Goal: Task Accomplishment & Management: Manage account settings

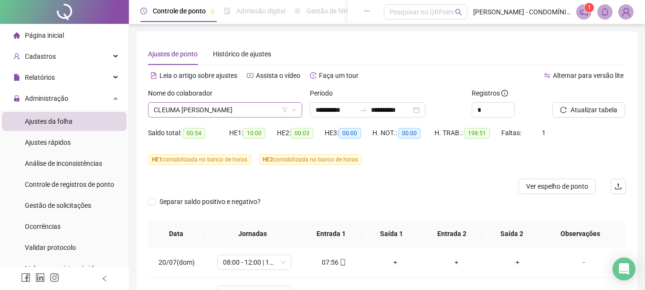
drag, startPoint x: 0, startPoint y: 0, endPoint x: 198, endPoint y: 108, distance: 225.8
click at [198, 108] on span "CLEUMA [PERSON_NAME]" at bounding box center [225, 110] width 143 height 14
click at [329, 110] on input "**********" at bounding box center [335, 110] width 40 height 10
click at [399, 75] on div "Alternar para versão lite" at bounding box center [506, 75] width 239 height 15
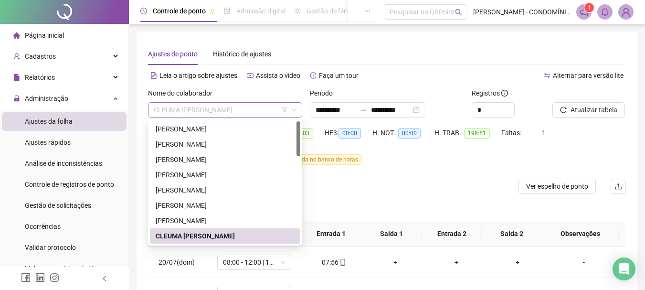
click at [206, 107] on span "CLEUMA [PERSON_NAME]" at bounding box center [225, 110] width 143 height 14
click at [182, 126] on div "[PERSON_NAME]" at bounding box center [225, 129] width 139 height 10
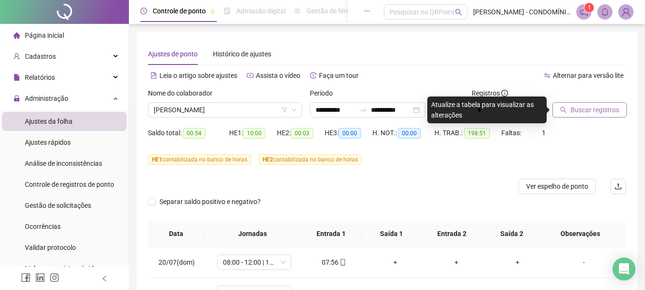
click at [588, 109] on span "Buscar registros" at bounding box center [594, 110] width 49 height 10
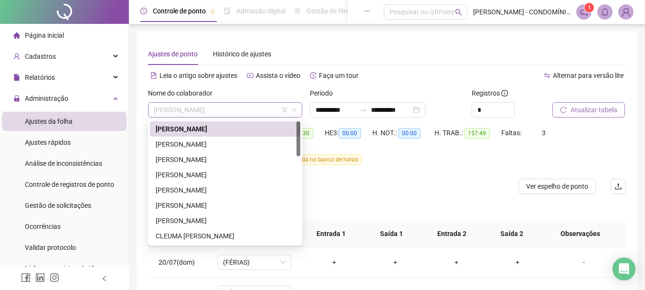
click at [224, 111] on span "[PERSON_NAME]" at bounding box center [225, 110] width 143 height 14
click at [183, 142] on div "[PERSON_NAME]" at bounding box center [225, 144] width 139 height 10
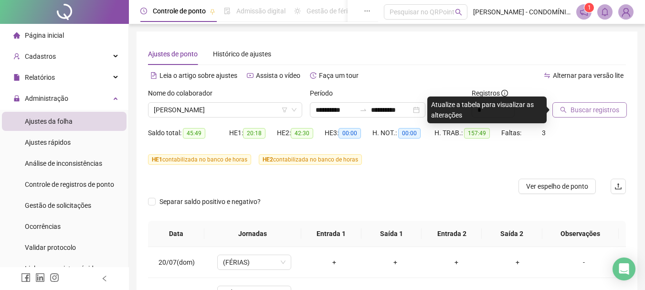
click at [583, 108] on span "Buscar registros" at bounding box center [594, 110] width 49 height 10
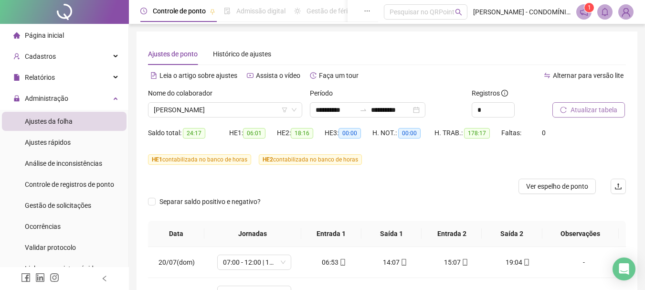
click at [578, 107] on span "Atualizar tabela" at bounding box center [593, 110] width 47 height 10
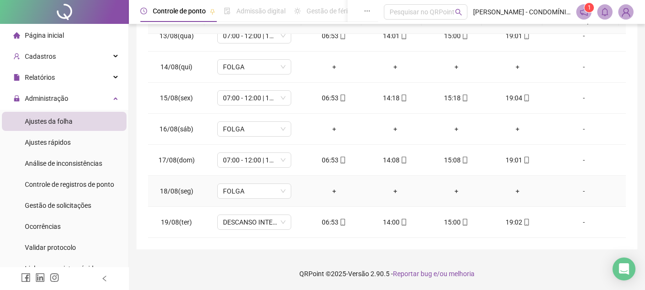
scroll to position [213, 0]
click at [253, 221] on span "DESCANSO INTER-JORNADA" at bounding box center [254, 221] width 63 height 14
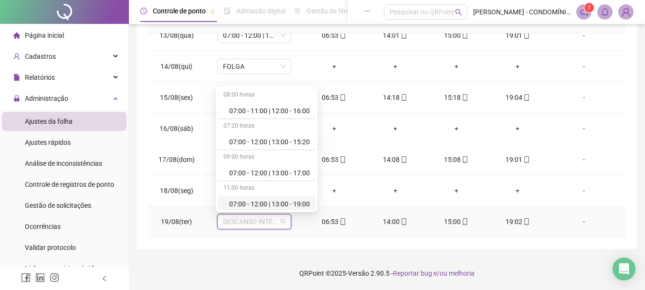
click at [254, 204] on div "07:00 - 12:00 | 13:00 - 19:00" at bounding box center [269, 204] width 81 height 10
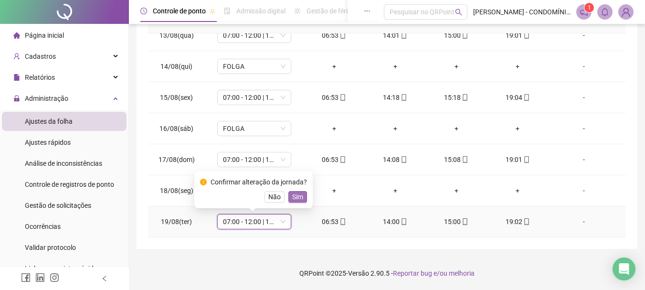
click at [294, 193] on span "Sim" at bounding box center [297, 196] width 11 height 10
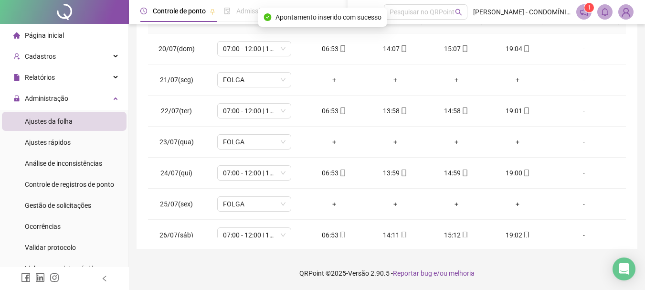
scroll to position [0, 0]
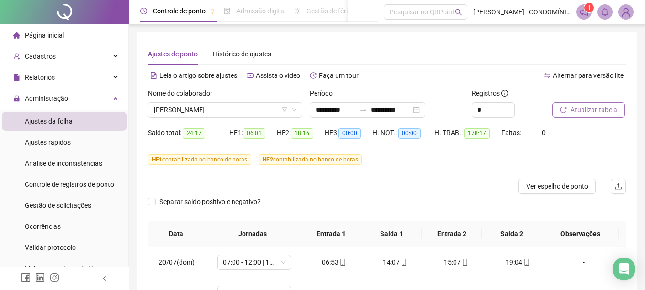
click at [580, 108] on span "Atualizar tabela" at bounding box center [593, 110] width 47 height 10
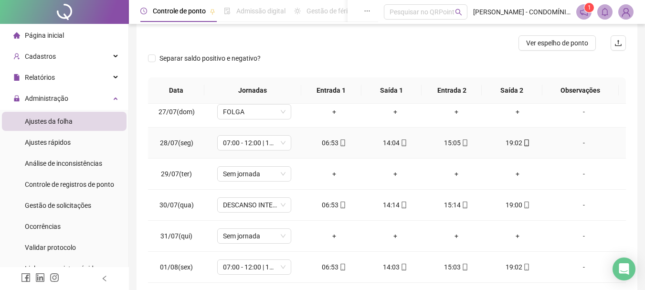
scroll to position [239, 0]
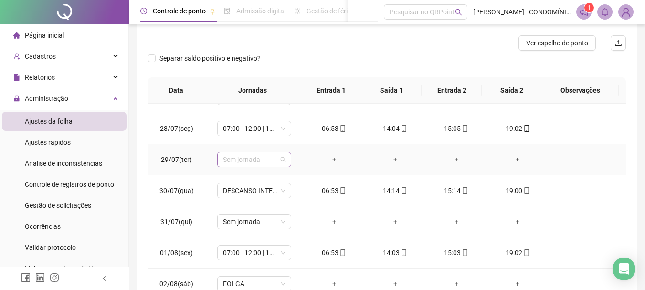
click at [250, 159] on span "Sem jornada" at bounding box center [254, 159] width 63 height 14
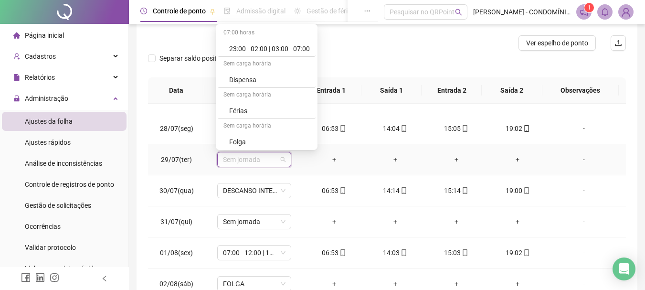
scroll to position [684, 0]
click at [245, 78] on div "Folga" at bounding box center [269, 78] width 81 height 10
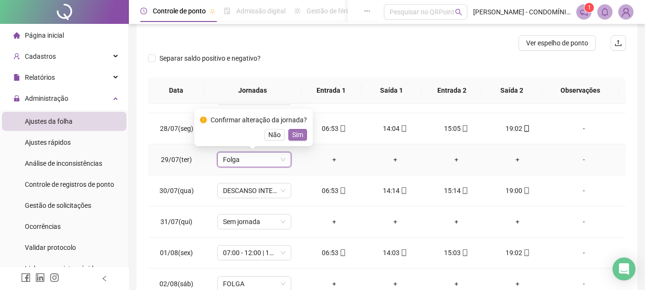
click at [296, 136] on span "Sim" at bounding box center [297, 134] width 11 height 10
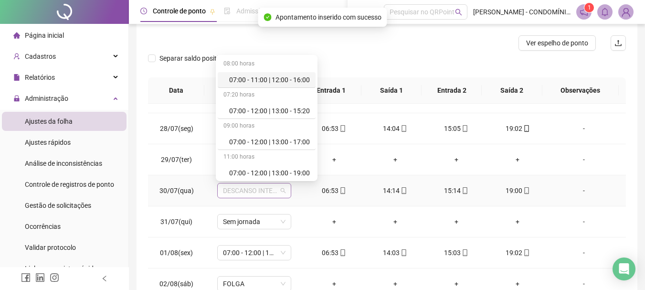
click at [252, 189] on span "DESCANSO INTER-JORNADA" at bounding box center [254, 190] width 63 height 14
click at [253, 172] on div "07:00 - 12:00 | 13:00 - 19:00" at bounding box center [269, 173] width 81 height 10
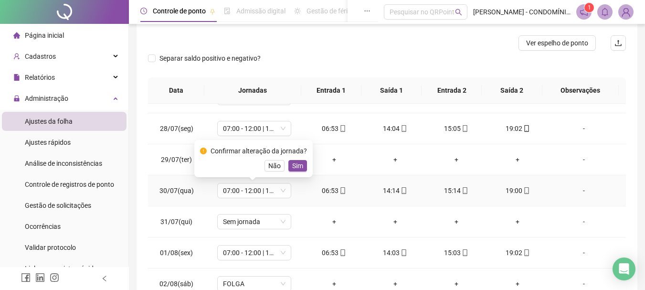
click at [297, 159] on div "Confirmar alteração da jornada? Não Sim" at bounding box center [253, 159] width 107 height 26
click at [297, 165] on span "Sim" at bounding box center [297, 165] width 11 height 10
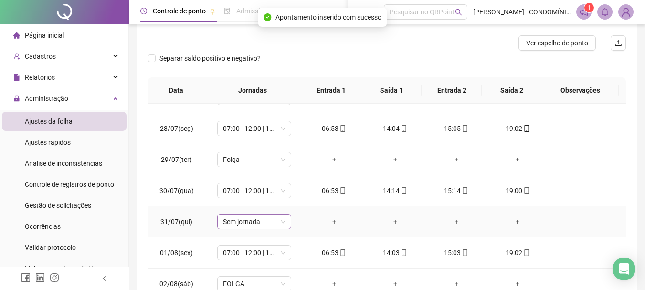
click at [256, 221] on span "Sem jornada" at bounding box center [254, 221] width 63 height 14
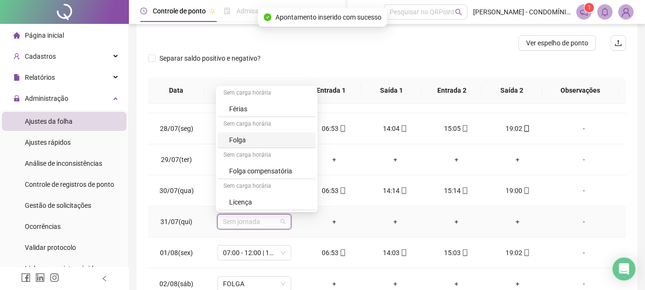
drag, startPoint x: 243, startPoint y: 138, endPoint x: 328, endPoint y: 190, distance: 99.4
click at [243, 139] on div "Folga" at bounding box center [269, 140] width 81 height 10
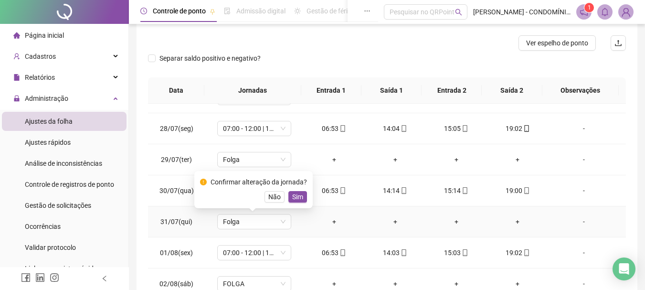
drag, startPoint x: 298, startPoint y: 195, endPoint x: 345, endPoint y: 197, distance: 46.3
click at [298, 195] on span "Sim" at bounding box center [297, 196] width 11 height 10
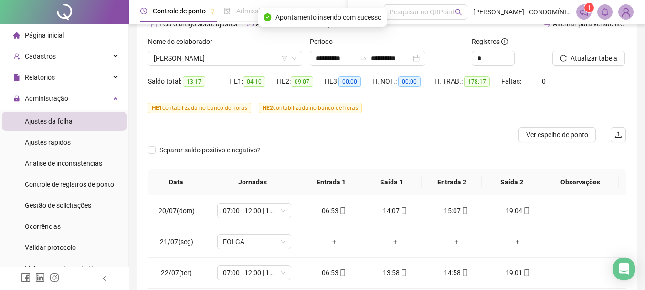
scroll to position [0, 0]
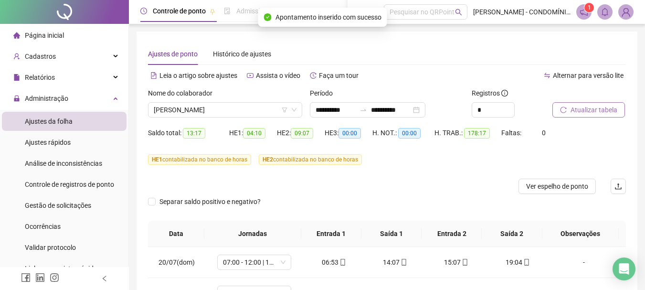
click at [578, 113] on span "Atualizar tabela" at bounding box center [593, 110] width 47 height 10
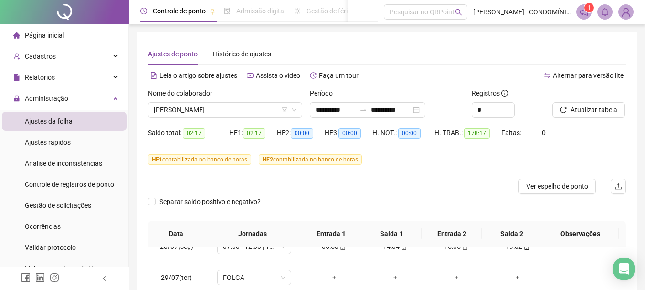
scroll to position [185, 0]
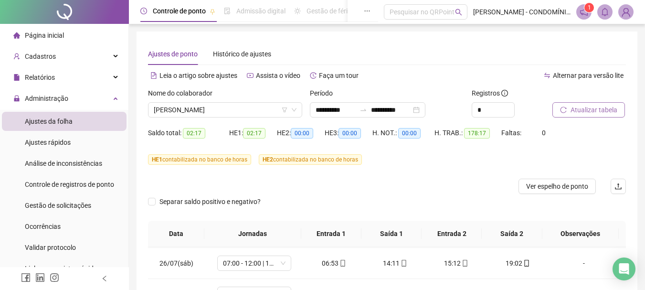
click at [582, 108] on span "Atualizar tabela" at bounding box center [593, 110] width 47 height 10
click at [206, 110] on span "[PERSON_NAME]" at bounding box center [225, 110] width 143 height 14
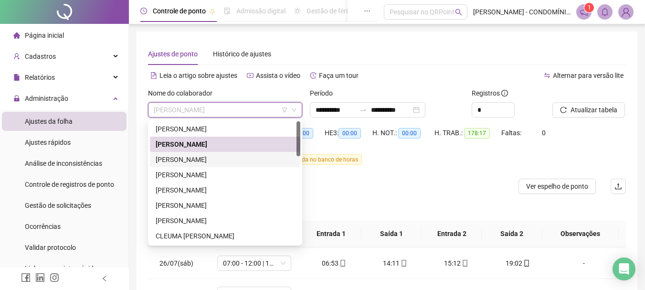
click at [172, 158] on div "[PERSON_NAME]" at bounding box center [225, 159] width 139 height 10
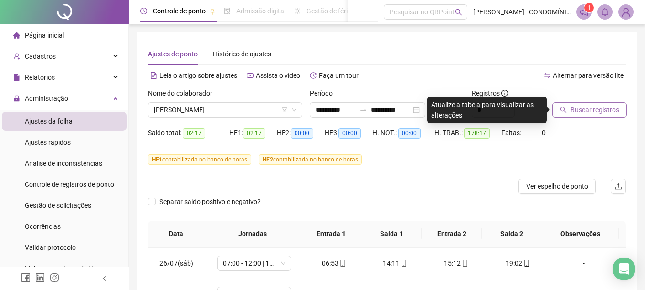
click at [580, 109] on span "Buscar registros" at bounding box center [594, 110] width 49 height 10
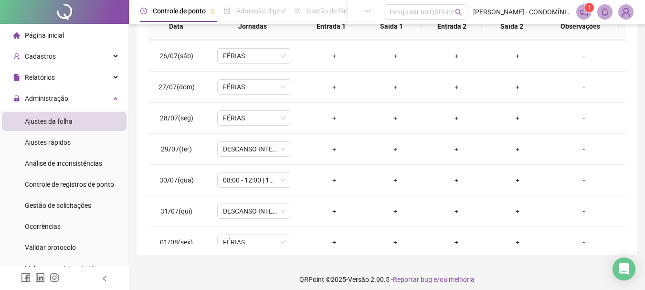
scroll to position [208, 0]
click at [247, 147] on span "DESCANSO INTER-JORNADA" at bounding box center [254, 148] width 63 height 14
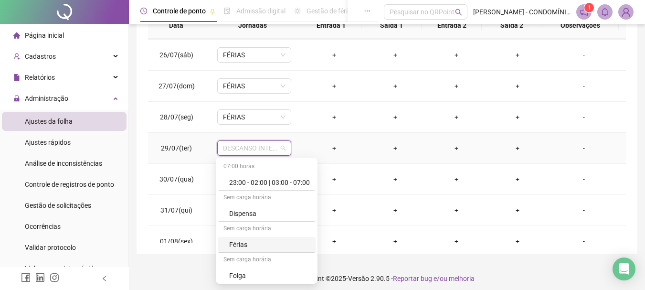
scroll to position [684, 0]
drag, startPoint x: 246, startPoint y: 180, endPoint x: 276, endPoint y: 166, distance: 32.9
click at [246, 180] on div "Férias" at bounding box center [269, 180] width 81 height 10
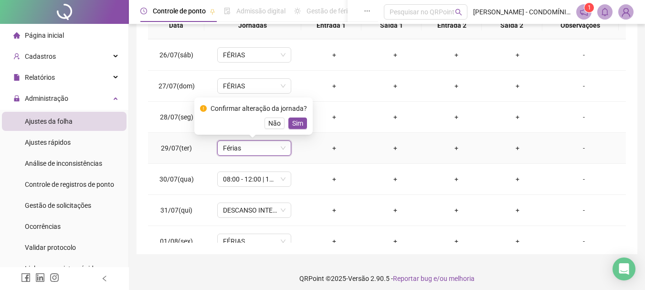
drag, startPoint x: 300, startPoint y: 122, endPoint x: 273, endPoint y: 166, distance: 51.2
click at [299, 124] on span "Sim" at bounding box center [297, 123] width 11 height 10
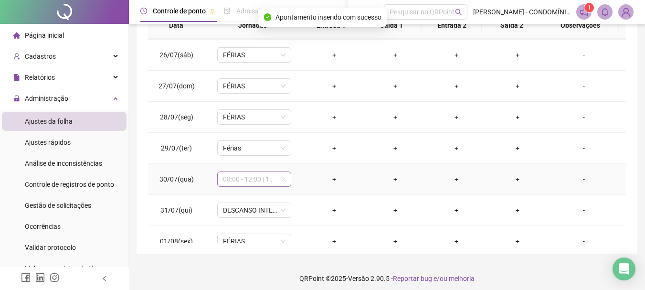
click at [247, 180] on span "08:00 - 12:00 | 13:00 - 16:20" at bounding box center [254, 179] width 63 height 14
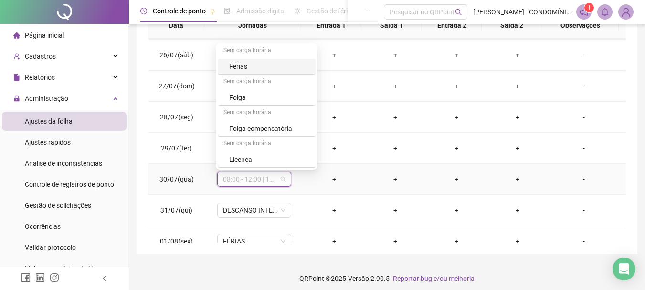
drag, startPoint x: 237, startPoint y: 65, endPoint x: 272, endPoint y: 140, distance: 82.4
click at [237, 66] on div "Férias" at bounding box center [269, 66] width 81 height 10
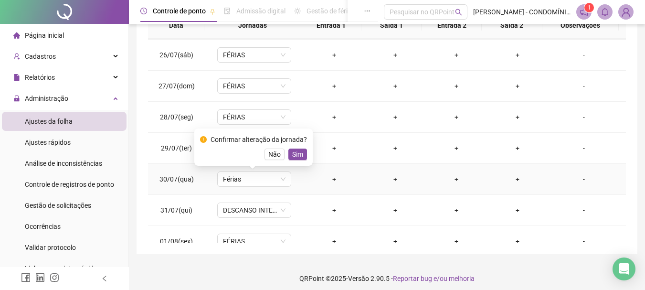
drag, startPoint x: 297, startPoint y: 152, endPoint x: 260, endPoint y: 192, distance: 54.0
click at [297, 153] on span "Sim" at bounding box center [297, 154] width 11 height 10
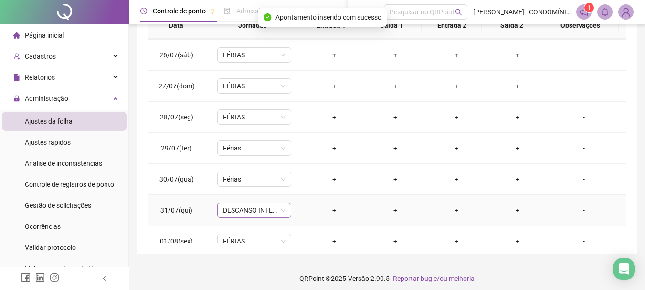
click at [238, 210] on span "DESCANSO INTER-JORNADA" at bounding box center [254, 210] width 63 height 14
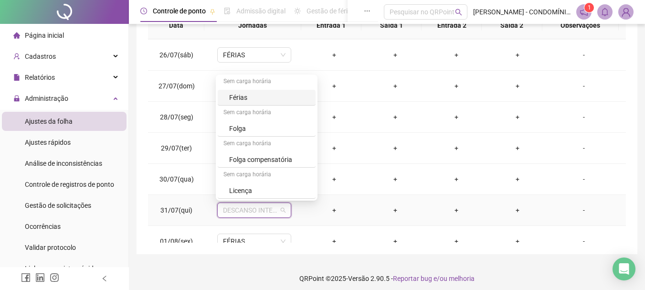
click at [239, 94] on div "Férias" at bounding box center [269, 97] width 81 height 10
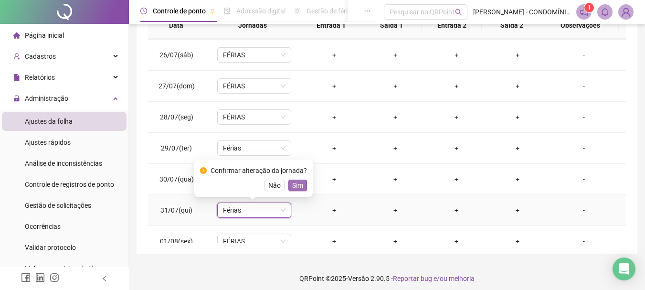
click at [300, 186] on span "Sim" at bounding box center [297, 185] width 11 height 10
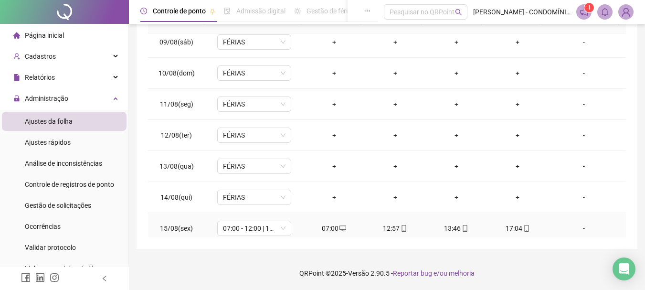
scroll to position [758, 0]
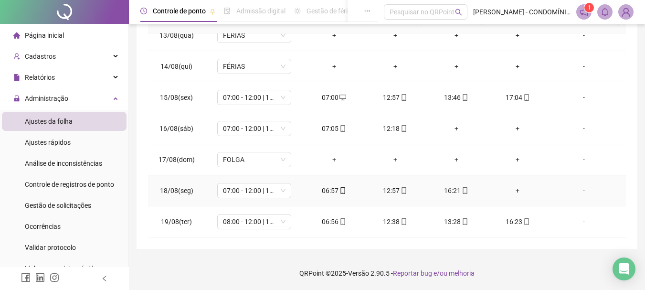
click at [512, 190] on div "+" at bounding box center [517, 190] width 46 height 10
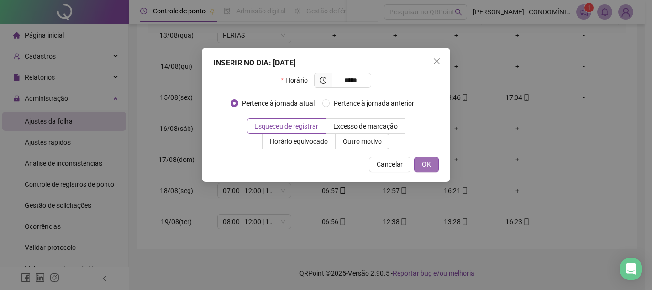
type input "*****"
click at [421, 163] on button "OK" at bounding box center [426, 164] width 24 height 15
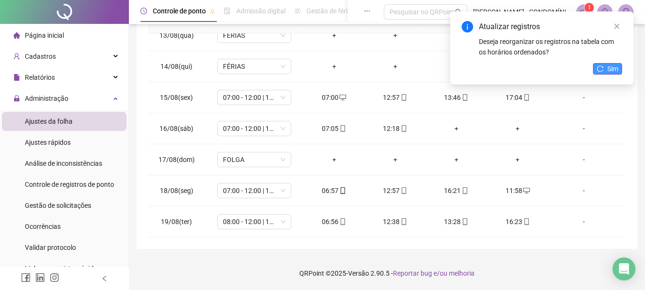
click at [606, 69] on button "Sim" at bounding box center [607, 68] width 29 height 11
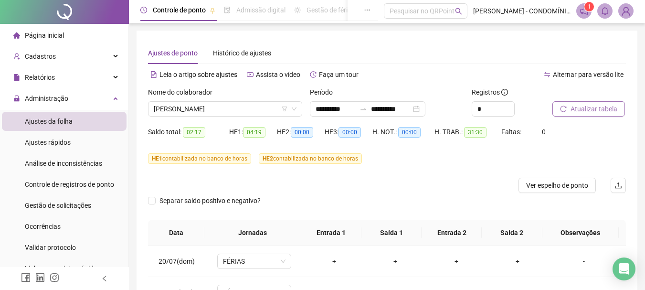
scroll to position [0, 0]
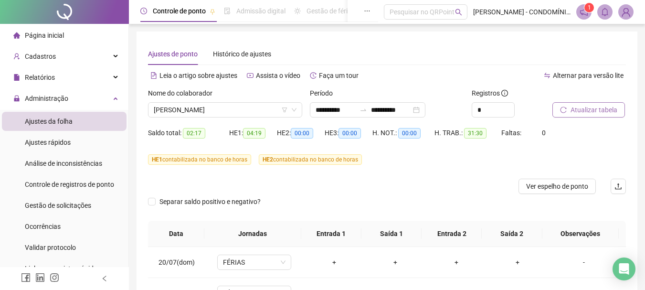
click at [583, 109] on span "Atualizar tabela" at bounding box center [593, 110] width 47 height 10
click at [588, 109] on span "Atualizar tabela" at bounding box center [593, 110] width 47 height 10
click at [197, 109] on span "[PERSON_NAME]" at bounding box center [225, 110] width 143 height 14
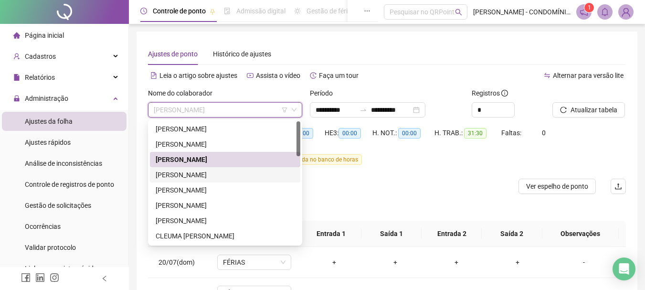
click at [175, 174] on div "[PERSON_NAME]" at bounding box center [225, 174] width 139 height 10
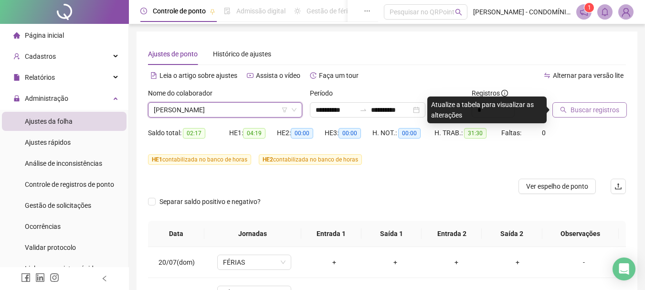
click at [586, 109] on span "Buscar registros" at bounding box center [594, 110] width 49 height 10
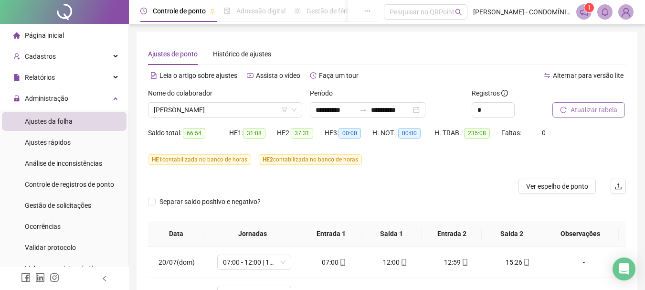
click at [579, 110] on span "Atualizar tabela" at bounding box center [593, 110] width 47 height 10
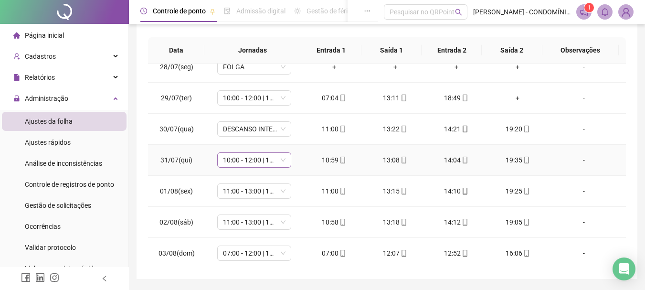
scroll to position [239, 0]
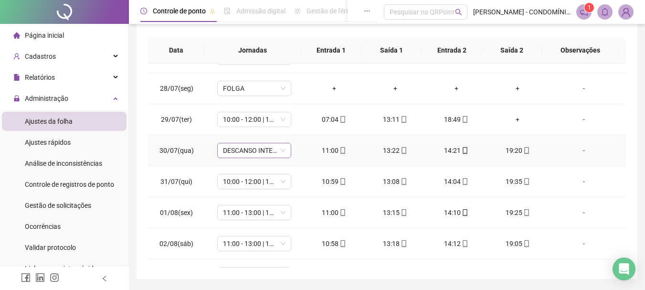
click at [226, 149] on span "DESCANSO INTER-JORNADA" at bounding box center [254, 150] width 63 height 14
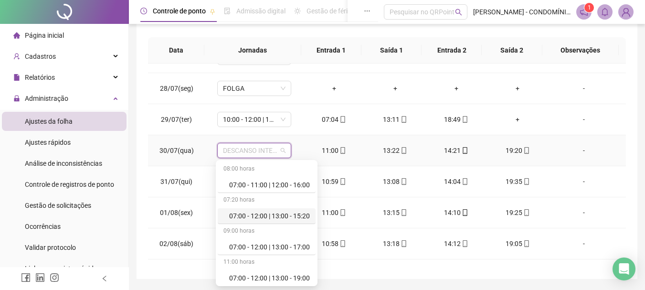
click at [265, 216] on div "07:00 - 12:00 | 13:00 - 15:20" at bounding box center [269, 215] width 81 height 10
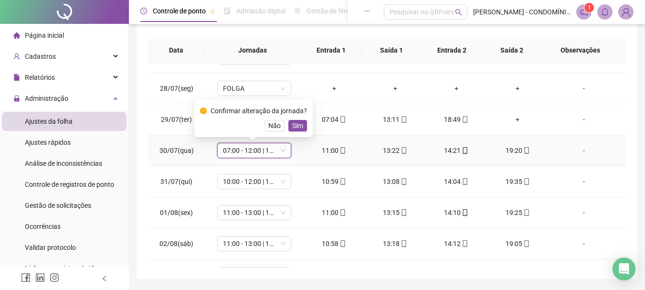
click at [239, 148] on span "07:00 - 12:00 | 13:00 - 15:20" at bounding box center [254, 150] width 63 height 14
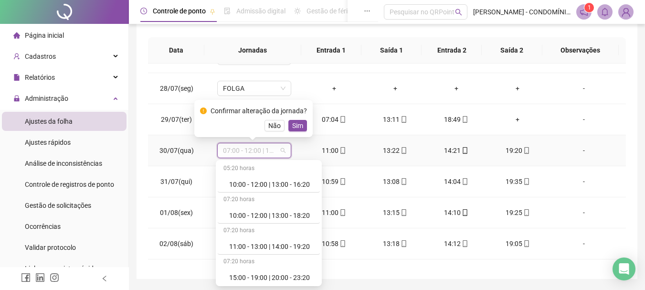
scroll to position [430, 0]
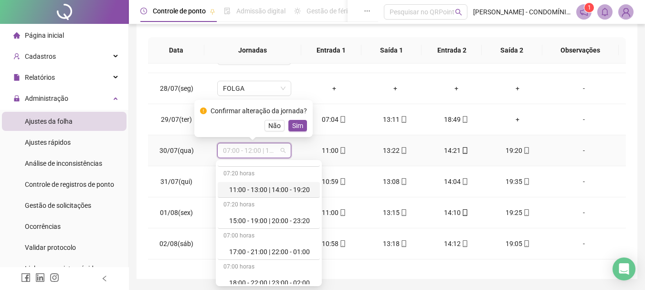
click at [240, 187] on div "11:00 - 13:00 | 14:00 - 19:20" at bounding box center [271, 189] width 85 height 10
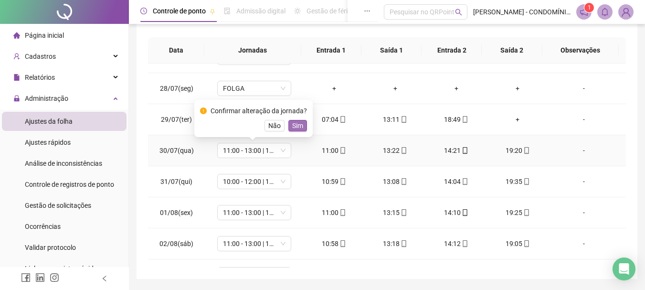
click at [295, 124] on span "Sim" at bounding box center [297, 125] width 11 height 10
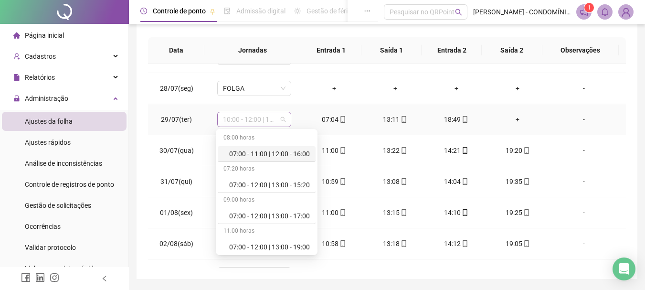
click at [231, 119] on span "10:00 - 12:00 | 13:00 - 18:20" at bounding box center [254, 119] width 63 height 14
click at [271, 184] on div "07:00 - 12:00 | 13:00 - 15:20" at bounding box center [269, 184] width 81 height 10
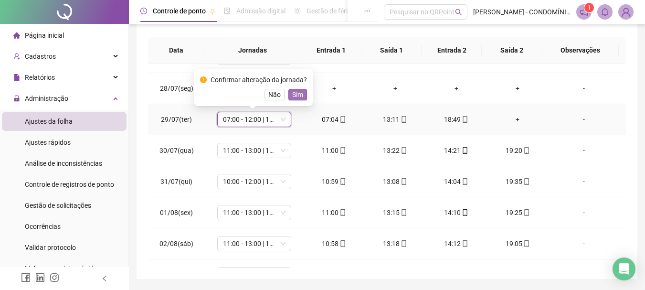
click at [294, 93] on span "Sim" at bounding box center [297, 94] width 11 height 10
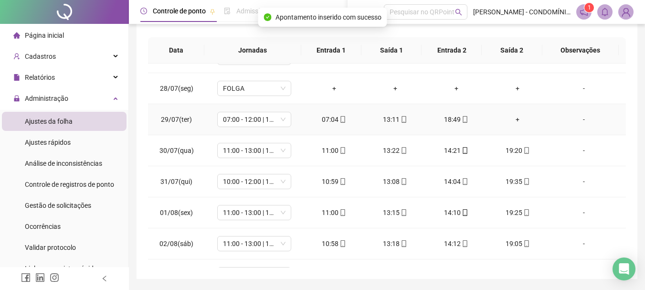
click at [511, 119] on div "+" at bounding box center [517, 119] width 46 height 10
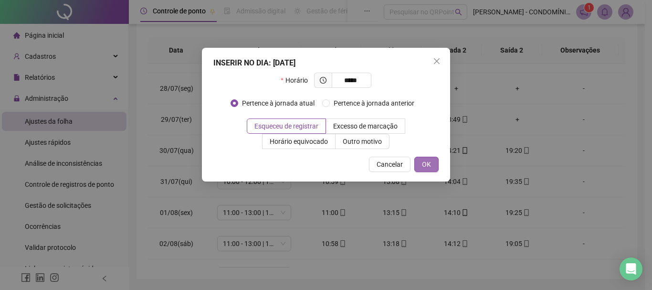
type input "*****"
click at [432, 165] on button "OK" at bounding box center [426, 164] width 24 height 15
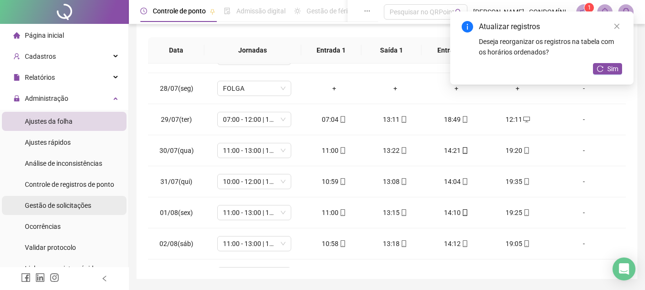
click at [63, 205] on span "Gestão de solicitações" at bounding box center [58, 205] width 66 height 8
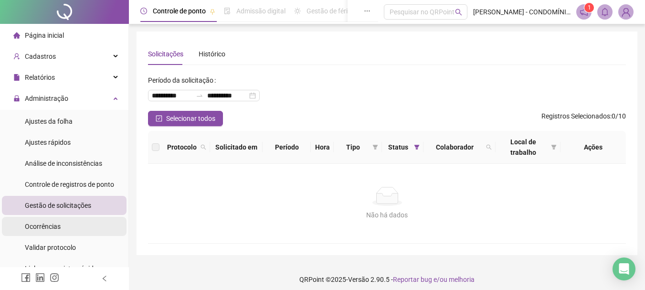
click at [44, 227] on span "Ocorrências" at bounding box center [43, 226] width 36 height 8
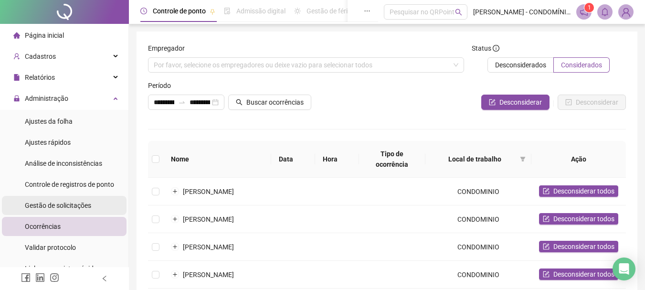
click at [52, 207] on span "Gestão de solicitações" at bounding box center [58, 205] width 66 height 8
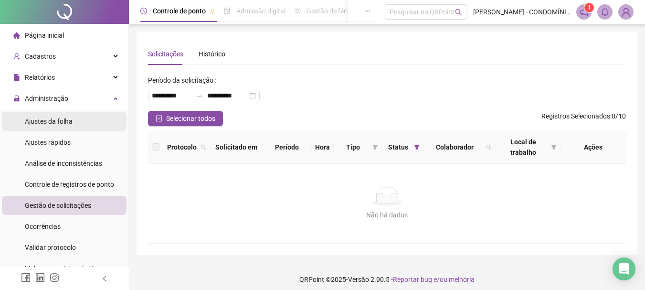
click at [39, 119] on span "Ajustes da folha" at bounding box center [49, 121] width 48 height 8
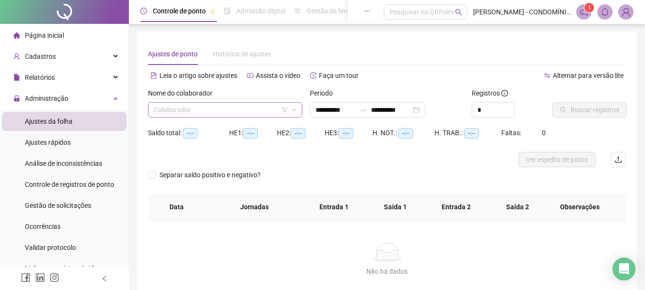
type input "**********"
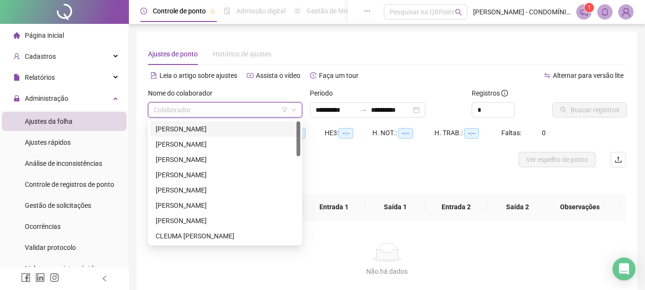
click at [183, 108] on input "search" at bounding box center [221, 110] width 134 height 14
click at [176, 178] on div "[PERSON_NAME]" at bounding box center [225, 174] width 139 height 10
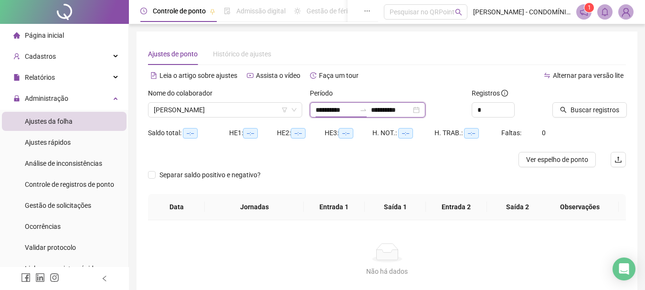
click at [328, 112] on input "**********" at bounding box center [335, 110] width 40 height 10
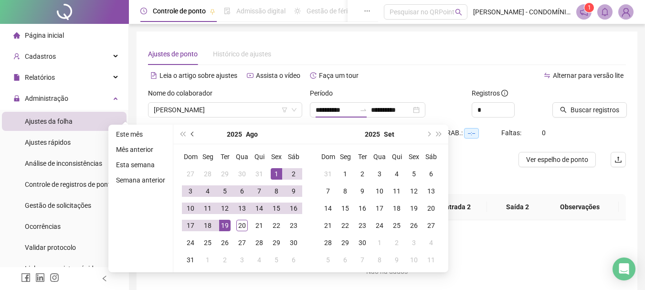
click at [193, 133] on span "prev-year" at bounding box center [193, 134] width 5 height 5
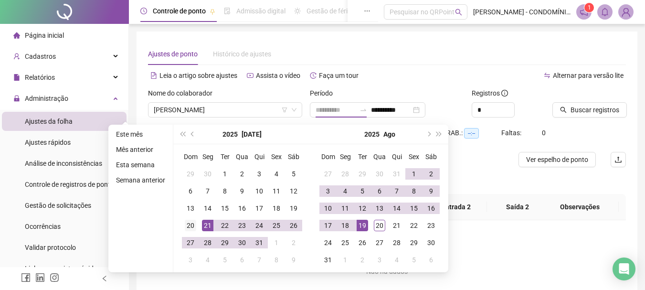
type input "**********"
click at [189, 225] on div "20" at bounding box center [190, 225] width 11 height 11
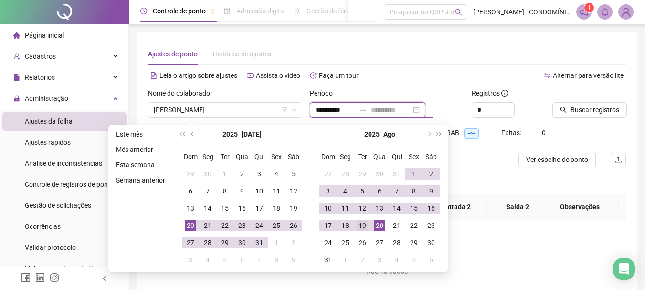
type input "**********"
click at [365, 227] on div "19" at bounding box center [362, 225] width 11 height 11
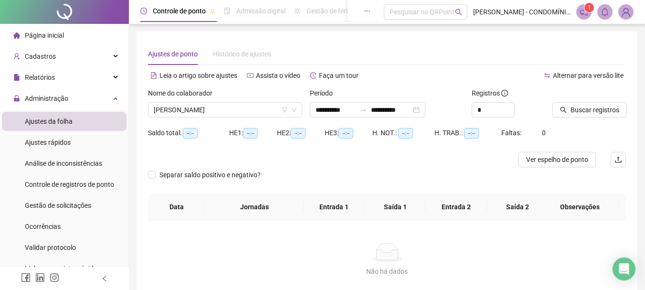
click at [413, 72] on div "Alternar para versão lite" at bounding box center [506, 75] width 239 height 15
click at [580, 108] on span "Buscar registros" at bounding box center [594, 110] width 49 height 10
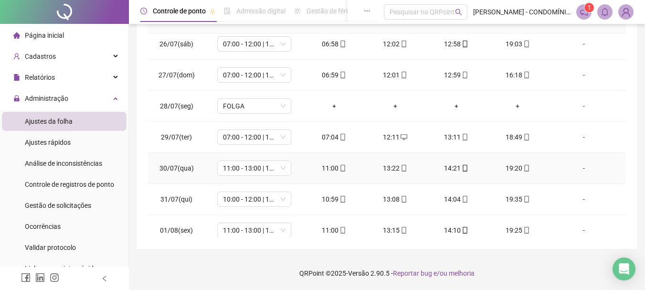
scroll to position [239, 0]
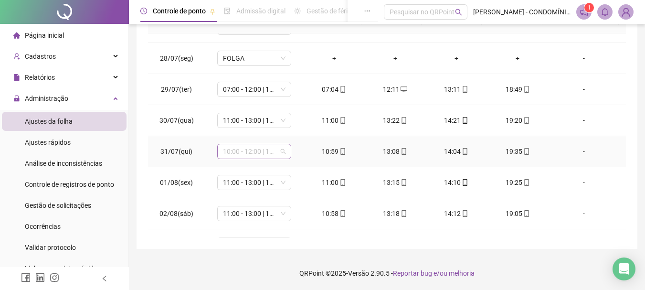
click at [255, 150] on span "10:00 - 12:00 | 13:00 - 18:20" at bounding box center [254, 151] width 63 height 14
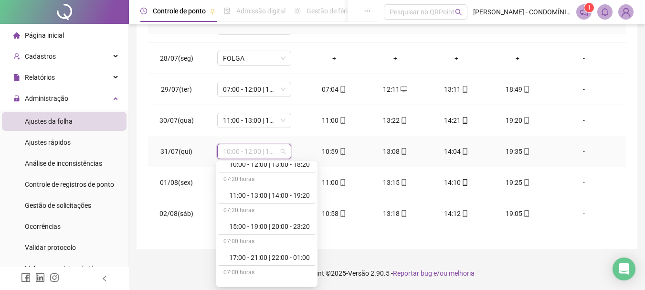
scroll to position [430, 0]
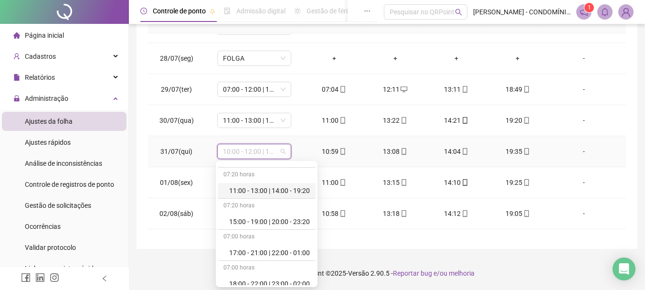
click at [257, 190] on div "11:00 - 13:00 | 14:00 - 19:20" at bounding box center [269, 190] width 81 height 10
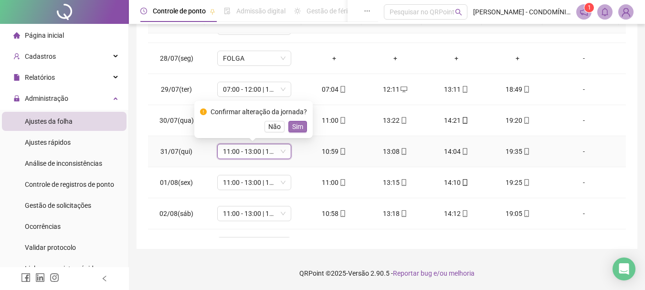
click at [295, 121] on span "Sim" at bounding box center [297, 126] width 11 height 10
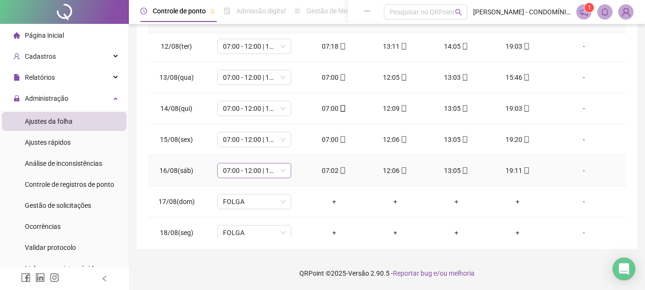
scroll to position [758, 0]
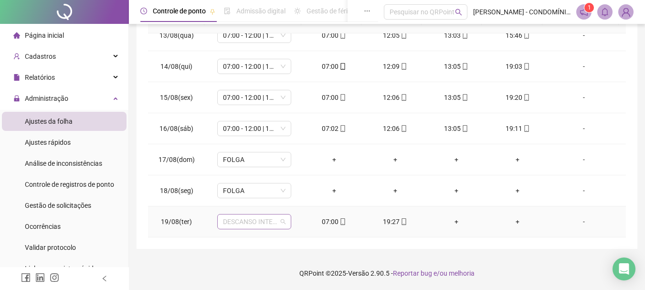
click at [255, 223] on span "DESCANSO INTER-JORNADA" at bounding box center [254, 221] width 63 height 14
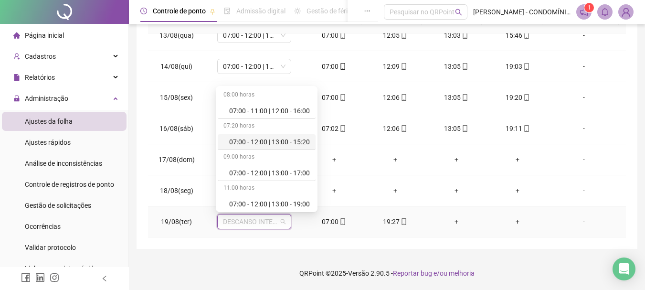
click at [255, 141] on div "07:00 - 12:00 | 13:00 - 15:20" at bounding box center [269, 141] width 81 height 10
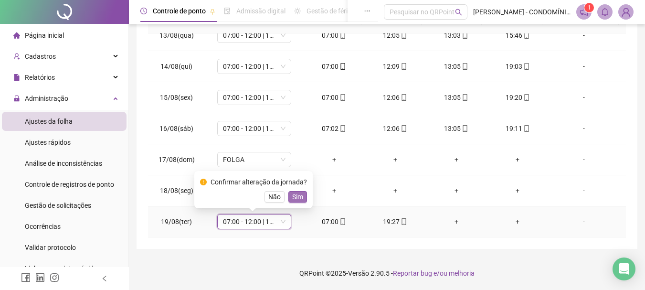
click at [297, 196] on span "Sim" at bounding box center [297, 196] width 11 height 10
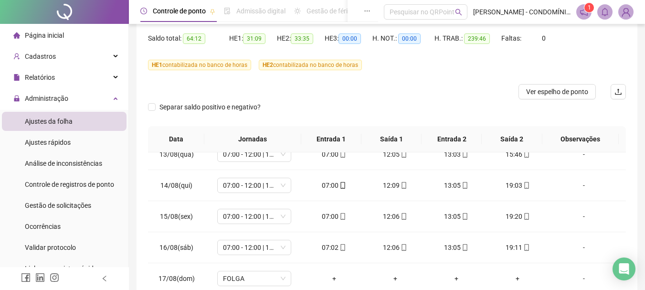
scroll to position [0, 0]
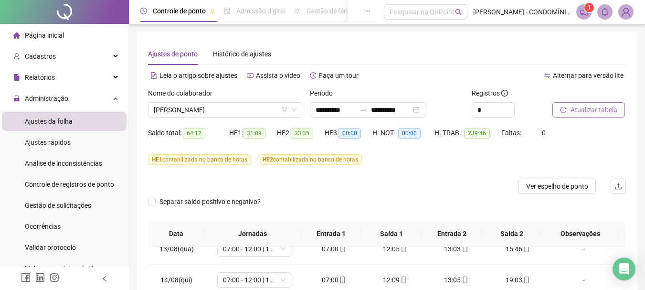
click at [586, 106] on span "Atualizar tabela" at bounding box center [593, 110] width 47 height 10
click at [581, 110] on span "Atualizar tabela" at bounding box center [593, 110] width 47 height 10
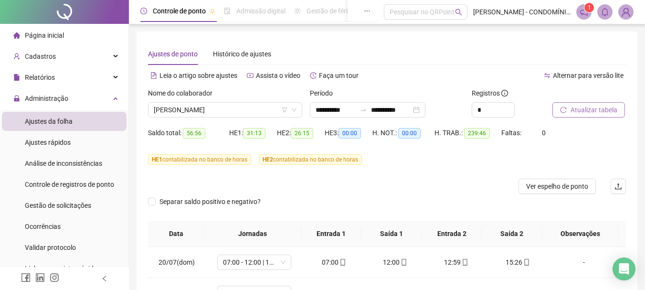
click at [583, 109] on span "Atualizar tabela" at bounding box center [593, 110] width 47 height 10
click at [580, 112] on span "Atualizar tabela" at bounding box center [593, 110] width 47 height 10
click at [169, 112] on span "[PERSON_NAME]" at bounding box center [225, 110] width 143 height 14
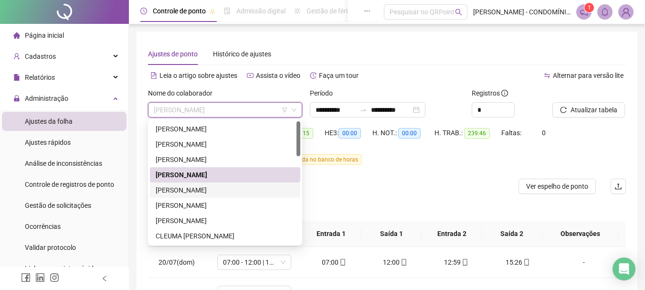
click at [168, 190] on div "[PERSON_NAME]" at bounding box center [225, 190] width 139 height 10
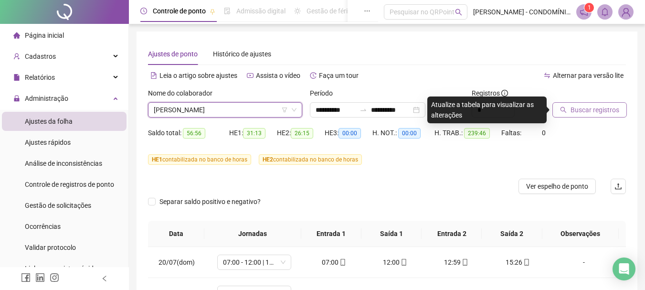
click at [578, 108] on span "Buscar registros" at bounding box center [594, 110] width 49 height 10
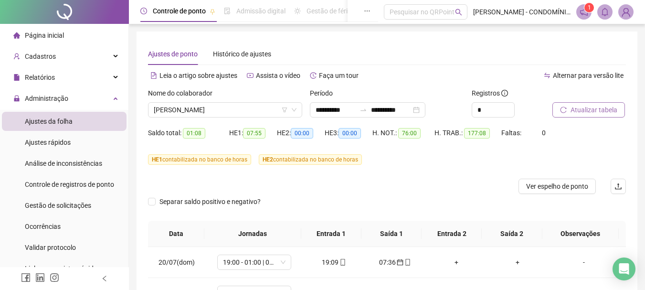
click at [578, 108] on span "Atualizar tabela" at bounding box center [593, 110] width 47 height 10
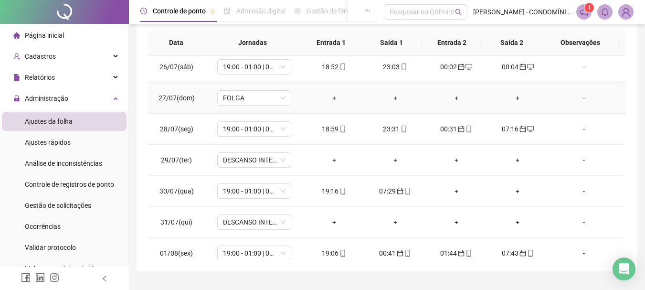
scroll to position [191, 0]
click at [252, 162] on span "DESCANSO INTER-JORNADA" at bounding box center [254, 159] width 63 height 14
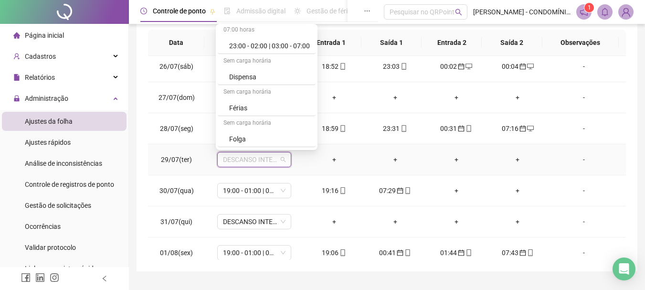
scroll to position [684, 0]
click at [235, 77] on div "Folga" at bounding box center [269, 78] width 81 height 10
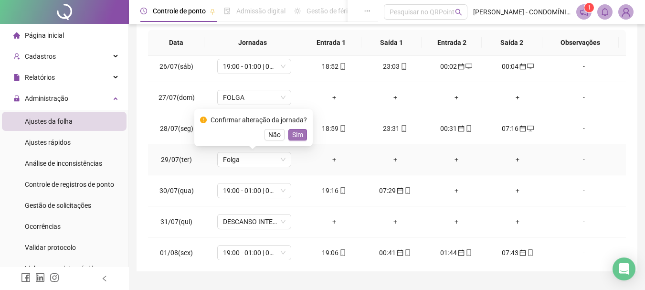
click at [294, 135] on span "Sim" at bounding box center [297, 134] width 11 height 10
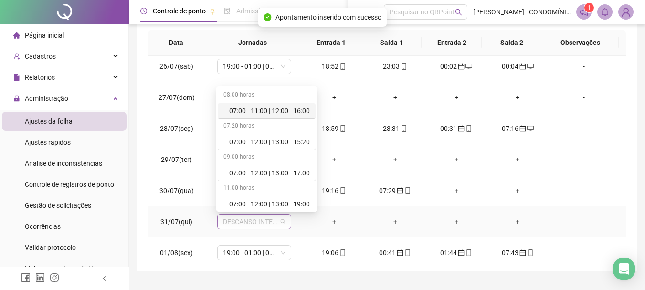
click at [226, 220] on span "DESCANSO INTER-JORNADA" at bounding box center [254, 221] width 63 height 14
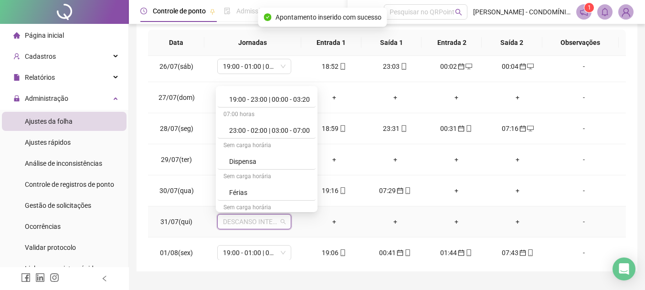
scroll to position [620, 0]
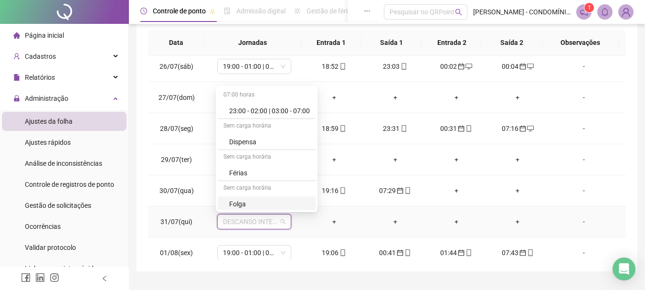
drag, startPoint x: 230, startPoint y: 205, endPoint x: 286, endPoint y: 218, distance: 58.2
click at [230, 206] on div "Folga" at bounding box center [269, 204] width 81 height 10
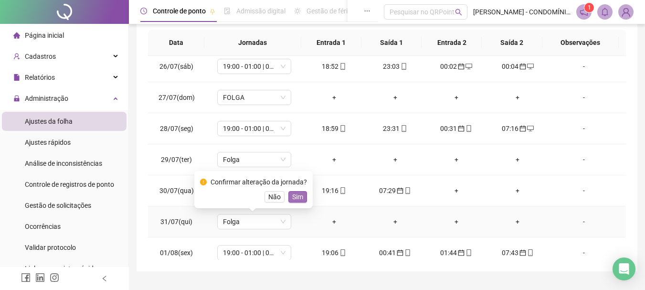
click at [298, 197] on span "Sim" at bounding box center [297, 196] width 11 height 10
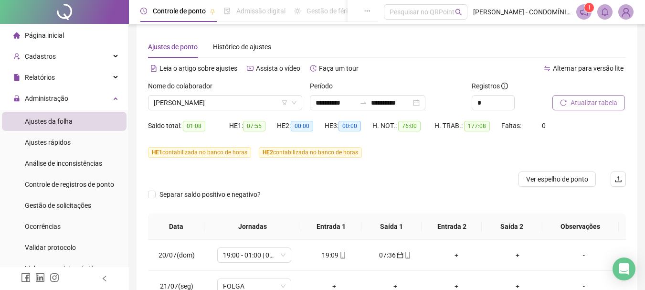
scroll to position [0, 0]
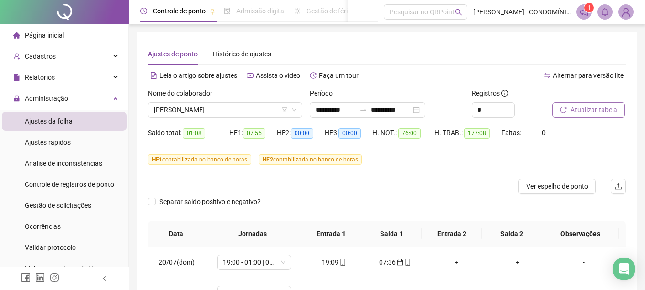
click at [574, 109] on span "Atualizar tabela" at bounding box center [593, 110] width 47 height 10
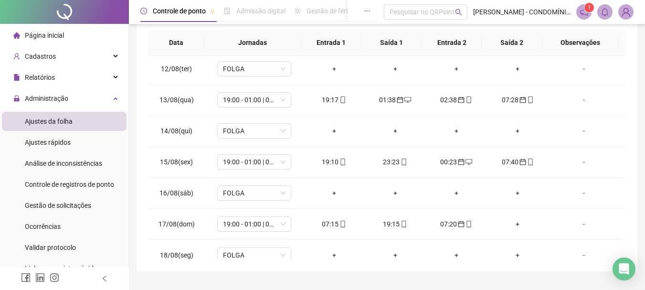
scroll to position [758, 0]
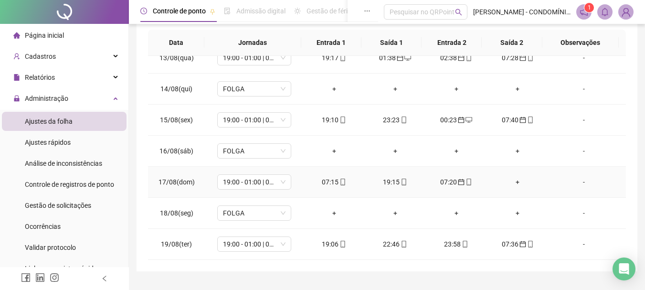
click at [511, 184] on div "+" at bounding box center [517, 182] width 46 height 10
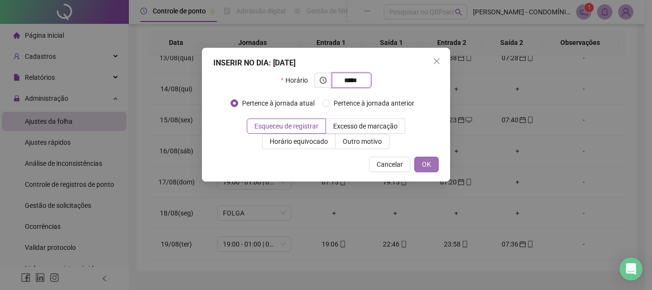
type input "*****"
click at [427, 166] on span "OK" at bounding box center [426, 164] width 9 height 10
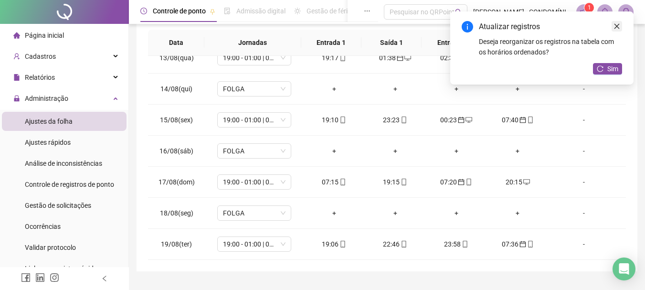
click at [619, 27] on icon "close" at bounding box center [616, 26] width 7 height 7
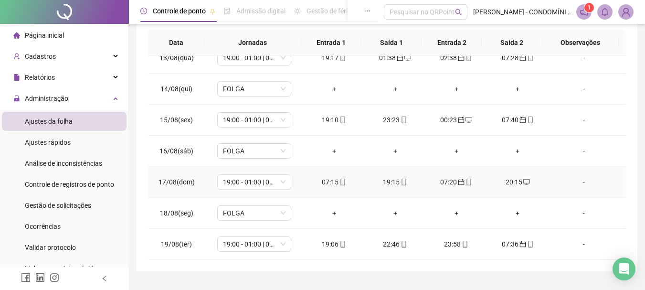
click at [523, 180] on icon "desktop" at bounding box center [526, 181] width 7 height 7
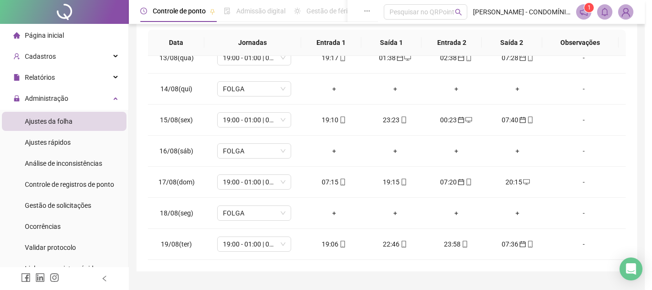
type input "**********"
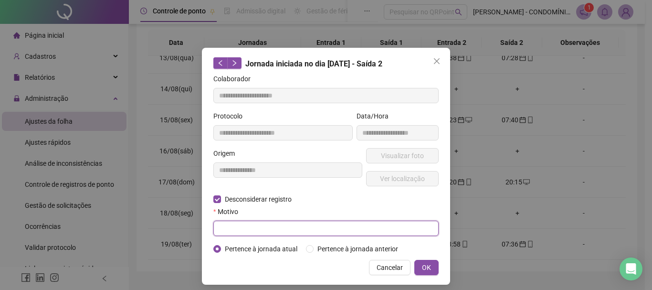
click at [256, 229] on input "text" at bounding box center [325, 227] width 225 height 15
type input "****"
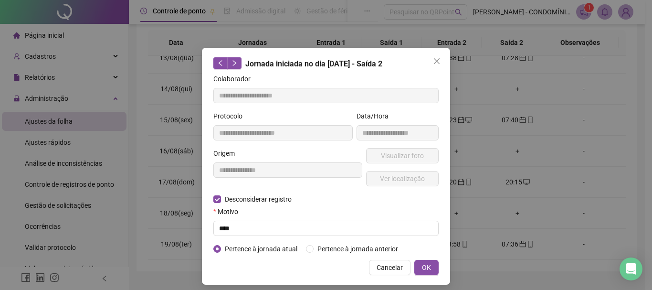
drag, startPoint x: 423, startPoint y: 267, endPoint x: 412, endPoint y: 275, distance: 13.8
click at [423, 267] on span "OK" at bounding box center [426, 267] width 9 height 10
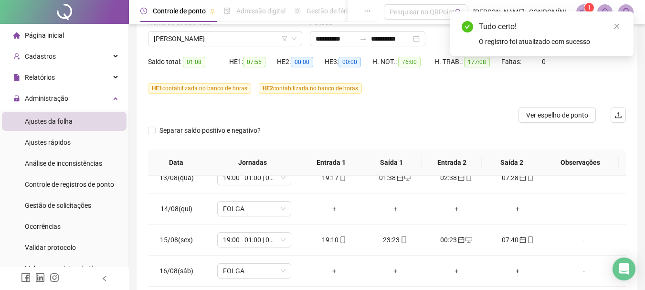
scroll to position [0, 0]
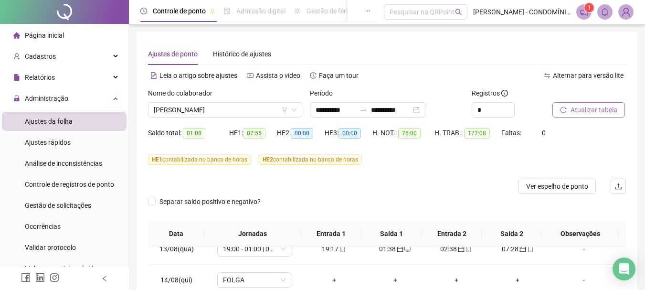
click at [571, 107] on span "Atualizar tabela" at bounding box center [593, 110] width 47 height 10
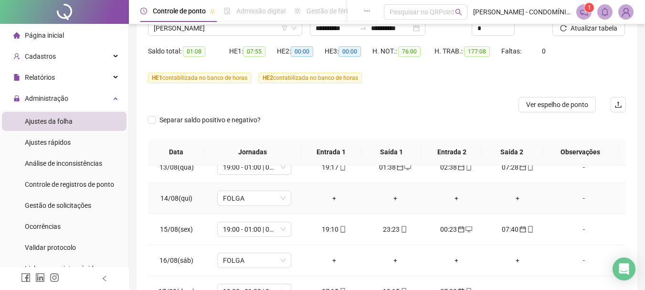
scroll to position [213, 0]
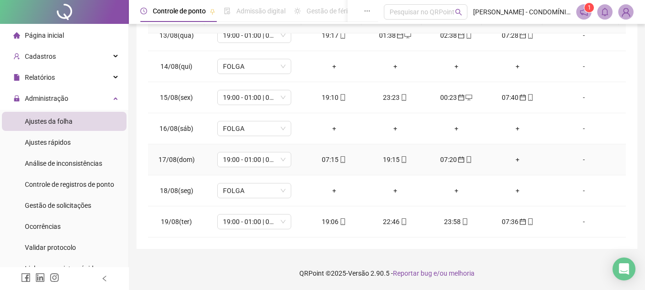
drag, startPoint x: 329, startPoint y: 158, endPoint x: 587, endPoint y: 207, distance: 262.8
click at [587, 207] on td "-" at bounding box center [587, 221] width 78 height 31
click at [322, 158] on div "07:15" at bounding box center [334, 159] width 46 height 10
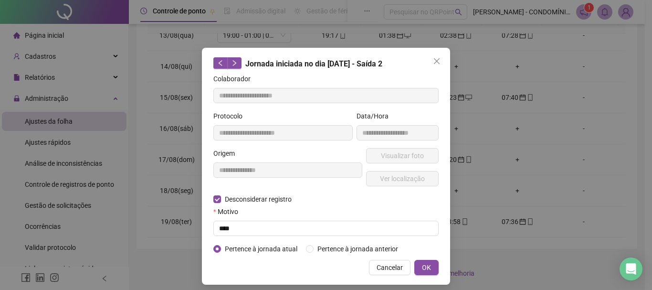
type input "**********"
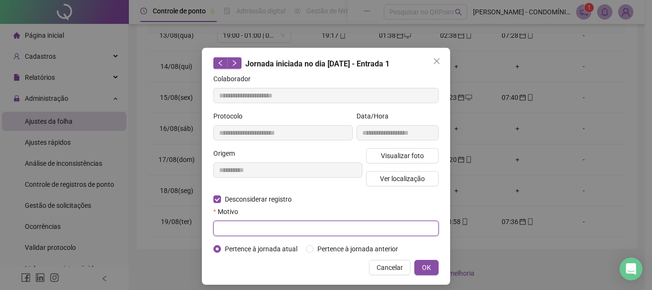
click at [244, 226] on input "text" at bounding box center [325, 227] width 225 height 15
type input "****"
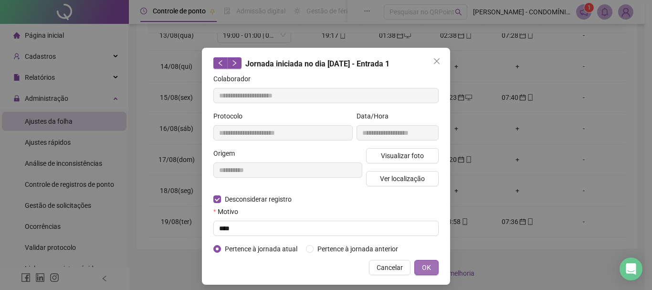
click at [422, 268] on span "OK" at bounding box center [426, 267] width 9 height 10
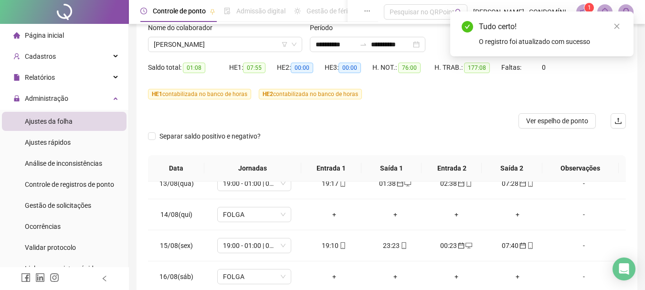
scroll to position [0, 0]
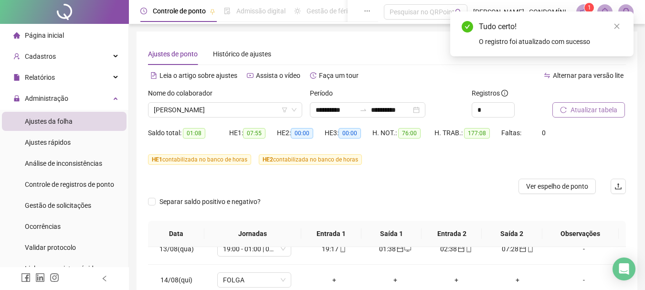
click at [584, 109] on span "Atualizar tabela" at bounding box center [593, 110] width 47 height 10
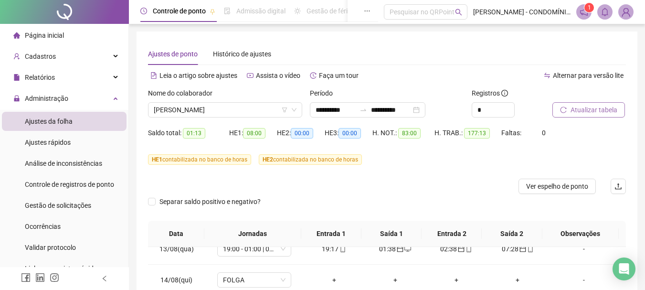
click at [585, 109] on span "Atualizar tabela" at bounding box center [593, 110] width 47 height 10
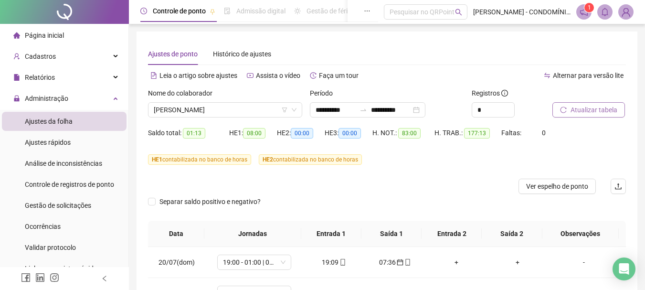
click at [581, 106] on span "Atualizar tabela" at bounding box center [593, 110] width 47 height 10
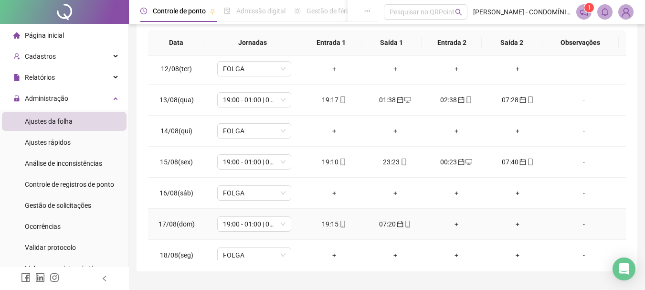
scroll to position [758, 0]
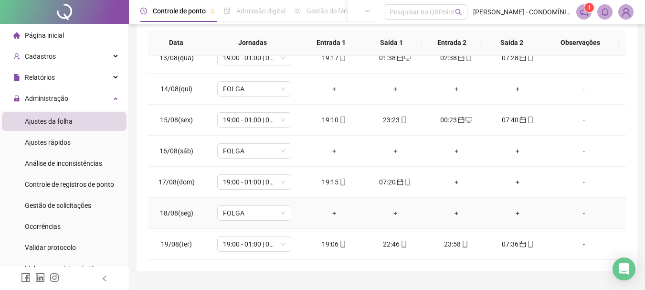
click at [329, 212] on div "+" at bounding box center [334, 213] width 46 height 10
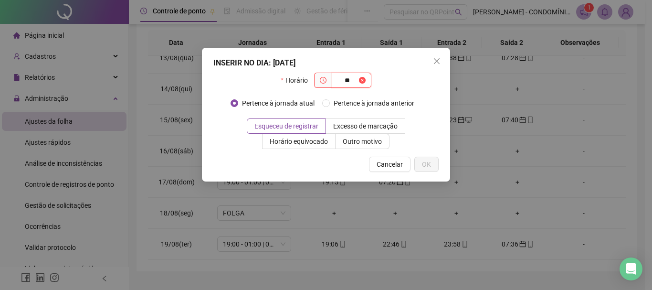
type input "*"
click at [436, 62] on icon "close" at bounding box center [437, 61] width 6 height 6
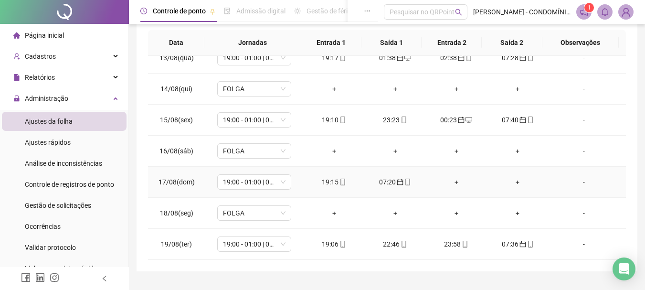
click at [452, 182] on div "+" at bounding box center [456, 182] width 46 height 10
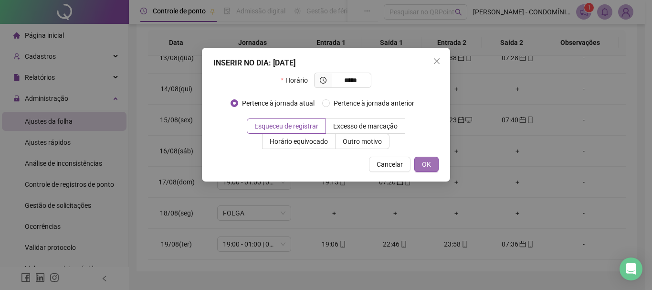
type input "*****"
click at [427, 167] on span "OK" at bounding box center [426, 164] width 9 height 10
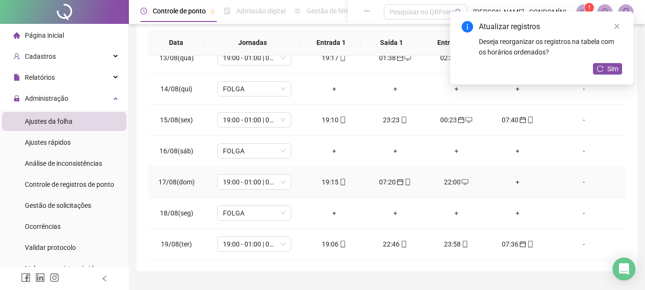
click at [512, 182] on div "+" at bounding box center [517, 182] width 46 height 10
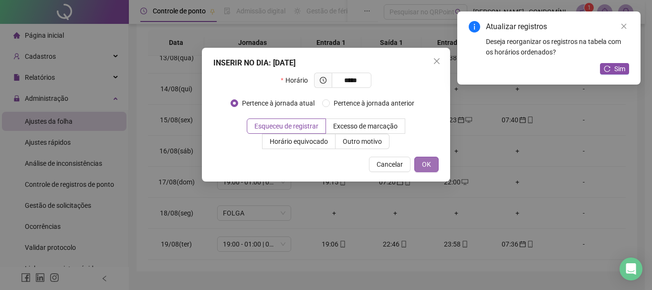
type input "*****"
click at [428, 167] on span "OK" at bounding box center [426, 164] width 9 height 10
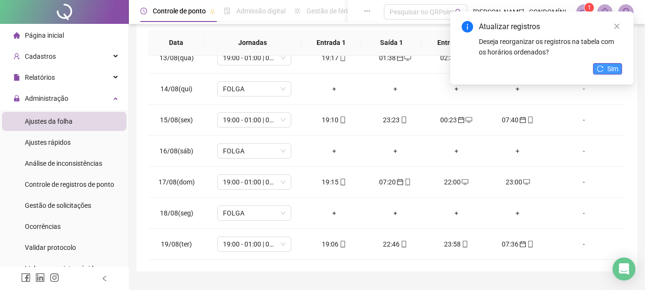
click at [603, 66] on icon "reload" at bounding box center [600, 68] width 7 height 7
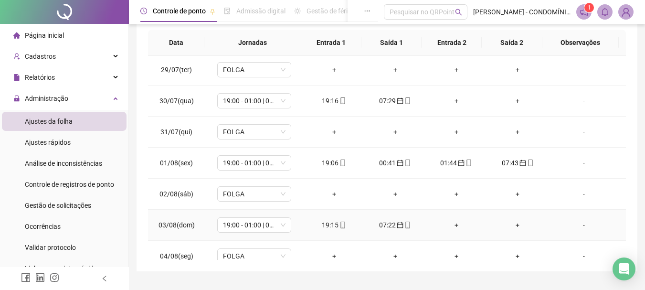
scroll to position [233, 0]
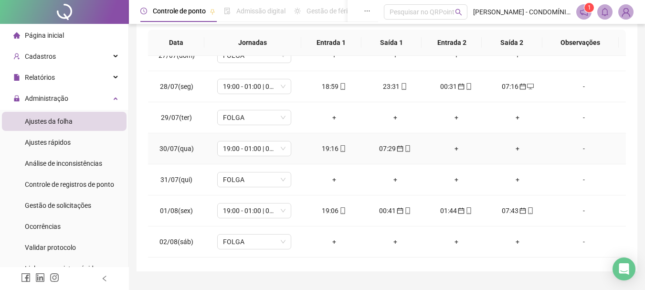
click at [451, 147] on div "+" at bounding box center [456, 148] width 46 height 10
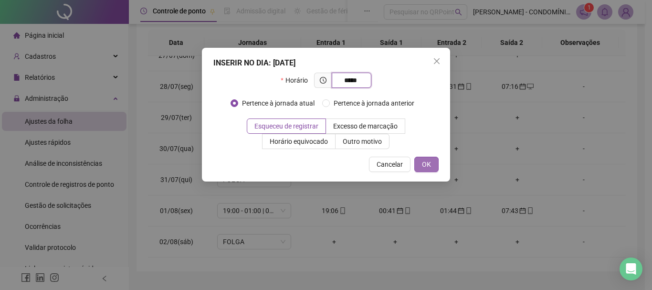
type input "*****"
click at [425, 162] on span "OK" at bounding box center [426, 164] width 9 height 10
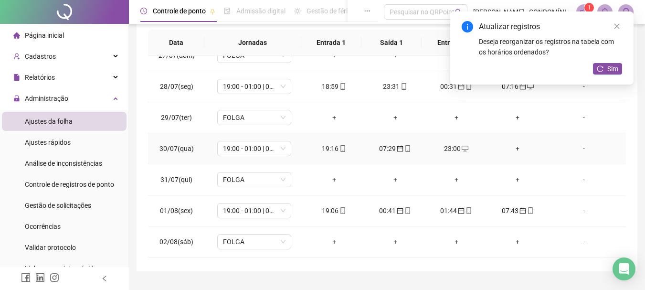
click at [509, 149] on div "+" at bounding box center [517, 148] width 46 height 10
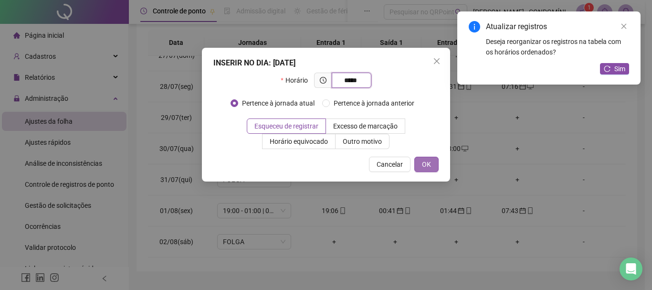
type input "*****"
click at [425, 163] on span "OK" at bounding box center [426, 164] width 9 height 10
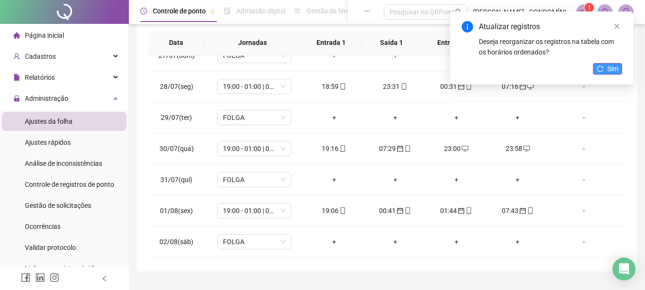
click at [605, 67] on button "Sim" at bounding box center [607, 68] width 29 height 11
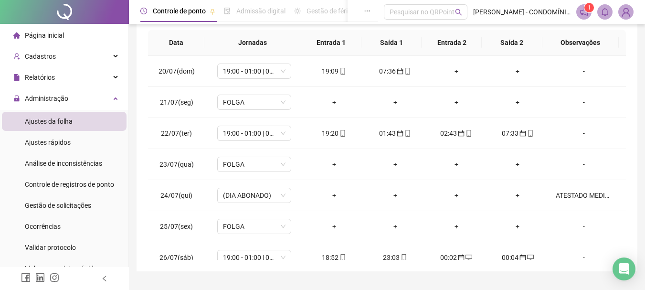
scroll to position [0, 0]
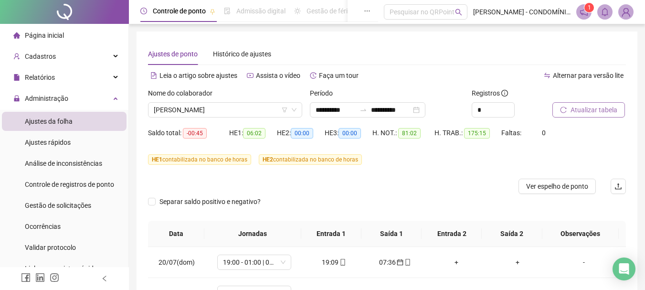
click at [592, 110] on span "Atualizar tabela" at bounding box center [593, 110] width 47 height 10
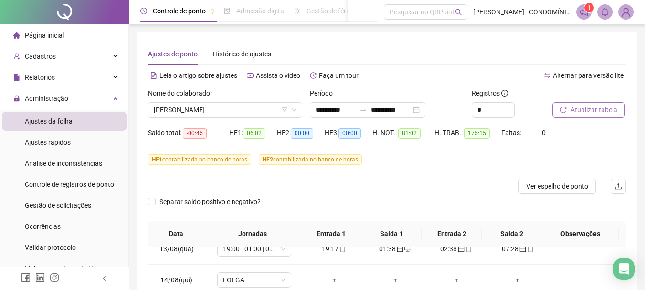
click at [580, 110] on span "Atualizar tabela" at bounding box center [593, 110] width 47 height 10
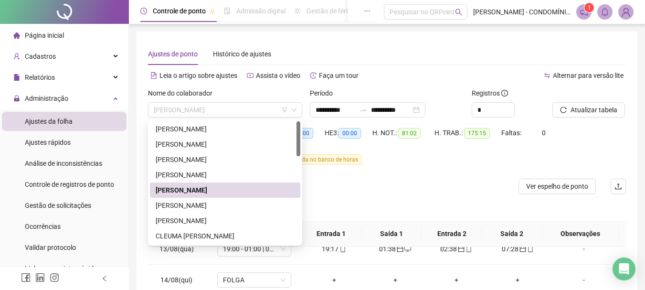
click at [182, 110] on span "[PERSON_NAME]" at bounding box center [225, 110] width 143 height 14
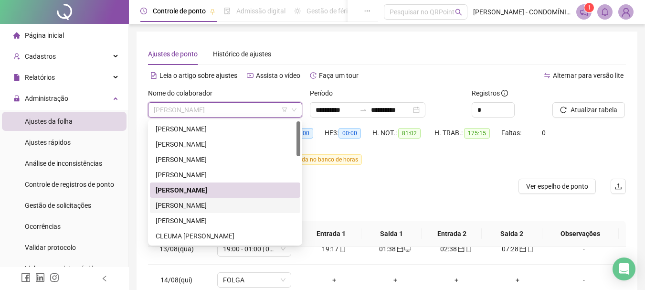
click at [165, 207] on div "[PERSON_NAME]" at bounding box center [225, 205] width 139 height 10
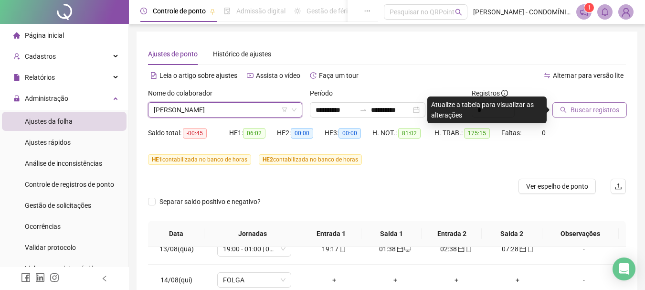
click at [578, 110] on span "Buscar registros" at bounding box center [594, 110] width 49 height 10
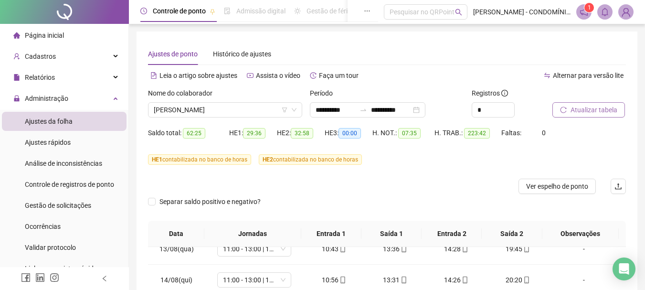
click at [578, 110] on span "Atualizar tabela" at bounding box center [593, 110] width 47 height 10
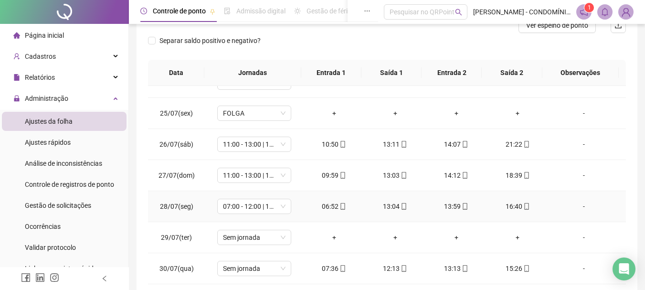
scroll to position [191, 0]
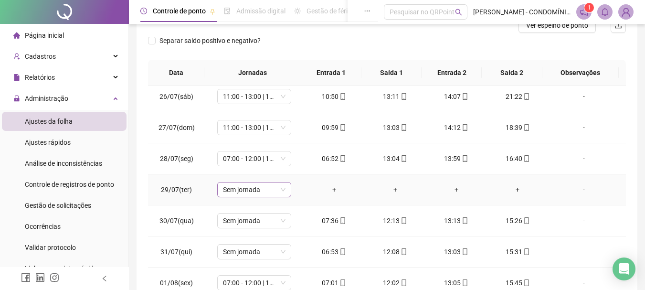
click at [243, 191] on span "Sem jornada" at bounding box center [254, 189] width 63 height 14
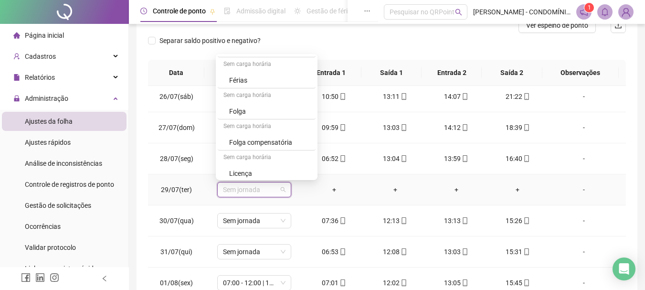
scroll to position [684, 0]
click at [234, 108] on div "Folga" at bounding box center [269, 108] width 81 height 10
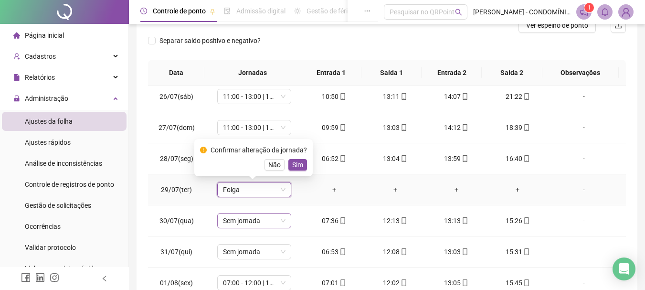
drag, startPoint x: 293, startPoint y: 166, endPoint x: 262, endPoint y: 226, distance: 68.1
click at [293, 166] on span "Sim" at bounding box center [297, 164] width 11 height 10
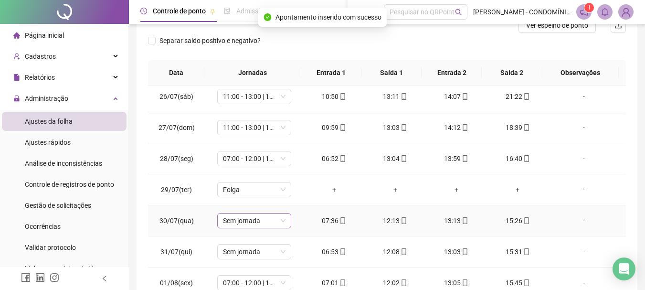
click at [235, 223] on span "Sem jornada" at bounding box center [254, 220] width 63 height 14
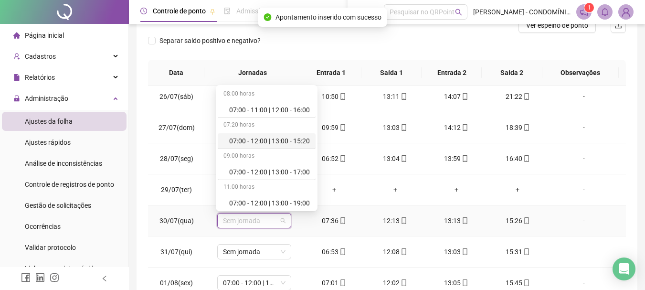
click at [272, 139] on div "07:00 - 12:00 | 13:00 - 15:20" at bounding box center [269, 141] width 81 height 10
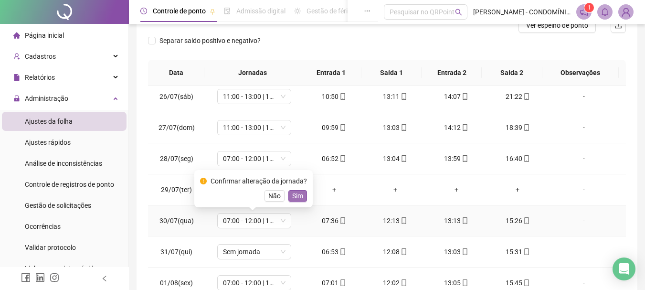
click at [292, 198] on span "Sim" at bounding box center [297, 195] width 11 height 10
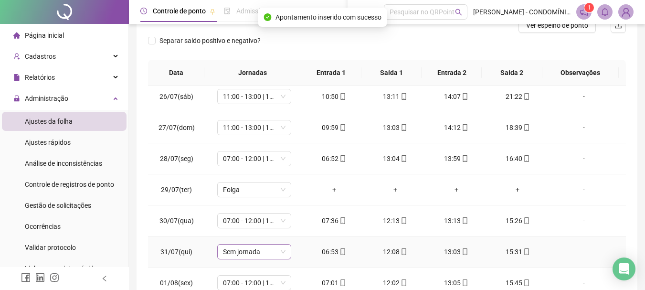
click at [248, 250] on span "Sem jornada" at bounding box center [254, 251] width 63 height 14
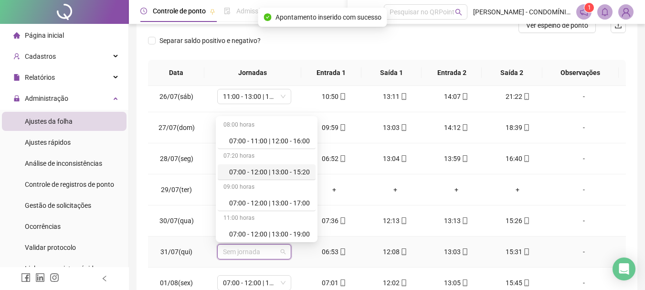
click at [266, 172] on div "07:00 - 12:00 | 13:00 - 15:20" at bounding box center [269, 172] width 81 height 10
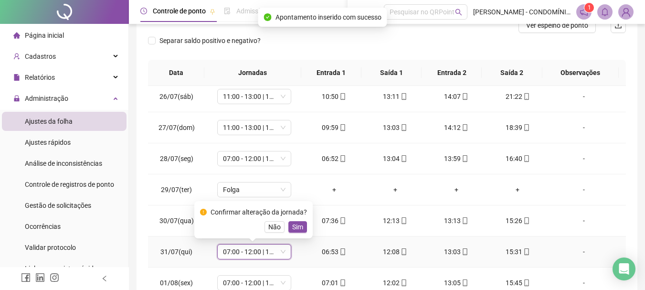
drag, startPoint x: 293, startPoint y: 224, endPoint x: 315, endPoint y: 229, distance: 22.9
click at [293, 225] on span "Sim" at bounding box center [297, 226] width 11 height 10
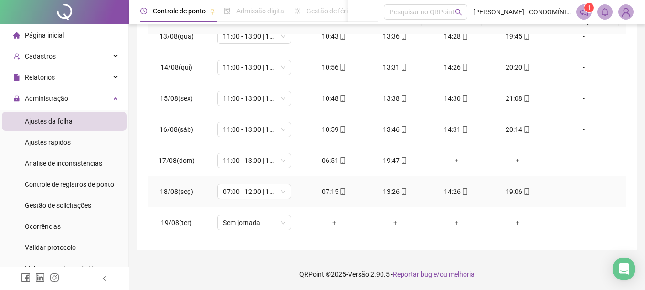
scroll to position [213, 0]
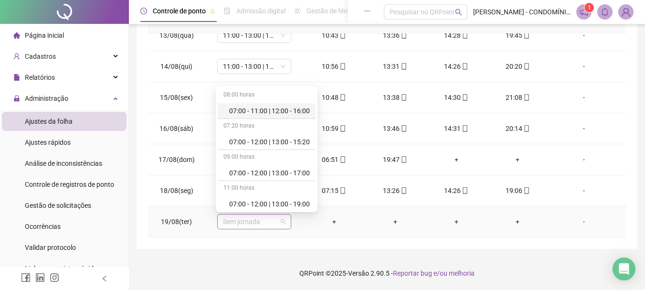
click at [241, 220] on span "Sem jornada" at bounding box center [254, 221] width 63 height 14
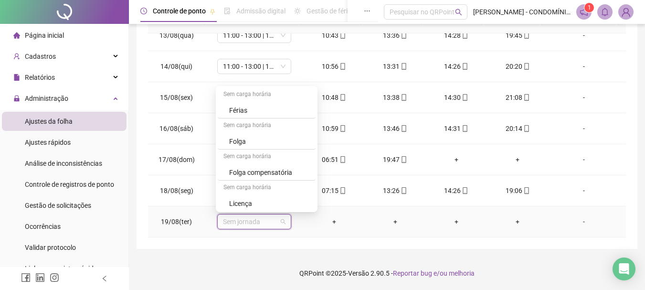
scroll to position [684, 0]
click at [235, 141] on div "Folga" at bounding box center [269, 140] width 81 height 10
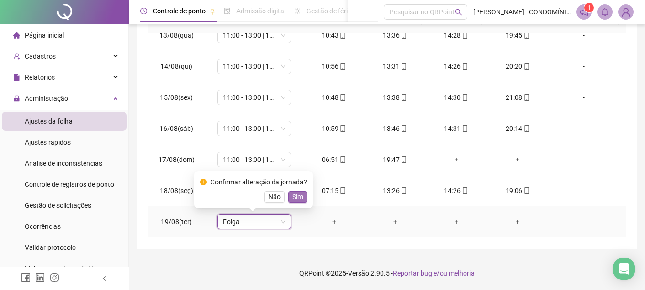
click at [296, 196] on span "Sim" at bounding box center [297, 196] width 11 height 10
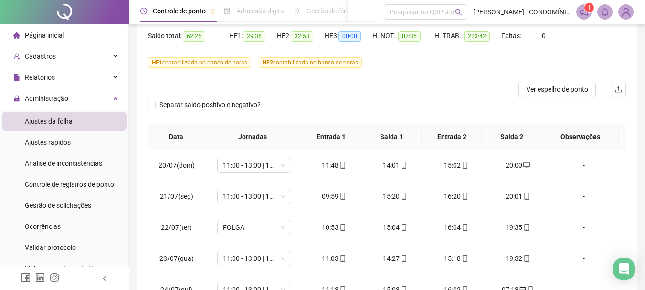
scroll to position [0, 0]
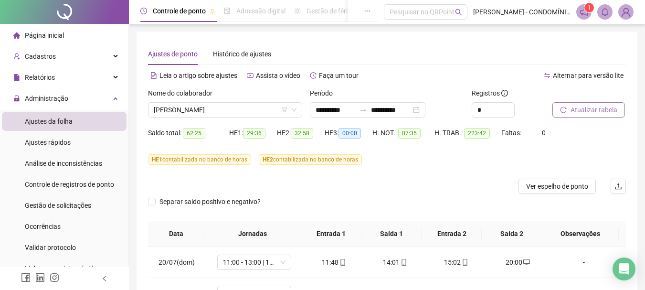
click at [583, 107] on span "Atualizar tabela" at bounding box center [593, 110] width 47 height 10
click at [186, 112] on span "[PERSON_NAME]" at bounding box center [225, 110] width 143 height 14
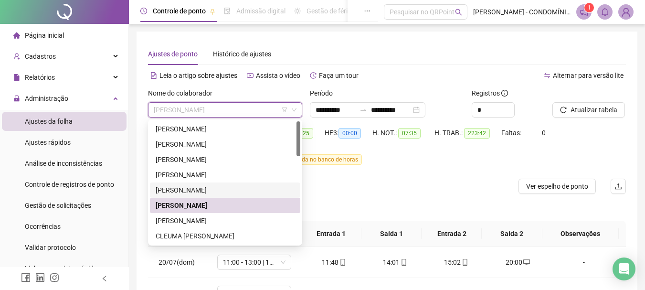
click at [170, 191] on div "[PERSON_NAME]" at bounding box center [225, 190] width 139 height 10
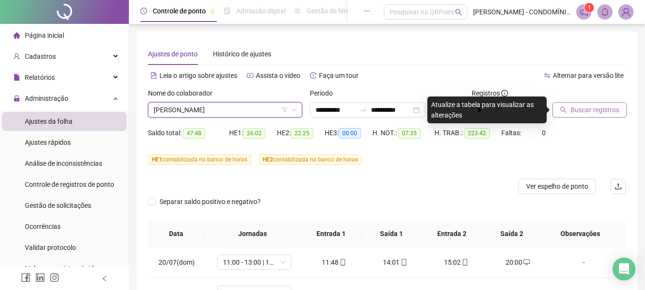
click at [583, 109] on span "Buscar registros" at bounding box center [594, 110] width 49 height 10
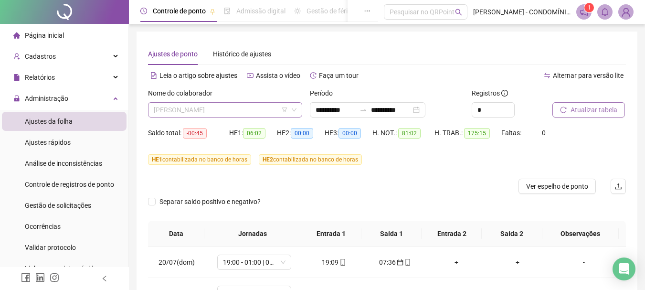
click at [202, 111] on span "[PERSON_NAME]" at bounding box center [225, 110] width 143 height 14
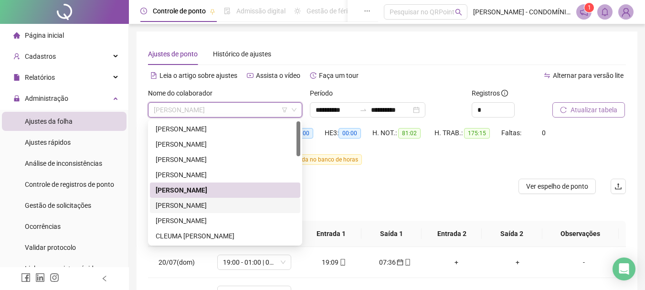
click at [189, 203] on div "[PERSON_NAME]" at bounding box center [225, 205] width 139 height 10
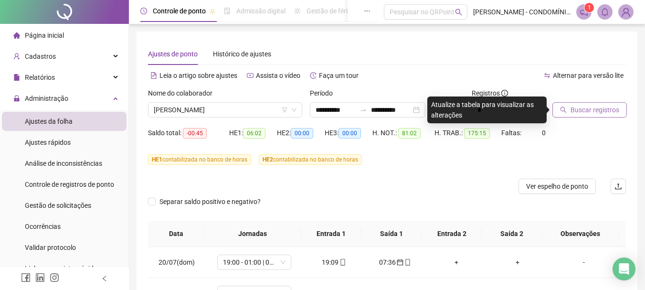
click at [579, 109] on span "Buscar registros" at bounding box center [594, 110] width 49 height 10
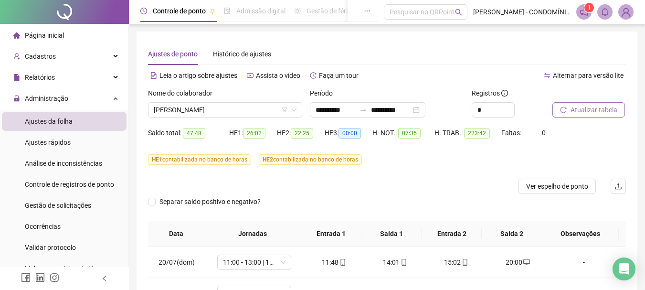
click at [575, 111] on span "Atualizar tabela" at bounding box center [593, 110] width 47 height 10
click at [554, 187] on span "Ver espelho de ponto" at bounding box center [557, 186] width 62 height 10
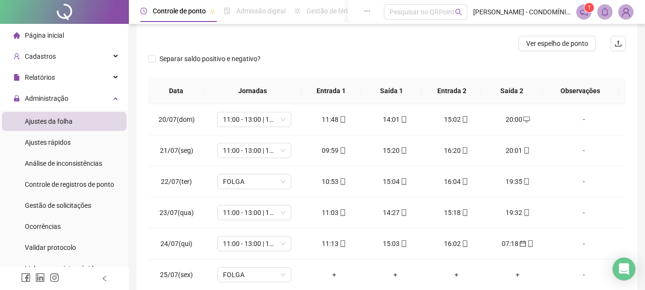
scroll to position [143, 0]
click at [243, 182] on span "FOLGA" at bounding box center [254, 181] width 63 height 14
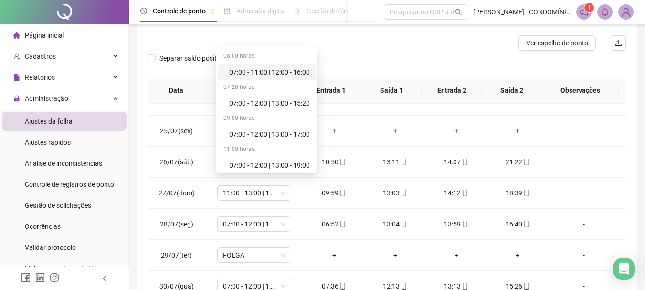
drag, startPoint x: 629, startPoint y: 133, endPoint x: 415, endPoint y: 136, distance: 214.3
click at [625, 135] on div "**********" at bounding box center [386, 103] width 501 height 430
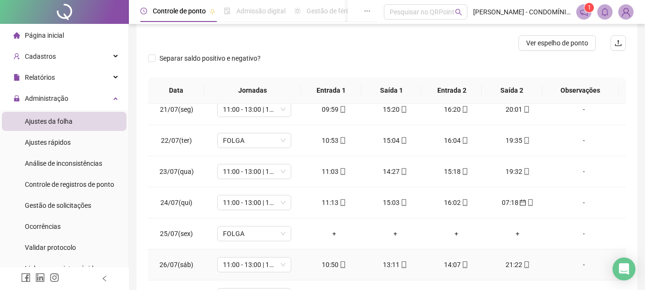
scroll to position [0, 0]
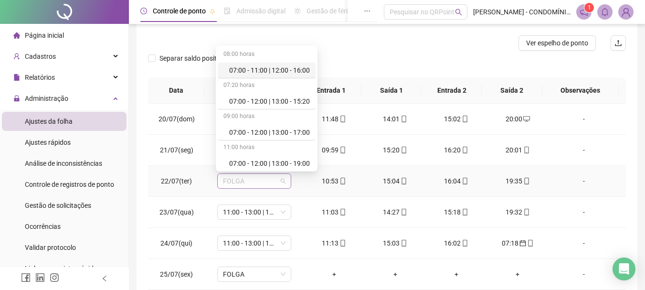
click at [249, 178] on span "FOLGA" at bounding box center [254, 181] width 63 height 14
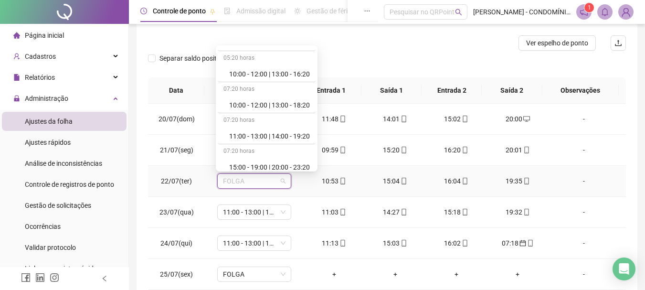
scroll to position [382, 0]
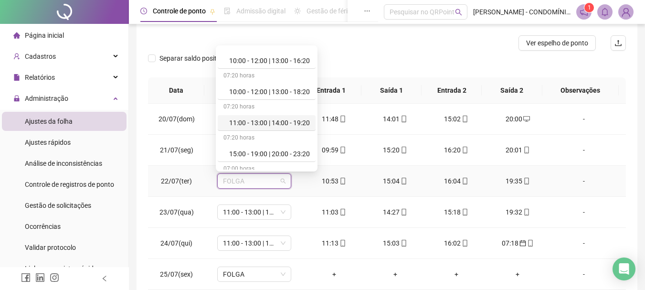
click at [258, 123] on div "11:00 - 13:00 | 14:00 - 19:20" at bounding box center [269, 122] width 81 height 10
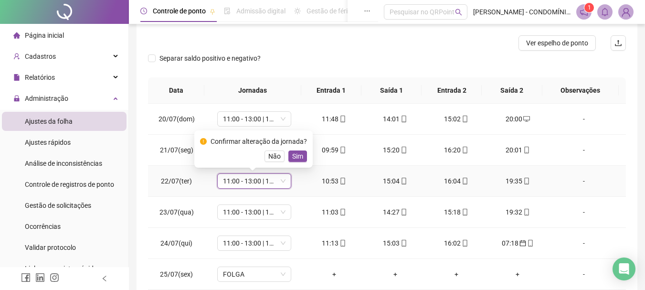
click at [295, 156] on span "Sim" at bounding box center [297, 156] width 11 height 10
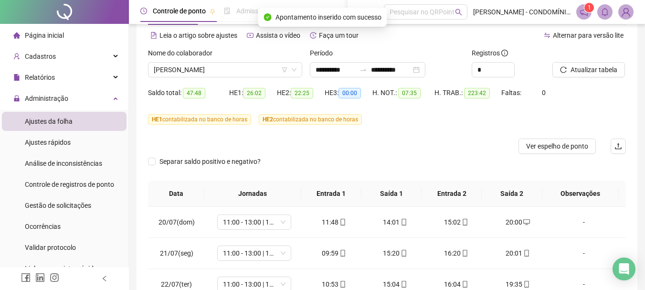
scroll to position [19, 0]
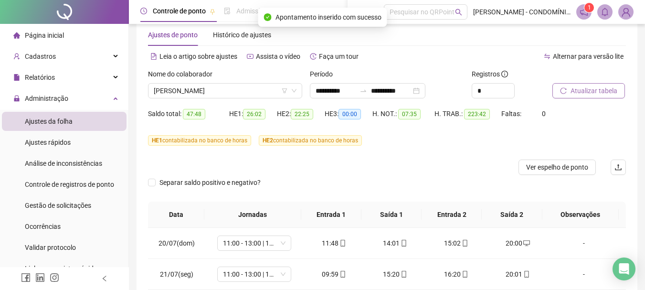
click at [580, 89] on span "Atualizar tabela" at bounding box center [593, 90] width 47 height 10
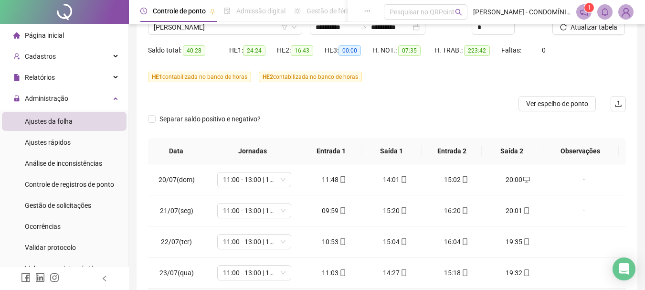
scroll to position [0, 0]
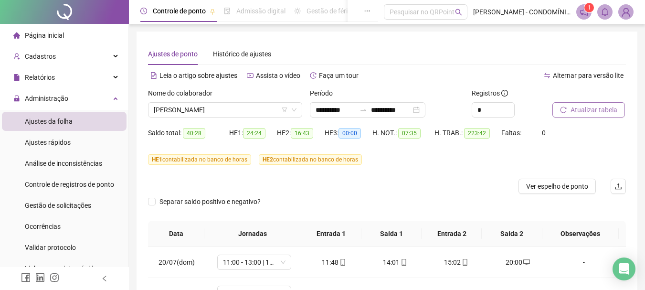
click at [583, 110] on span "Atualizar tabela" at bounding box center [593, 110] width 47 height 10
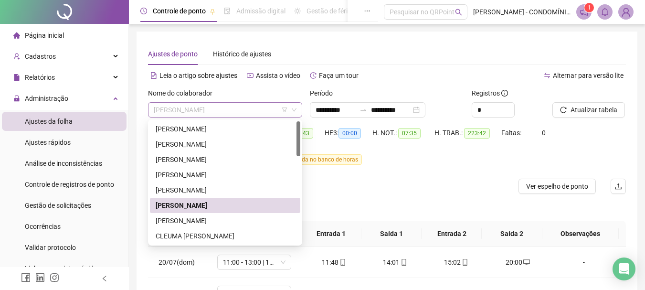
click at [189, 108] on span "[PERSON_NAME]" at bounding box center [225, 110] width 143 height 14
click at [167, 221] on div "[PERSON_NAME]" at bounding box center [225, 220] width 139 height 10
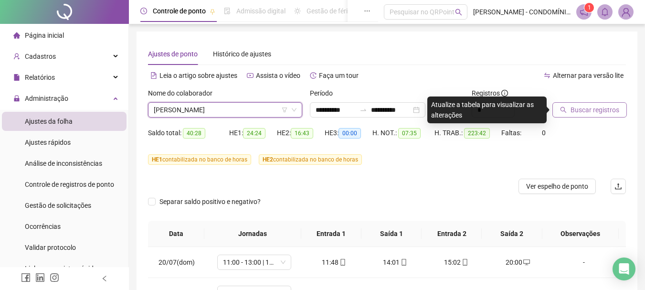
click at [584, 109] on span "Buscar registros" at bounding box center [594, 110] width 49 height 10
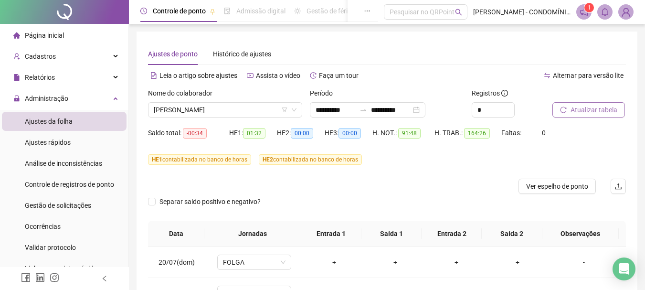
click at [582, 109] on span "Atualizar tabela" at bounding box center [593, 110] width 47 height 10
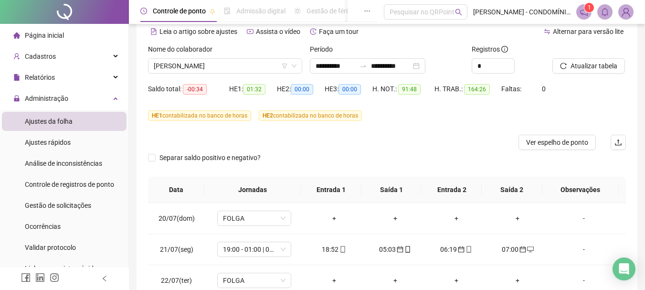
scroll to position [45, 0]
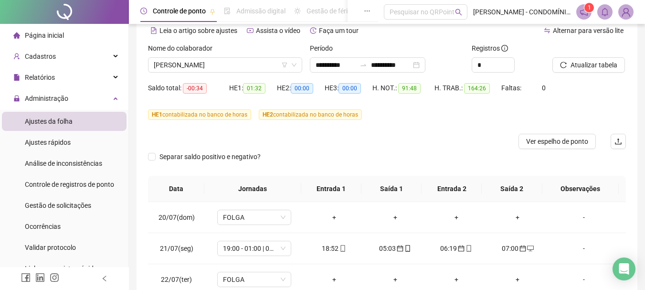
click at [629, 191] on div "**********" at bounding box center [386, 202] width 501 height 430
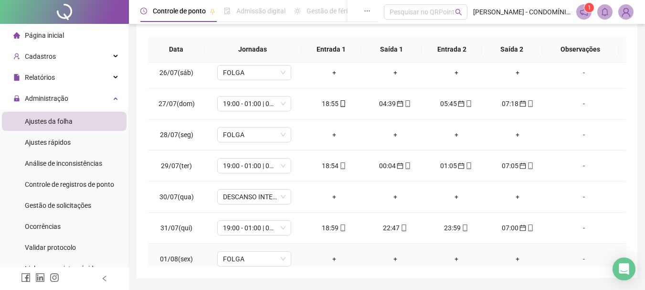
scroll to position [191, 0]
click at [241, 194] on span "DESCANSO INTER-JORNADA" at bounding box center [254, 197] width 63 height 14
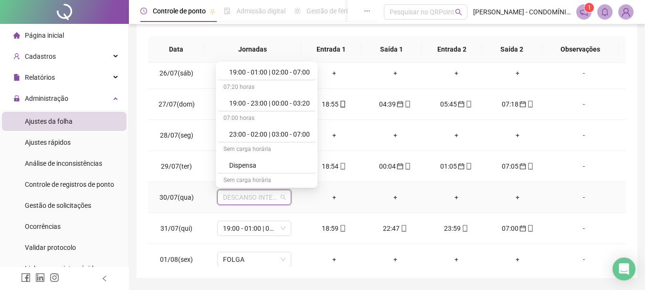
scroll to position [684, 0]
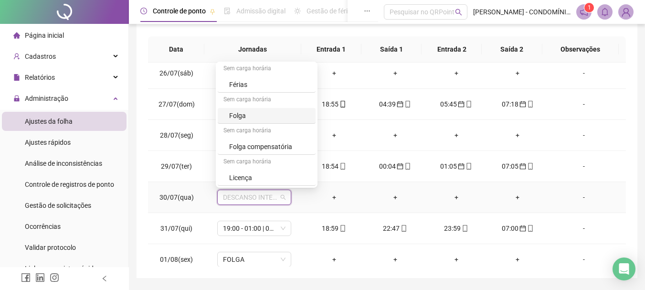
click at [235, 115] on div "Folga" at bounding box center [269, 115] width 81 height 10
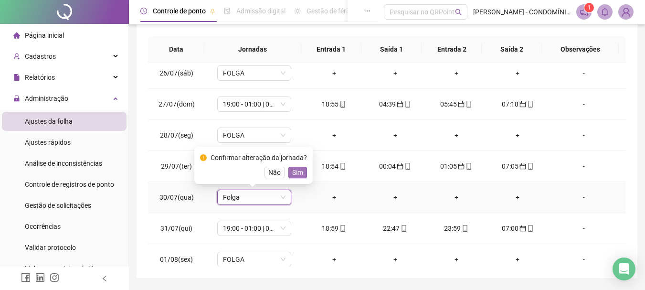
click at [297, 168] on span "Sim" at bounding box center [297, 172] width 11 height 10
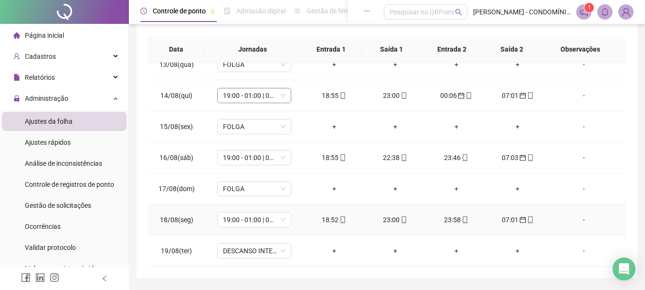
scroll to position [213, 0]
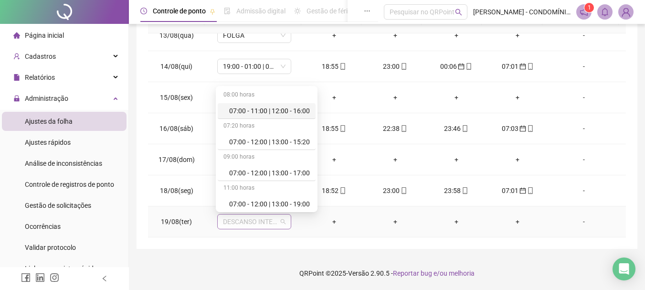
click at [268, 225] on span "DESCANSO INTER-JORNADA" at bounding box center [254, 221] width 63 height 14
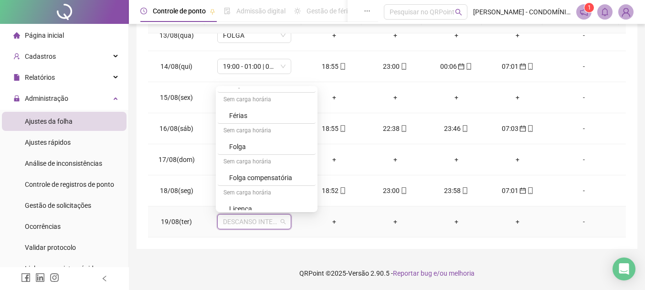
scroll to position [684, 0]
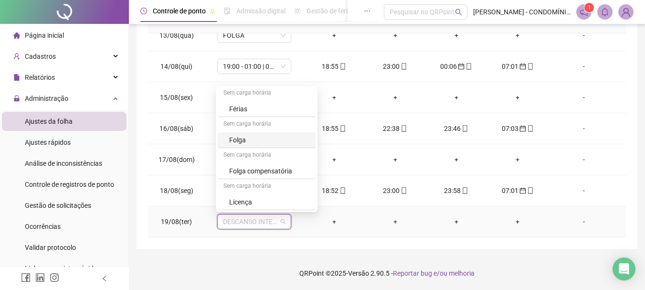
click at [233, 140] on div "Folga" at bounding box center [269, 140] width 81 height 10
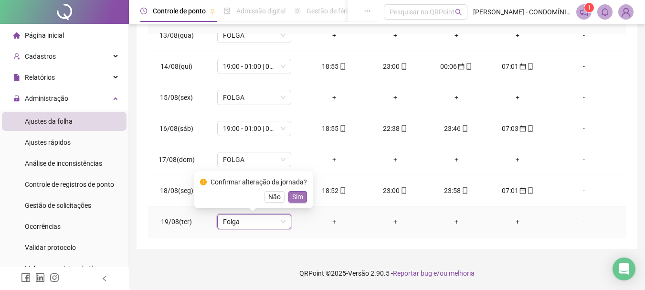
click at [299, 194] on span "Sim" at bounding box center [297, 196] width 11 height 10
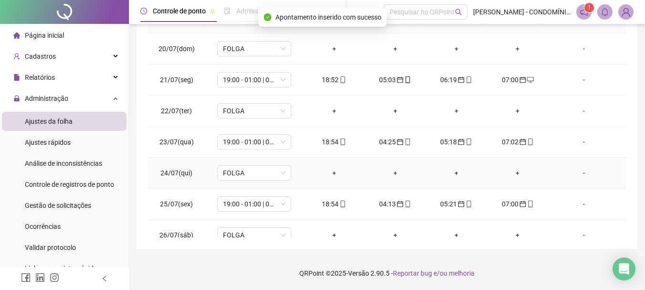
scroll to position [0, 0]
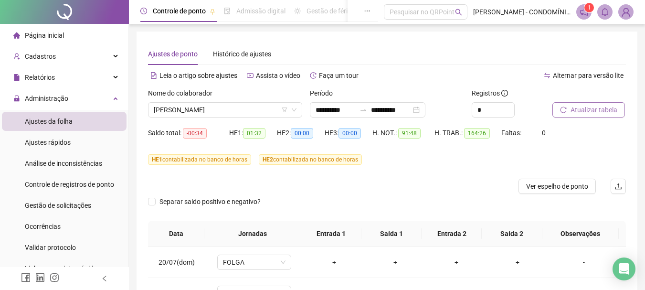
click at [578, 110] on span "Atualizar tabela" at bounding box center [593, 110] width 47 height 10
click at [178, 108] on span "[PERSON_NAME]" at bounding box center [225, 110] width 143 height 14
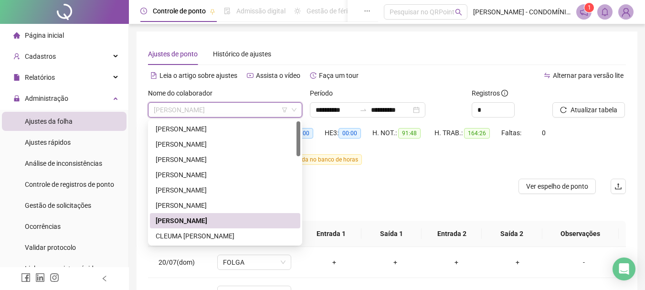
scroll to position [48, 0]
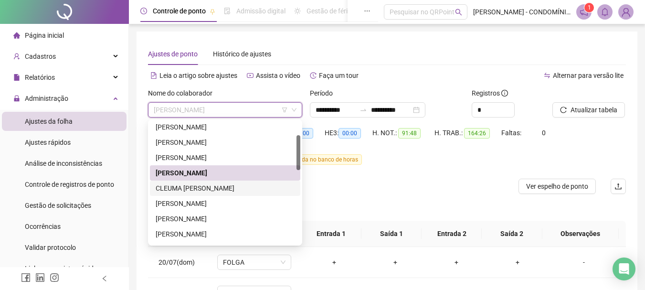
click at [169, 188] on div "CLEUMA [PERSON_NAME]" at bounding box center [225, 188] width 139 height 10
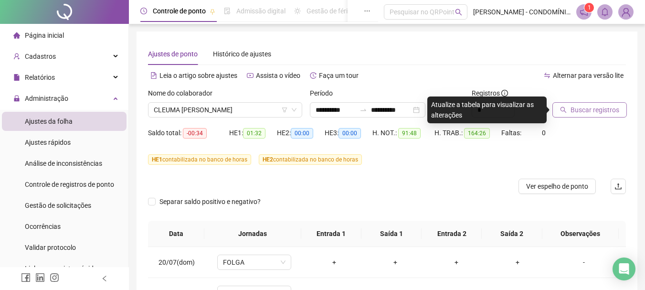
click at [574, 107] on span "Buscar registros" at bounding box center [594, 110] width 49 height 10
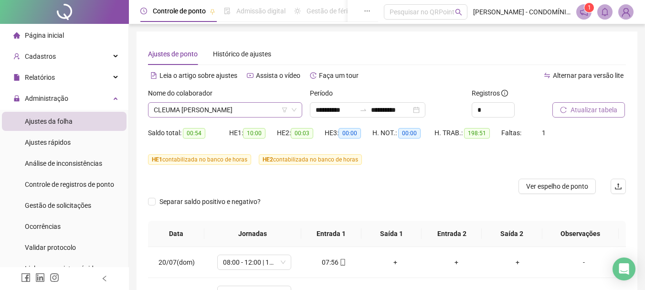
click at [167, 105] on span "CLEUMA [PERSON_NAME]" at bounding box center [225, 110] width 143 height 14
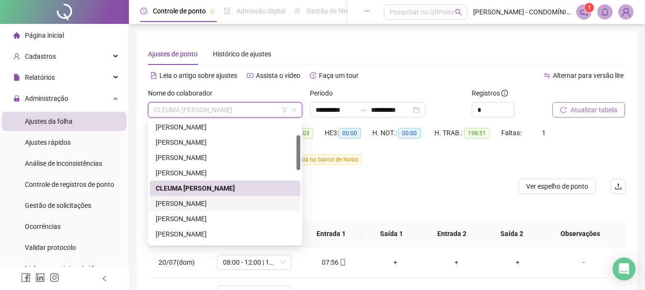
click at [165, 203] on div "[PERSON_NAME]" at bounding box center [225, 203] width 139 height 10
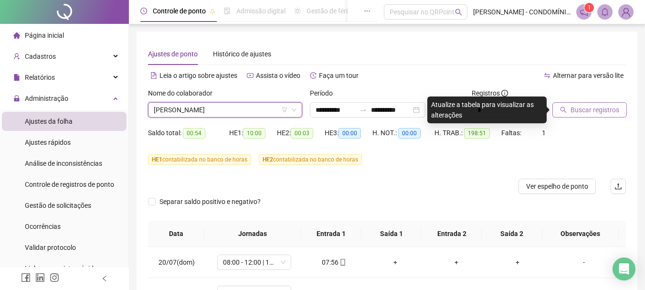
click at [580, 110] on span "Buscar registros" at bounding box center [594, 110] width 49 height 10
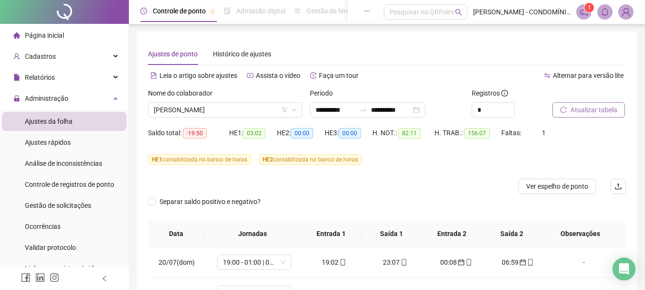
click at [572, 110] on span "Atualizar tabela" at bounding box center [593, 110] width 47 height 10
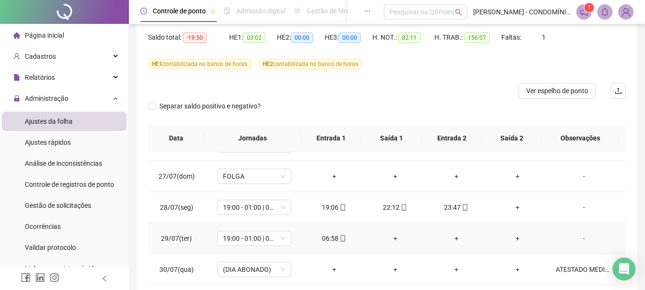
scroll to position [191, 0]
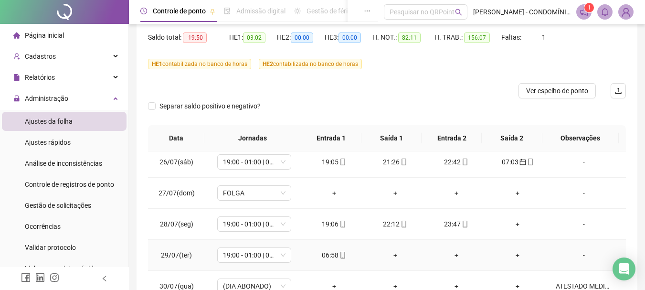
click at [327, 255] on div "06:58" at bounding box center [334, 255] width 46 height 10
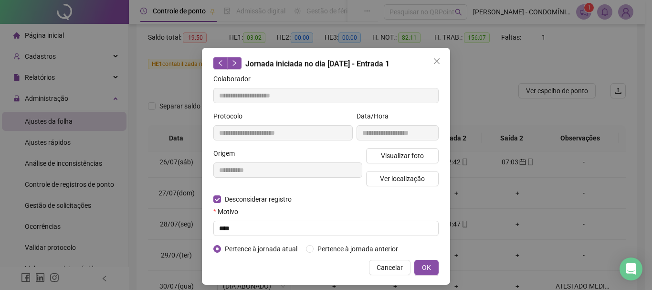
type input "**********"
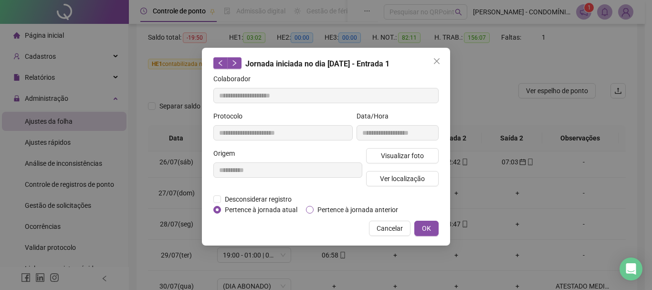
click at [314, 207] on span "Pertence à jornada anterior" at bounding box center [358, 209] width 88 height 10
click at [429, 226] on span "OK" at bounding box center [426, 228] width 9 height 10
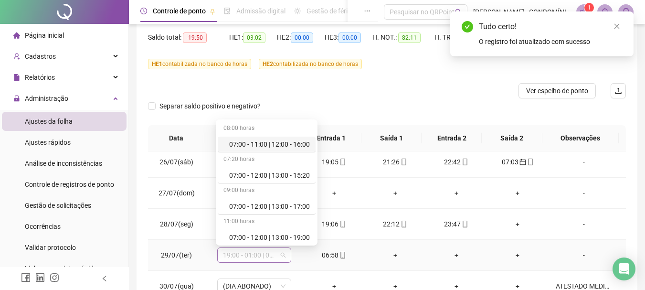
click at [231, 254] on span "19:00 - 01:00 | 02:00 - 07:00" at bounding box center [254, 255] width 63 height 14
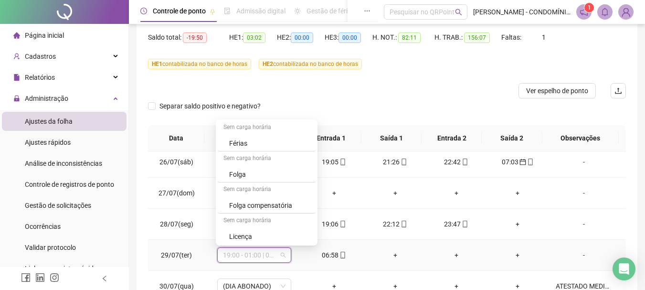
scroll to position [684, 0]
click at [235, 173] on div "Folga" at bounding box center [269, 173] width 81 height 10
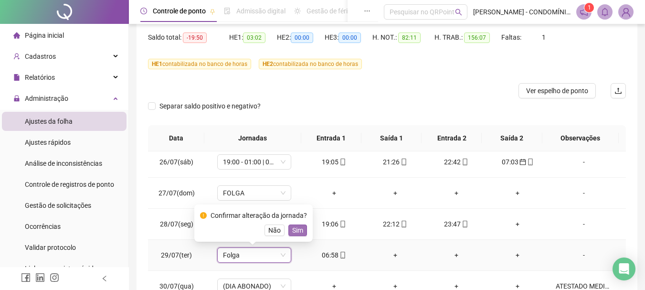
click at [298, 230] on span "Sim" at bounding box center [297, 230] width 11 height 10
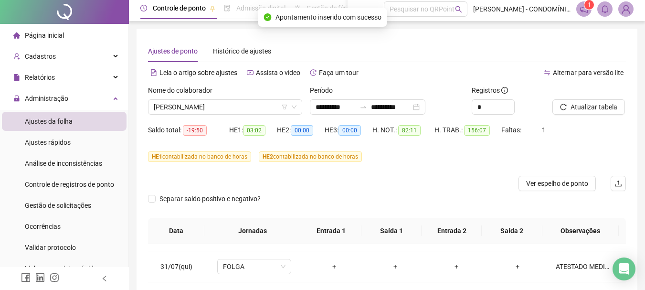
scroll to position [0, 0]
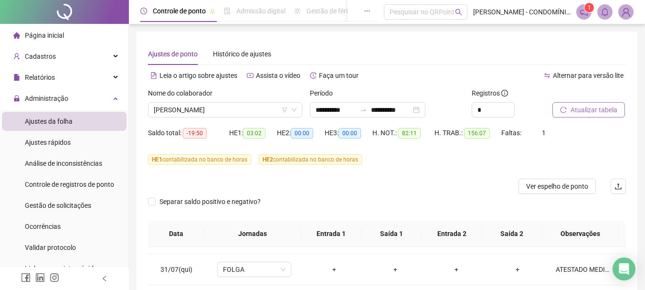
click at [576, 107] on span "Atualizar tabela" at bounding box center [593, 110] width 47 height 10
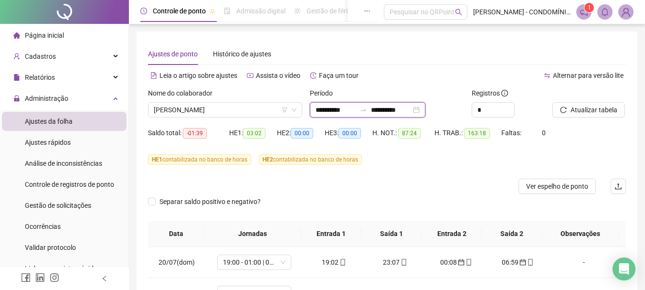
click at [396, 109] on input "**********" at bounding box center [391, 110] width 40 height 10
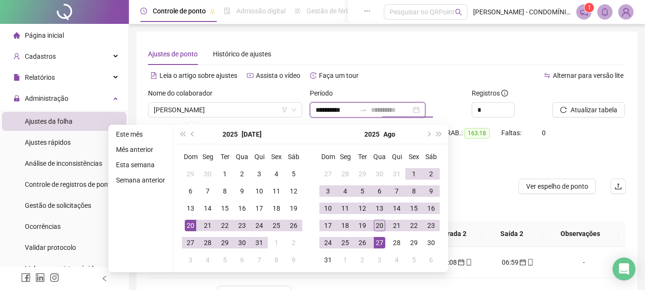
type input "**********"
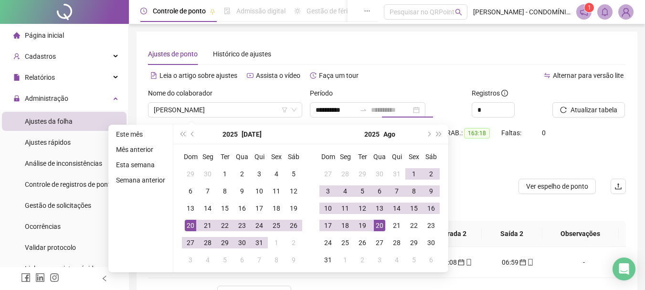
click at [377, 226] on div "20" at bounding box center [379, 225] width 11 height 11
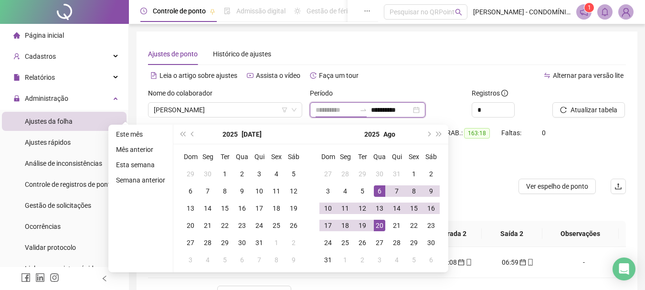
type input "**********"
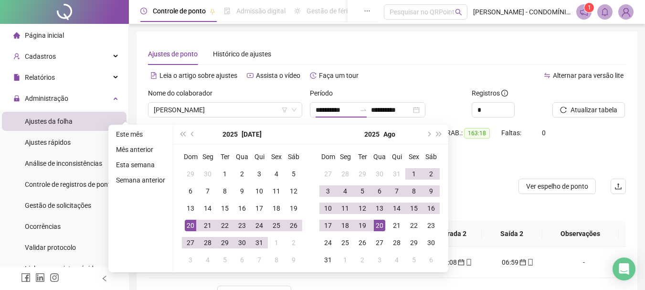
click at [406, 80] on div "Alternar para versão lite" at bounding box center [506, 75] width 239 height 15
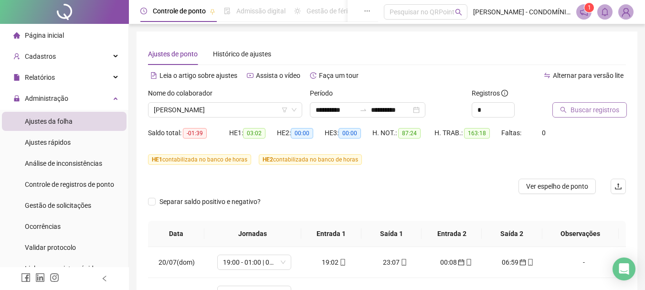
click at [575, 110] on span "Buscar registros" at bounding box center [594, 110] width 49 height 10
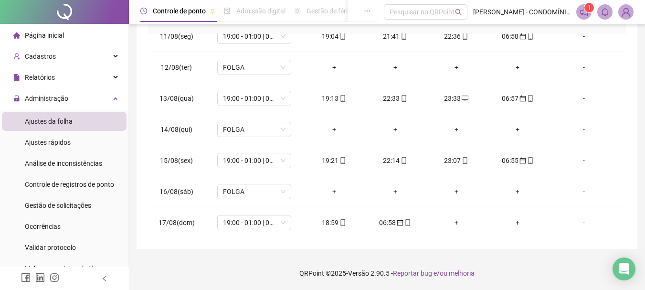
scroll to position [789, 0]
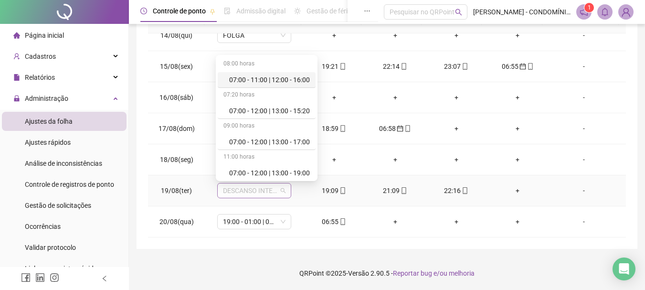
click at [253, 191] on span "DESCANSO INTER-JORNADA" at bounding box center [254, 190] width 63 height 14
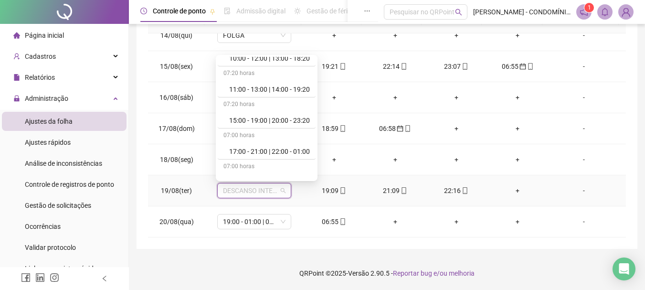
scroll to position [477, 0]
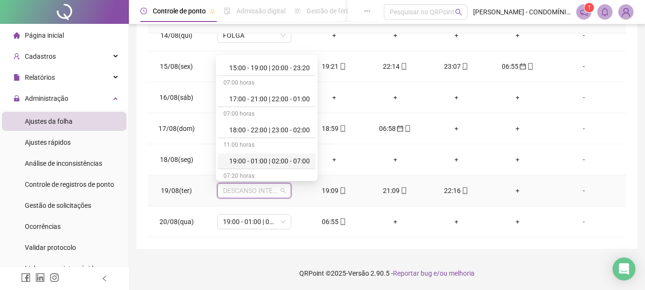
click at [258, 159] on div "19:00 - 01:00 | 02:00 - 07:00" at bounding box center [269, 161] width 81 height 10
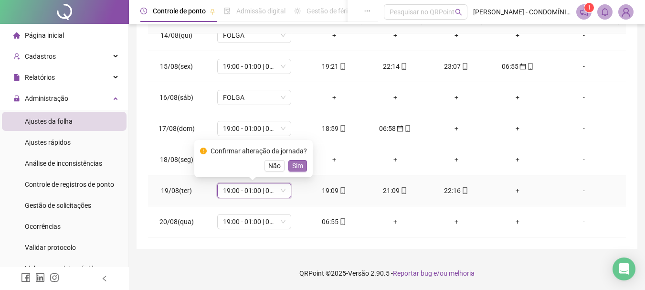
click at [298, 164] on span "Sim" at bounding box center [297, 165] width 11 height 10
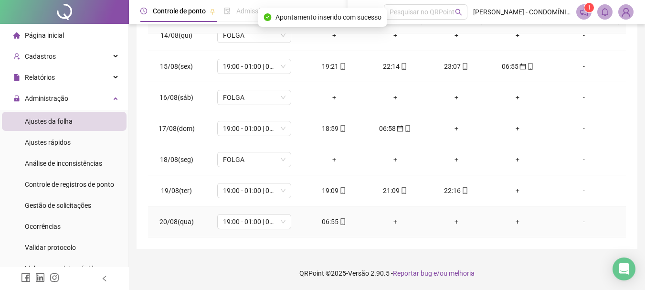
click at [327, 220] on div "06:55" at bounding box center [334, 221] width 46 height 10
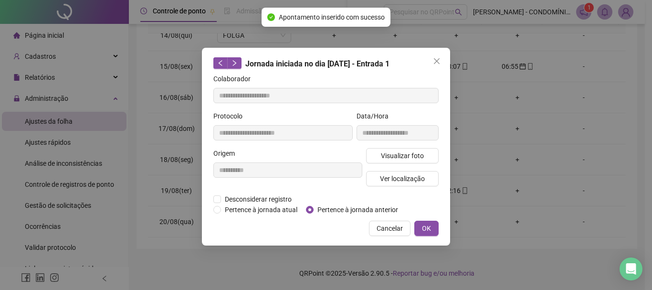
type input "**********"
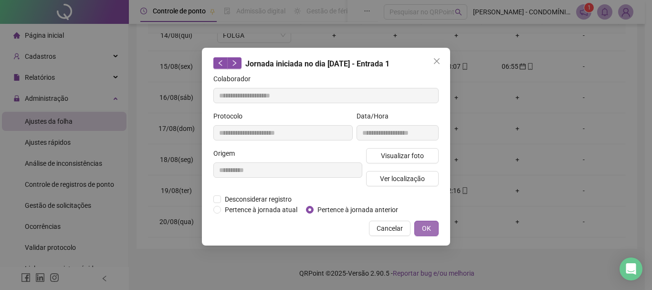
click at [426, 231] on span "OK" at bounding box center [426, 228] width 9 height 10
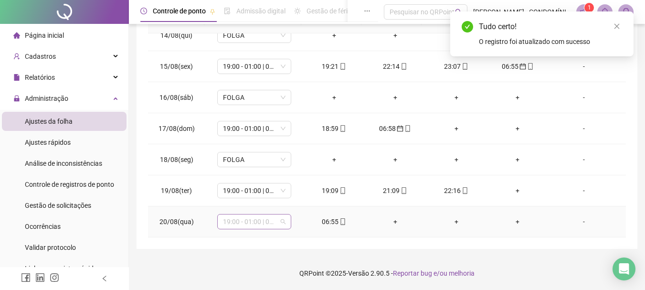
click at [228, 219] on span "19:00 - 01:00 | 02:00 - 07:00" at bounding box center [254, 221] width 63 height 14
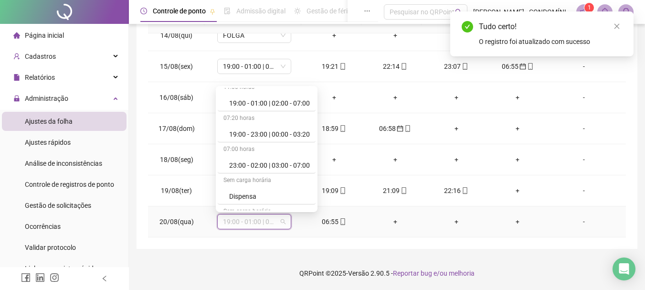
scroll to position [684, 0]
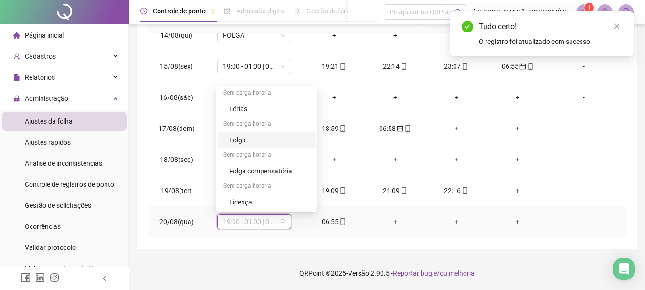
click at [241, 140] on div "Folga" at bounding box center [269, 140] width 81 height 10
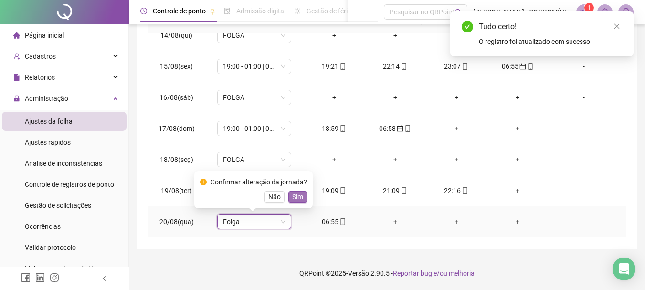
click at [296, 197] on span "Sim" at bounding box center [297, 196] width 11 height 10
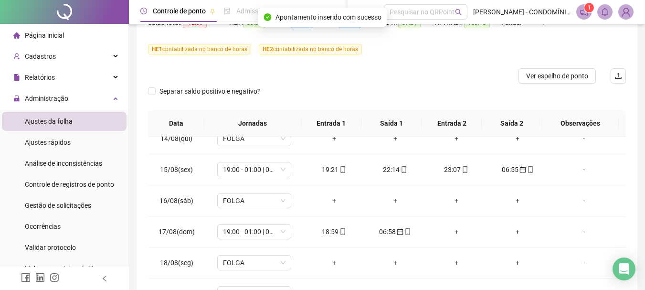
scroll to position [0, 0]
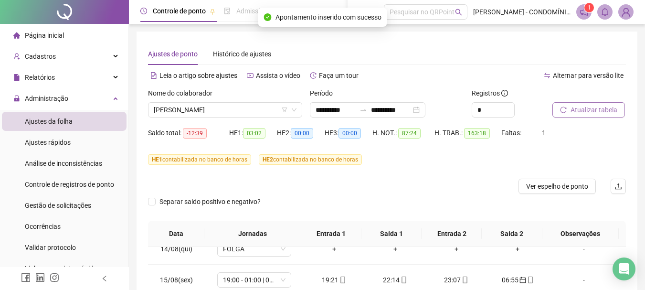
click at [587, 109] on span "Atualizar tabela" at bounding box center [593, 110] width 47 height 10
click at [577, 107] on span "Atualizar tabela" at bounding box center [593, 110] width 47 height 10
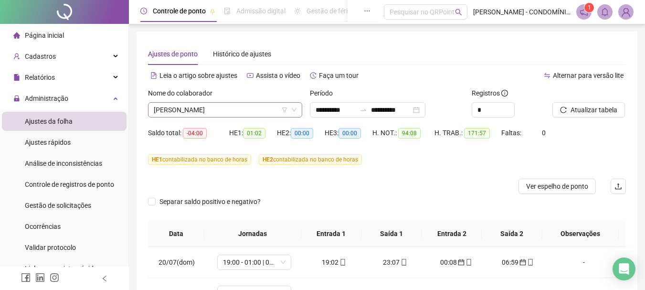
click at [170, 109] on span "[PERSON_NAME]" at bounding box center [225, 110] width 143 height 14
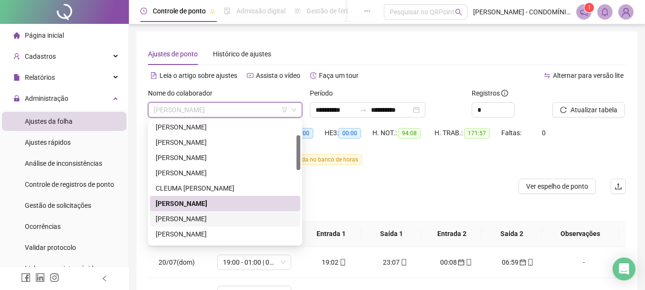
click at [160, 219] on div "[PERSON_NAME]" at bounding box center [225, 218] width 139 height 10
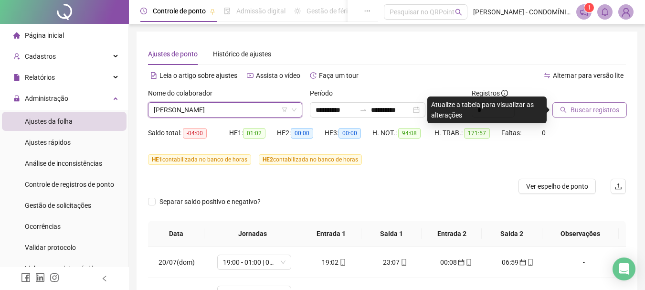
click at [584, 109] on span "Buscar registros" at bounding box center [594, 110] width 49 height 10
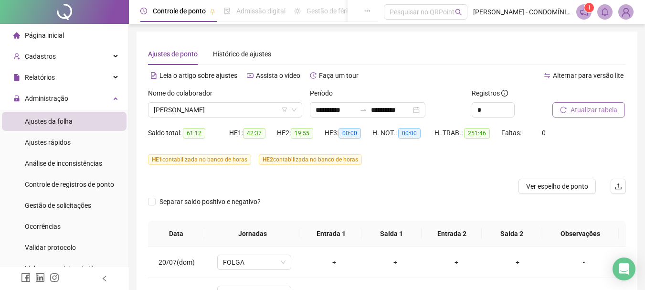
click at [584, 108] on span "Atualizar tabela" at bounding box center [593, 110] width 47 height 10
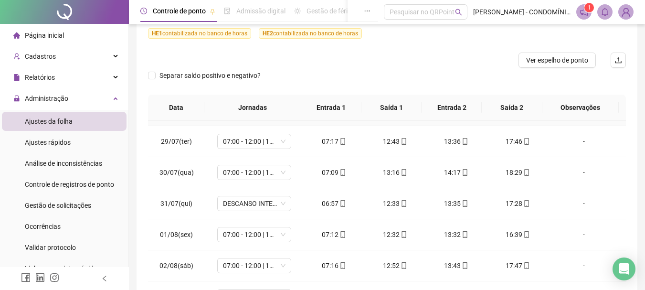
scroll to position [286, 0]
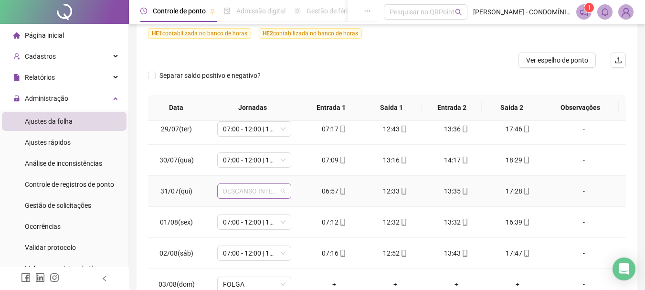
click at [232, 189] on span "DESCANSO INTER-JORNADA" at bounding box center [254, 191] width 63 height 14
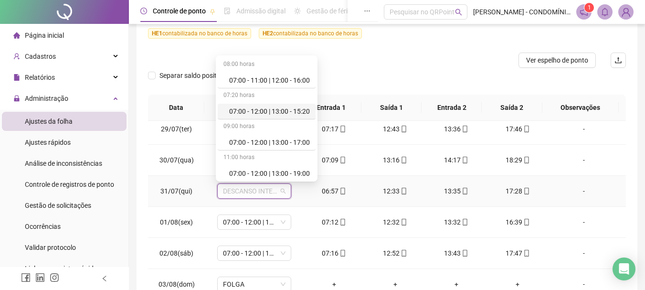
click at [255, 109] on div "07:00 - 12:00 | 13:00 - 15:20" at bounding box center [269, 111] width 81 height 10
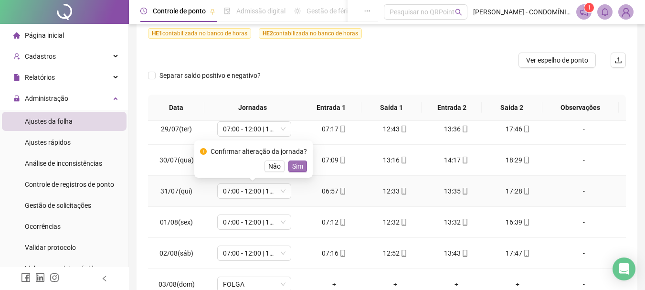
click at [296, 162] on span "Sim" at bounding box center [297, 166] width 11 height 10
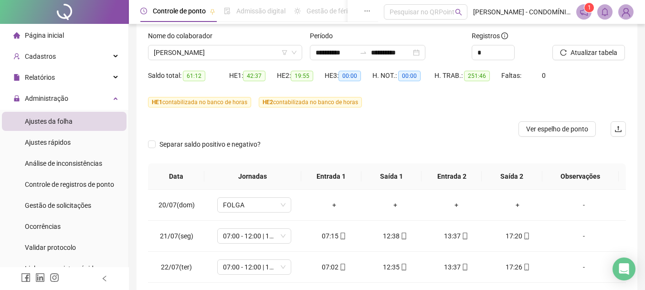
scroll to position [51, 0]
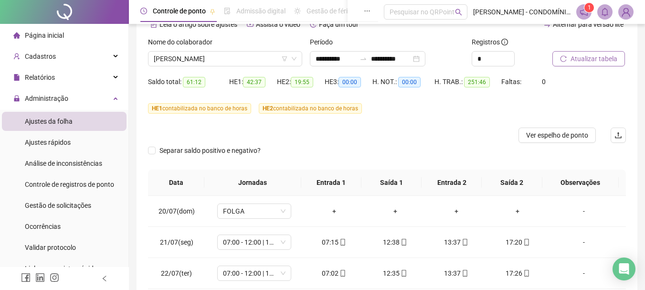
click at [576, 57] on span "Atualizar tabela" at bounding box center [593, 58] width 47 height 10
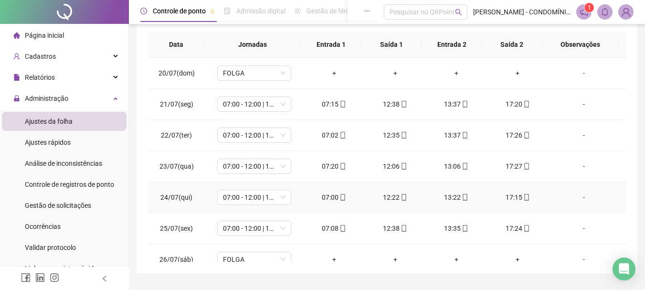
scroll to position [0, 0]
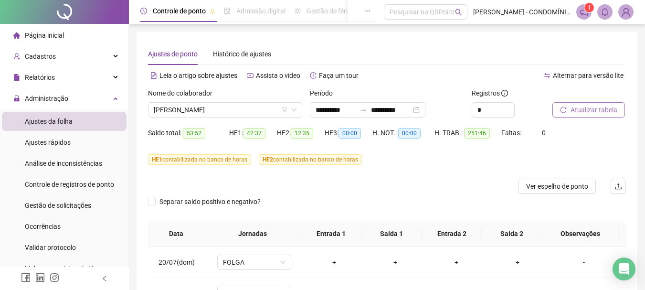
click at [585, 111] on span "Atualizar tabela" at bounding box center [593, 110] width 47 height 10
click at [545, 188] on span "Ver espelho de ponto" at bounding box center [557, 186] width 62 height 10
click at [590, 108] on span "Atualizar tabela" at bounding box center [593, 110] width 47 height 10
click at [203, 111] on span "[PERSON_NAME]" at bounding box center [225, 110] width 143 height 14
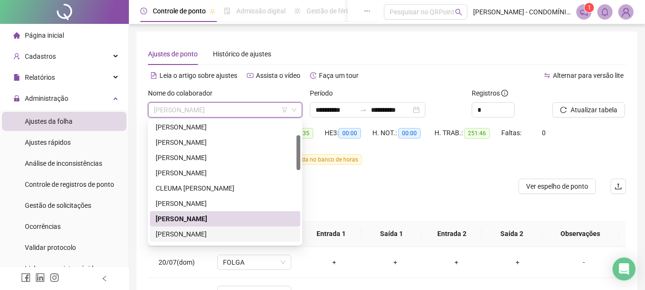
click at [174, 232] on div "[PERSON_NAME]" at bounding box center [225, 234] width 139 height 10
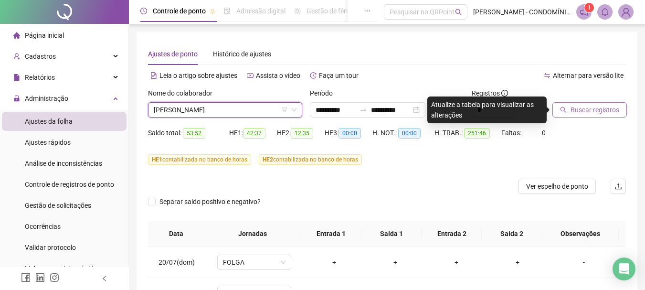
click at [571, 108] on span "Buscar registros" at bounding box center [594, 110] width 49 height 10
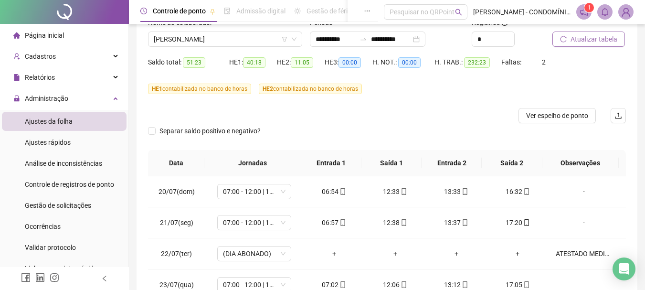
scroll to position [66, 0]
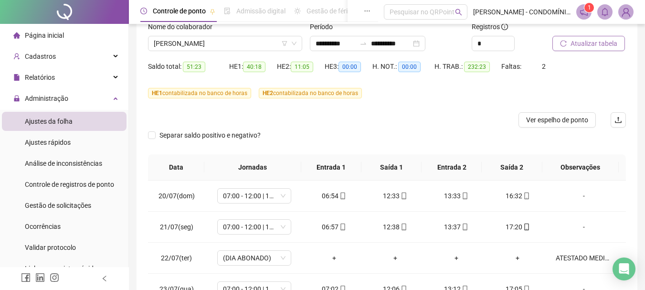
click at [580, 42] on span "Atualizar tabela" at bounding box center [593, 43] width 47 height 10
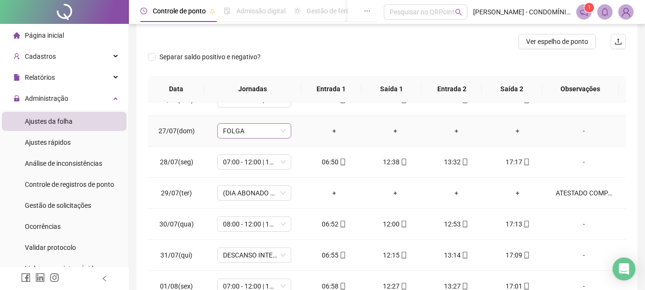
scroll to position [239, 0]
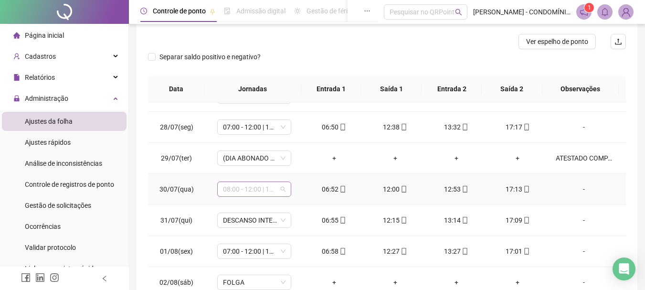
click at [245, 187] on span "08:00 - 12:00 | 13:00 - 16:20" at bounding box center [254, 189] width 63 height 14
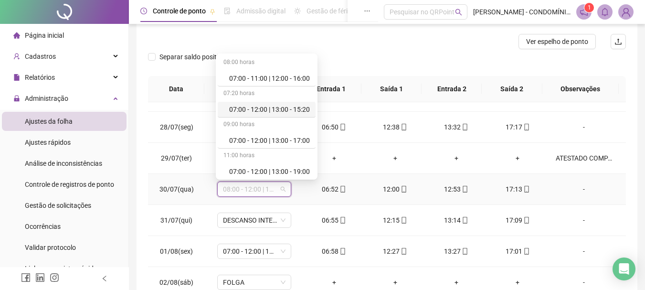
click at [283, 108] on div "07:00 - 12:00 | 13:00 - 15:20" at bounding box center [269, 109] width 81 height 10
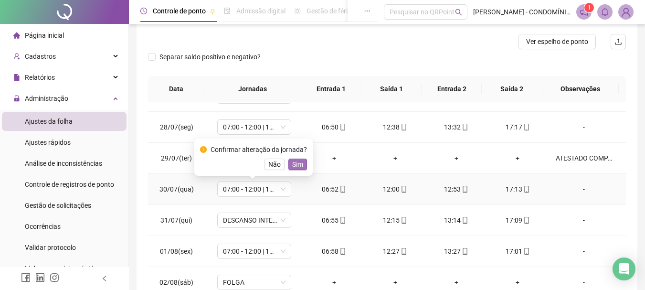
drag, startPoint x: 300, startPoint y: 164, endPoint x: 266, endPoint y: 213, distance: 59.4
click at [299, 164] on span "Sim" at bounding box center [297, 164] width 11 height 10
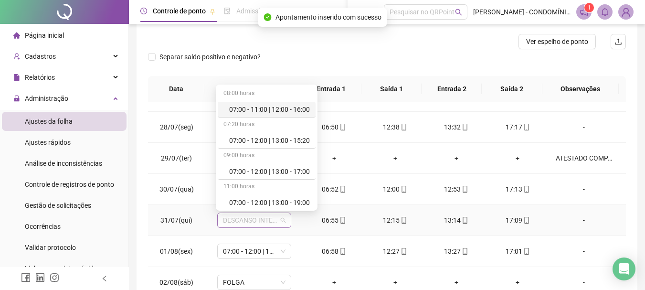
click at [237, 222] on span "DESCANSO INTER-JORNADA" at bounding box center [254, 220] width 63 height 14
click at [260, 137] on div "07:00 - 12:00 | 13:00 - 15:20" at bounding box center [269, 140] width 81 height 10
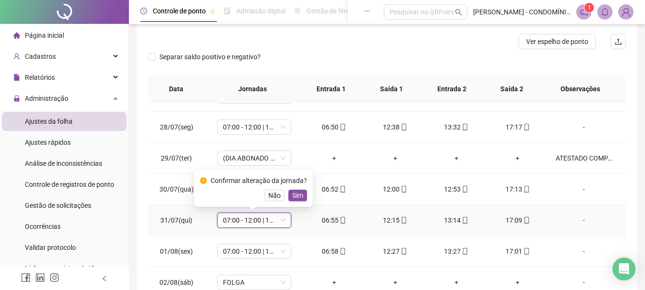
drag, startPoint x: 293, startPoint y: 193, endPoint x: 264, endPoint y: 259, distance: 72.3
click at [294, 193] on span "Sim" at bounding box center [297, 195] width 11 height 10
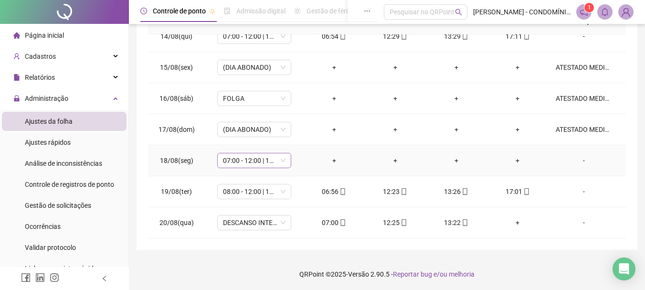
scroll to position [213, 0]
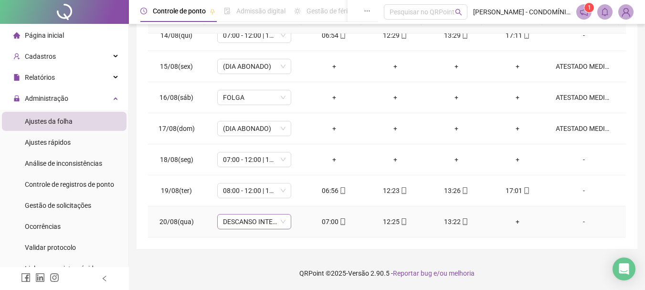
click at [231, 225] on span "DESCANSO INTER-JORNADA" at bounding box center [254, 221] width 63 height 14
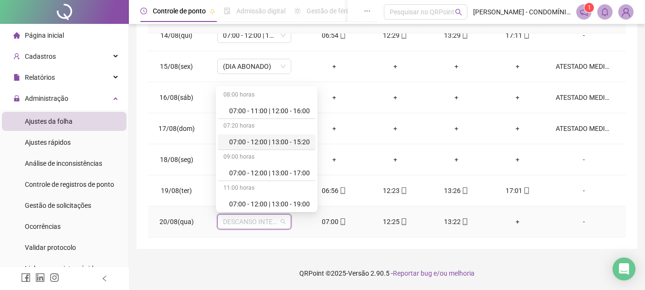
click at [258, 139] on div "07:00 - 12:00 | 13:00 - 15:20" at bounding box center [269, 141] width 81 height 10
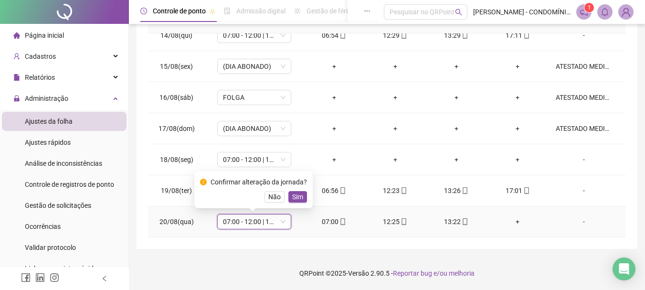
click at [297, 194] on span "Sim" at bounding box center [297, 196] width 11 height 10
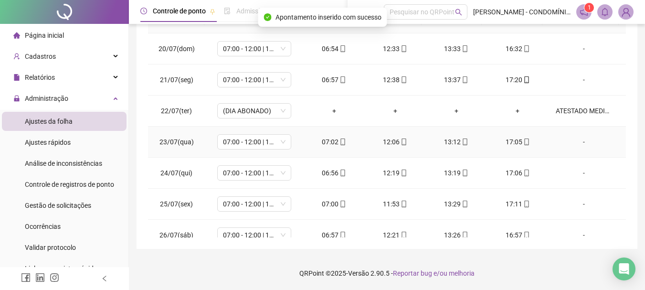
scroll to position [0, 0]
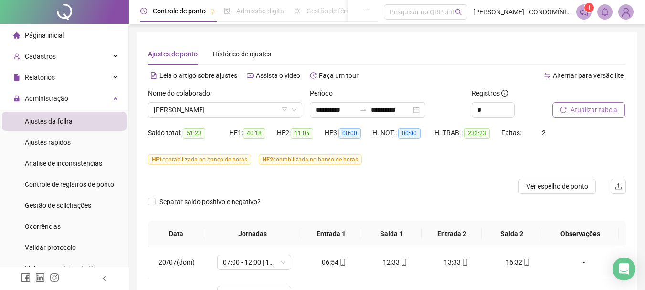
click at [582, 108] on span "Atualizar tabela" at bounding box center [593, 110] width 47 height 10
click at [589, 111] on span "Atualizar tabela" at bounding box center [593, 110] width 47 height 10
click at [192, 109] on span "[PERSON_NAME]" at bounding box center [225, 110] width 143 height 14
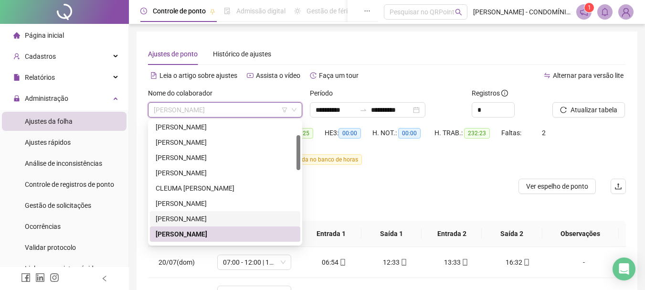
scroll to position [95, 0]
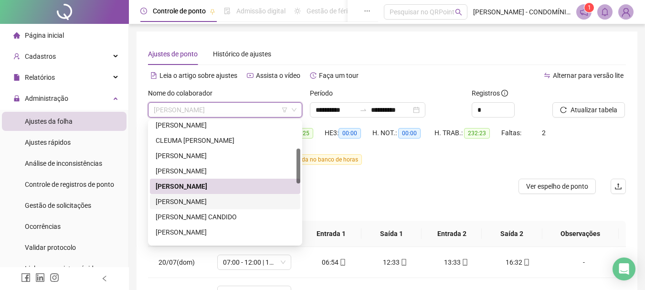
click at [173, 199] on div "[PERSON_NAME]" at bounding box center [225, 201] width 139 height 10
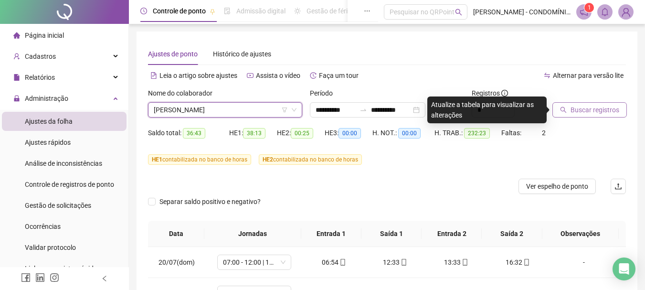
click at [581, 109] on span "Buscar registros" at bounding box center [594, 110] width 49 height 10
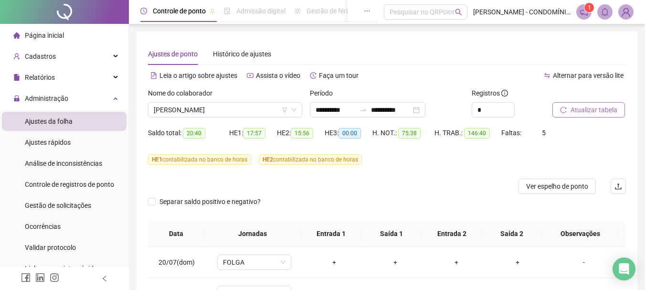
click at [581, 108] on span "Atualizar tabela" at bounding box center [593, 110] width 47 height 10
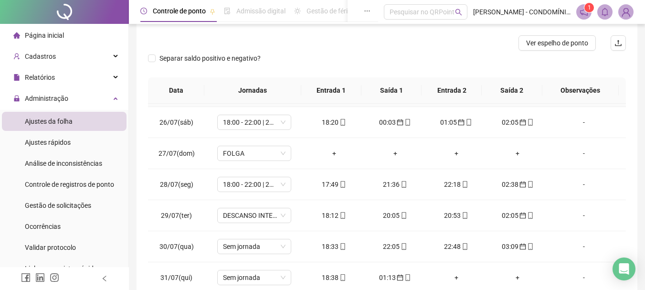
scroll to position [191, 0]
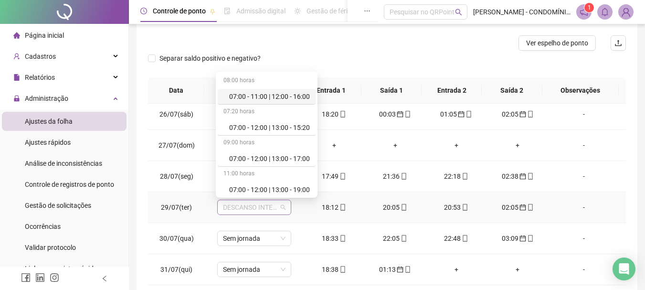
click at [238, 207] on span "DESCANSO INTER-JORNADA" at bounding box center [254, 207] width 63 height 14
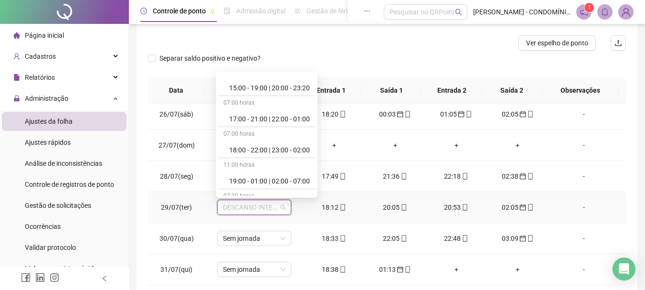
scroll to position [477, 0]
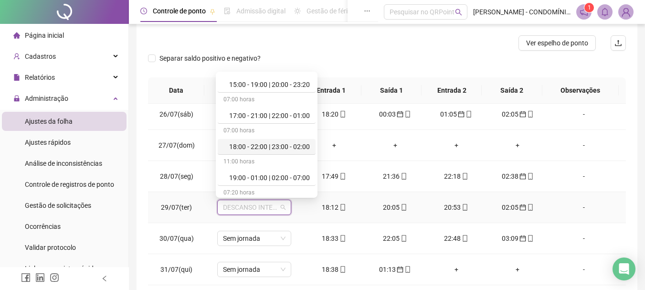
click at [245, 146] on div "18:00 - 22:00 | 23:00 - 02:00" at bounding box center [269, 146] width 81 height 10
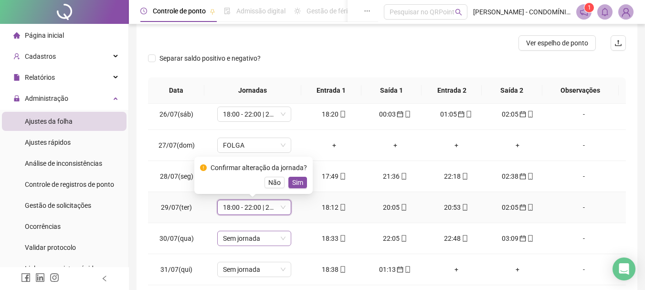
click at [294, 183] on span "Sim" at bounding box center [297, 182] width 11 height 10
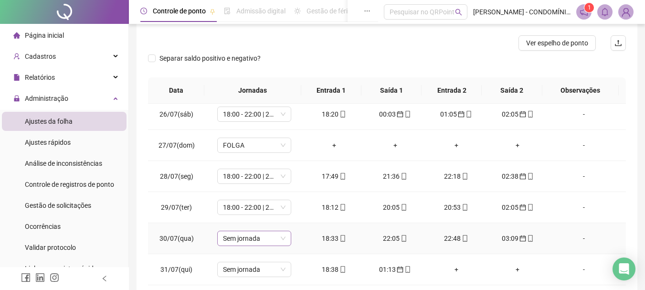
click at [242, 243] on span "Sem jornada" at bounding box center [254, 238] width 63 height 14
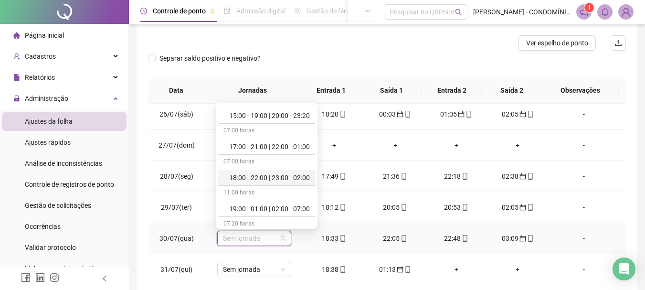
click at [244, 176] on div "18:00 - 22:00 | 23:00 - 02:00" at bounding box center [269, 177] width 81 height 10
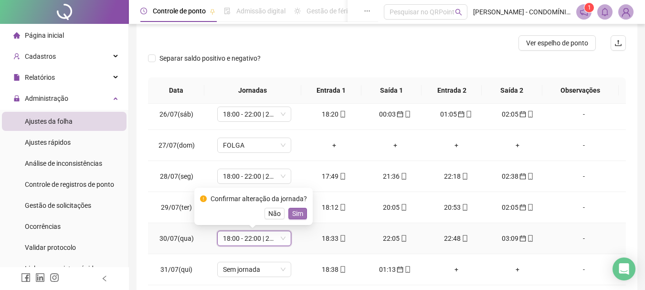
click at [297, 214] on span "Sim" at bounding box center [297, 213] width 11 height 10
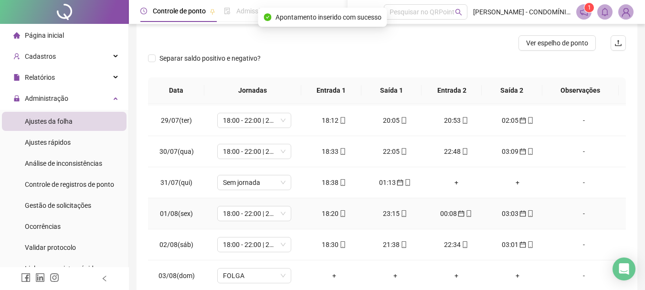
scroll to position [286, 0]
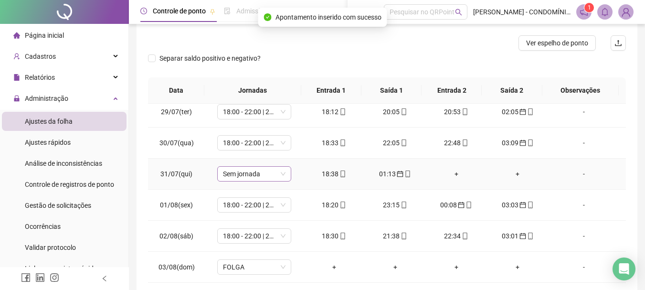
click at [241, 175] on span "Sem jornada" at bounding box center [254, 174] width 63 height 14
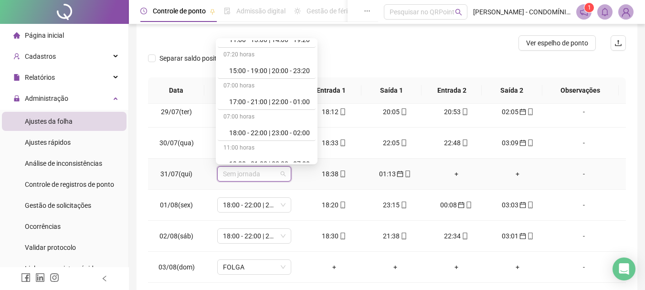
scroll to position [477, 0]
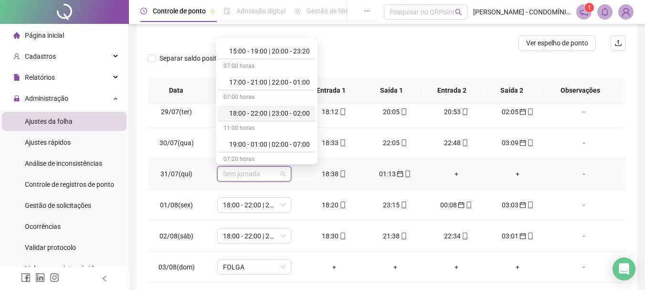
click at [253, 110] on div "18:00 - 22:00 | 23:00 - 02:00" at bounding box center [269, 113] width 81 height 10
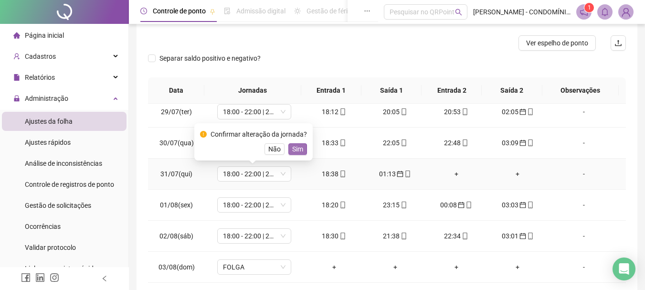
click at [294, 143] on button "Sim" at bounding box center [297, 148] width 19 height 11
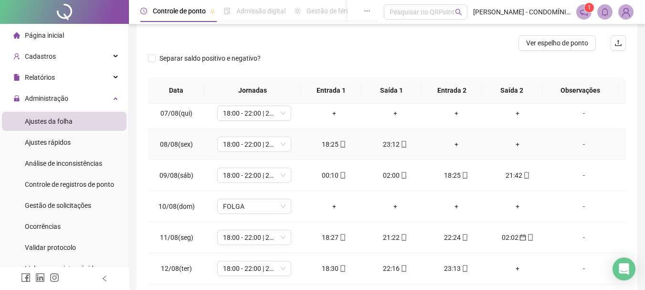
scroll to position [573, 0]
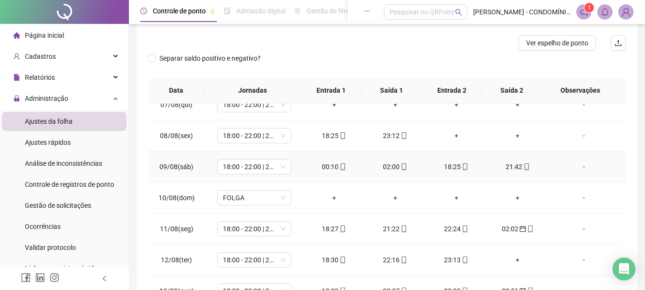
click at [328, 167] on div "00:10" at bounding box center [334, 166] width 46 height 10
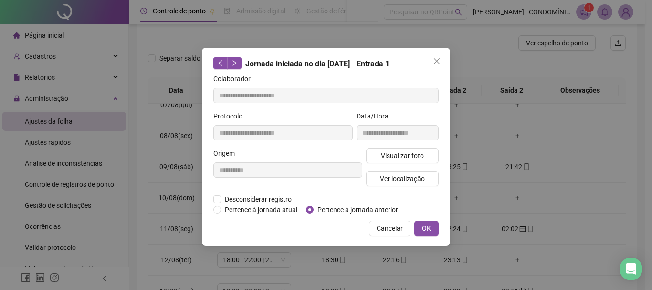
type input "**********"
click at [424, 225] on span "OK" at bounding box center [426, 228] width 9 height 10
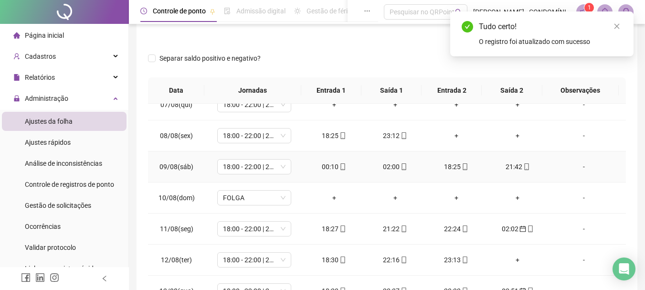
click at [392, 165] on div "02:00" at bounding box center [395, 166] width 46 height 10
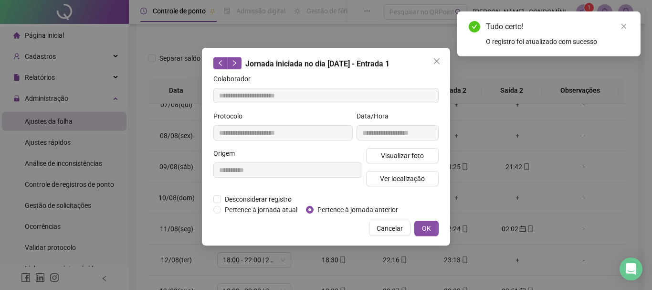
type input "**********"
click at [427, 227] on span "OK" at bounding box center [426, 228] width 9 height 10
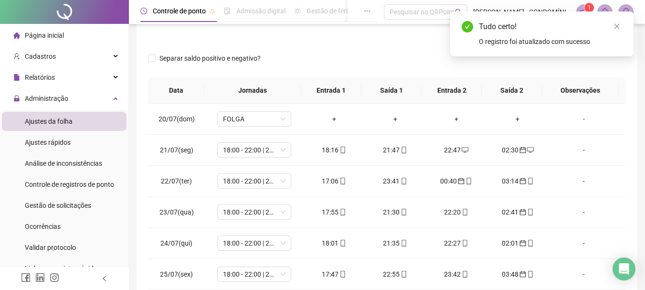
scroll to position [0, 0]
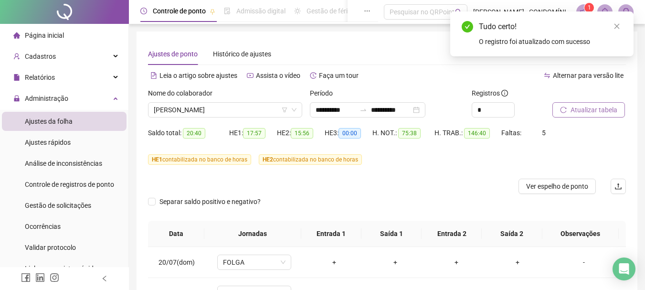
click at [580, 106] on span "Atualizar tabela" at bounding box center [593, 110] width 47 height 10
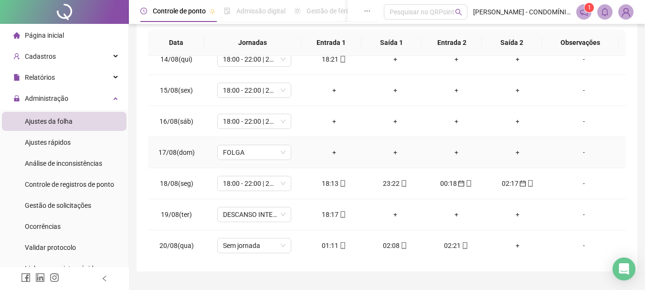
scroll to position [789, 0]
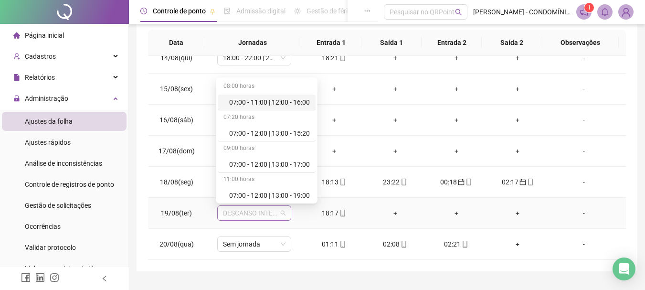
click at [236, 210] on span "DESCANSO INTER-JORNADA" at bounding box center [254, 213] width 63 height 14
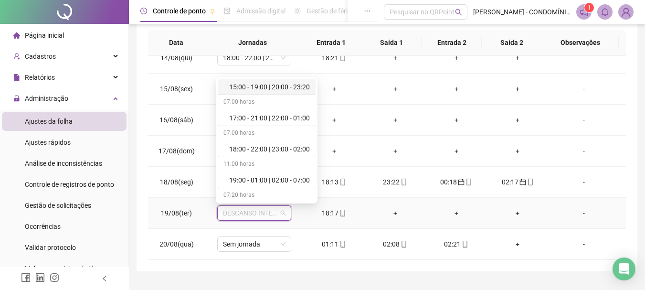
scroll to position [525, 0]
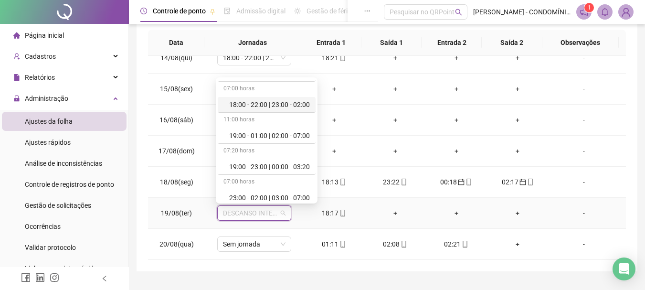
drag, startPoint x: 255, startPoint y: 101, endPoint x: 297, endPoint y: 218, distance: 124.1
click at [255, 101] on div "18:00 - 22:00 | 23:00 - 02:00" at bounding box center [269, 104] width 81 height 10
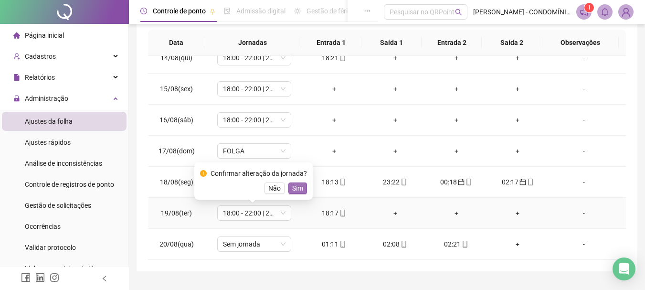
click at [292, 187] on span "Sim" at bounding box center [297, 188] width 11 height 10
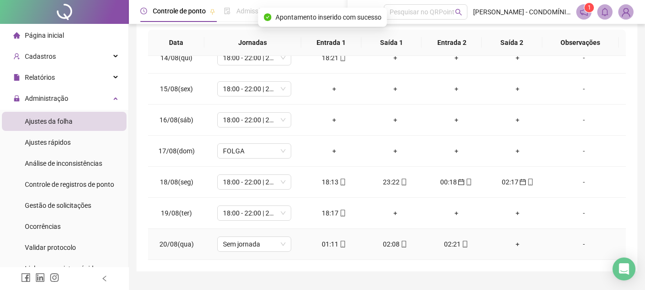
click at [326, 245] on div "01:11" at bounding box center [334, 244] width 46 height 10
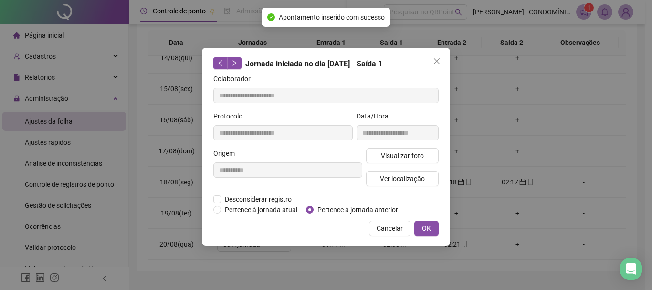
type input "**********"
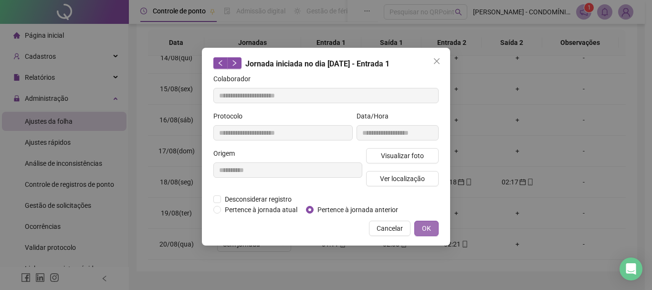
click at [427, 227] on span "OK" at bounding box center [426, 228] width 9 height 10
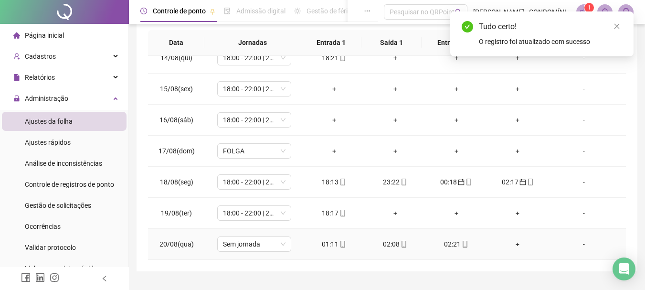
click at [382, 244] on div "02:08" at bounding box center [395, 244] width 46 height 10
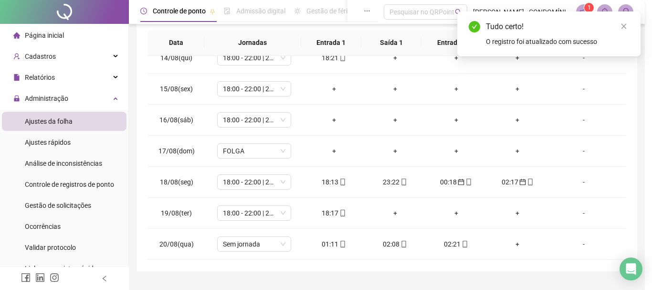
type input "**********"
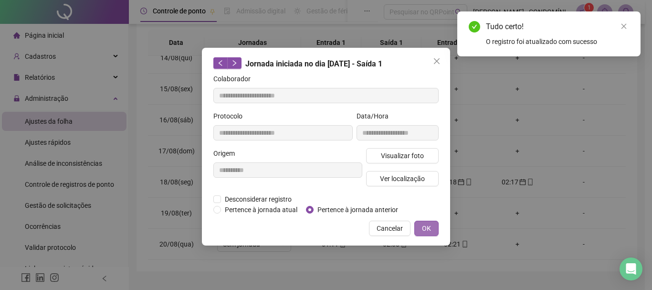
click at [423, 225] on span "OK" at bounding box center [426, 228] width 9 height 10
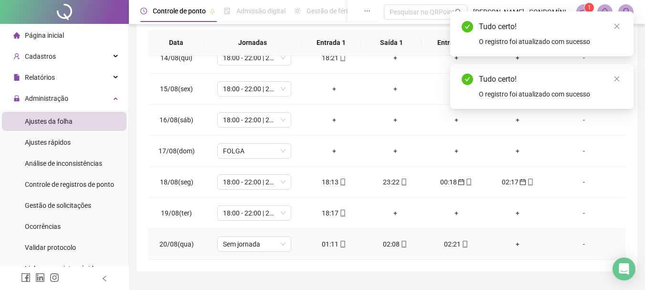
click at [442, 244] on div "02:21" at bounding box center [456, 244] width 46 height 10
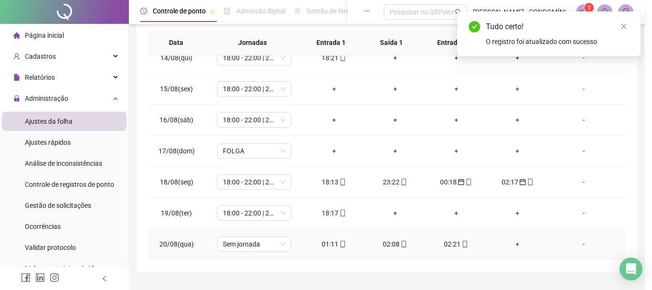
type input "**********"
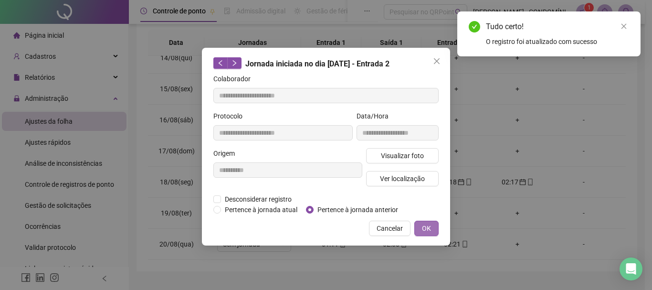
click at [428, 227] on span "OK" at bounding box center [426, 228] width 9 height 10
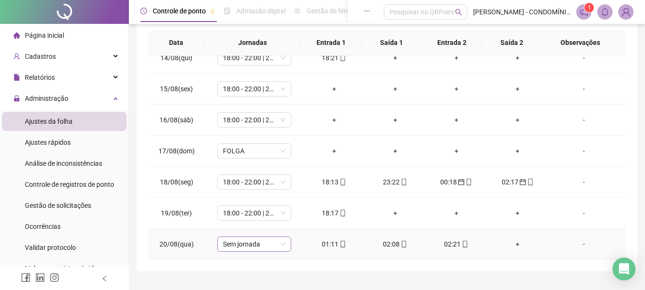
click at [234, 241] on span "Sem jornada" at bounding box center [254, 244] width 63 height 14
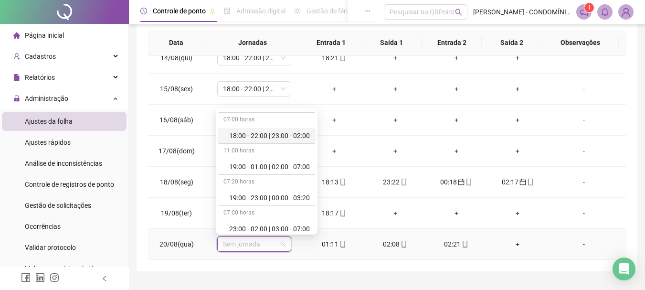
click at [253, 134] on div "18:00 - 22:00 | 23:00 - 02:00" at bounding box center [269, 135] width 81 height 10
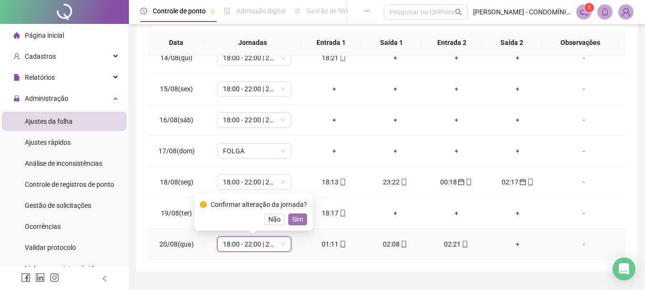
click at [297, 218] on span "Sim" at bounding box center [297, 219] width 11 height 10
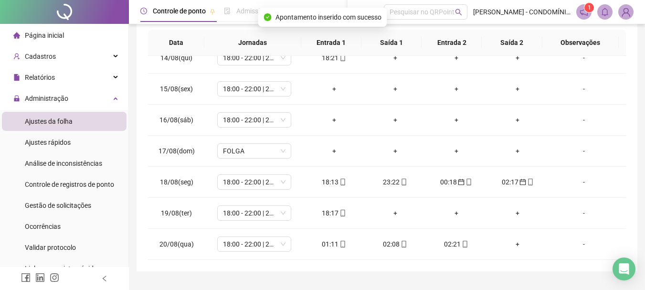
scroll to position [0, 0]
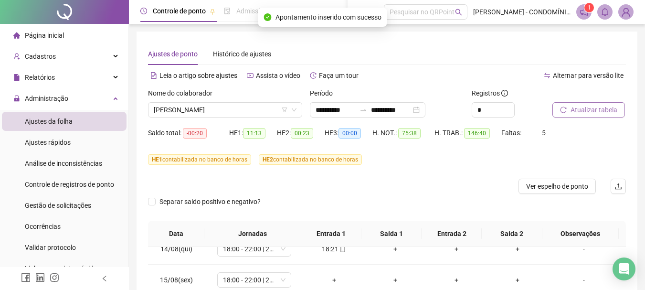
click at [581, 108] on span "Atualizar tabela" at bounding box center [593, 110] width 47 height 10
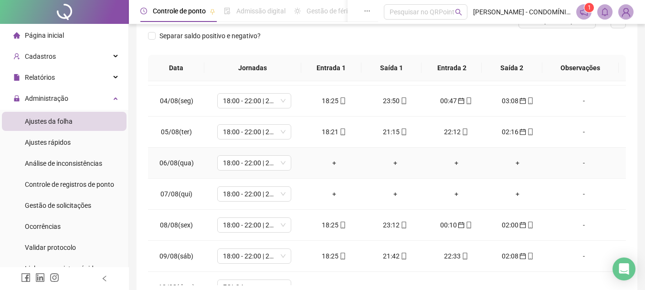
scroll to position [477, 0]
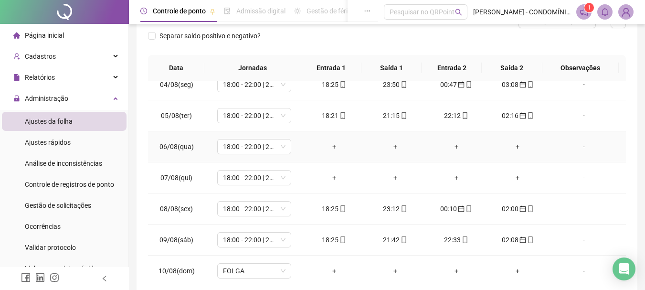
click at [576, 149] on div "-" at bounding box center [584, 146] width 56 height 10
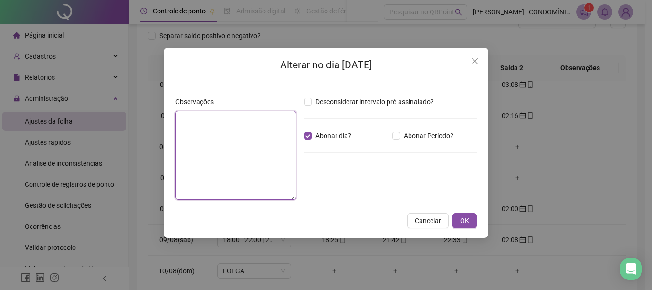
click at [225, 139] on textarea at bounding box center [235, 155] width 121 height 89
type textarea "**********"
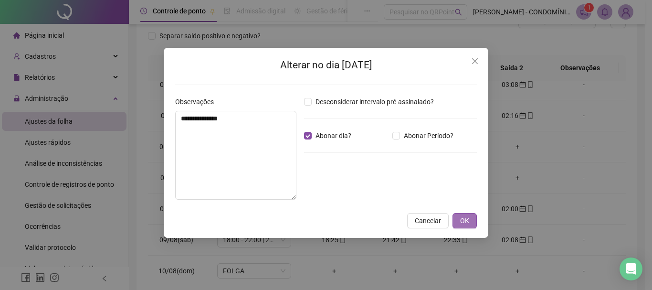
click at [467, 220] on span "OK" at bounding box center [464, 220] width 9 height 10
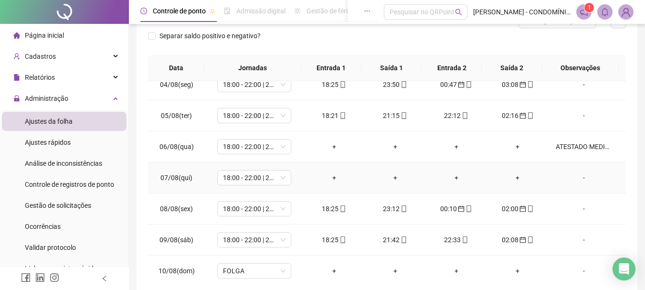
click at [578, 178] on div "-" at bounding box center [584, 177] width 56 height 10
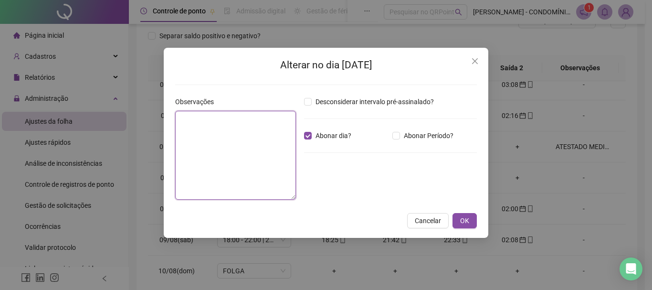
click at [210, 125] on textarea at bounding box center [235, 155] width 121 height 89
type textarea "**********"
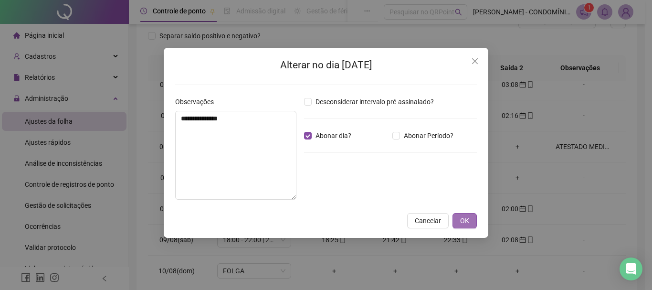
click at [460, 218] on button "OK" at bounding box center [464, 220] width 24 height 15
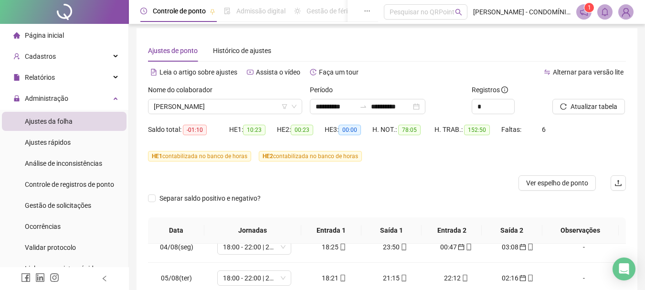
scroll to position [0, 0]
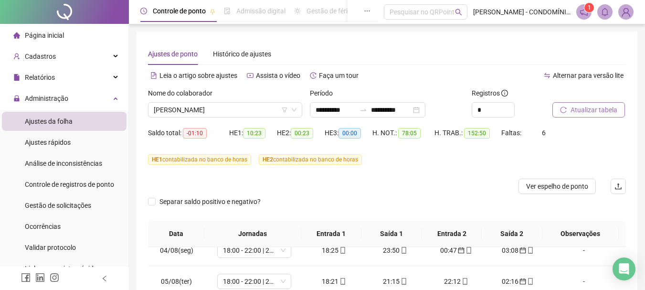
click at [581, 110] on span "Atualizar tabela" at bounding box center [593, 110] width 47 height 10
click at [196, 110] on span "[PERSON_NAME]" at bounding box center [225, 110] width 143 height 14
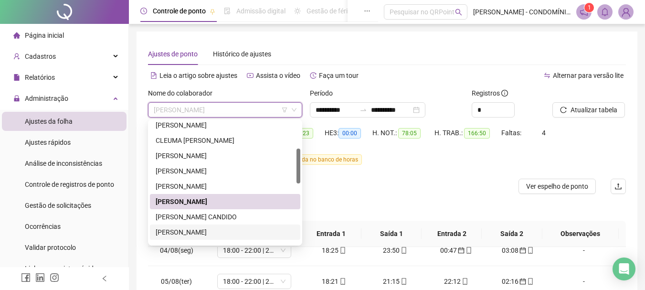
click at [178, 231] on div "[PERSON_NAME]" at bounding box center [225, 232] width 139 height 10
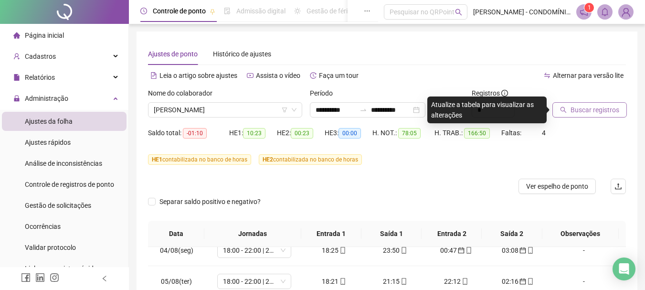
click at [577, 110] on span "Buscar registros" at bounding box center [594, 110] width 49 height 10
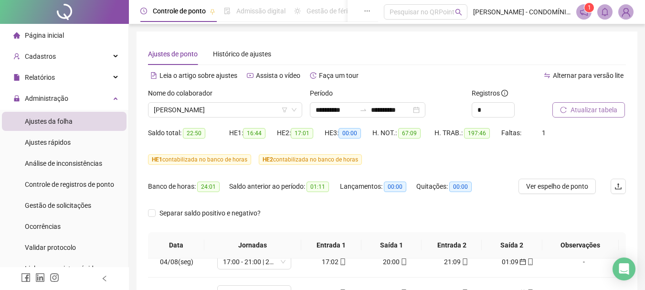
click at [571, 113] on span "Atualizar tabela" at bounding box center [593, 110] width 47 height 10
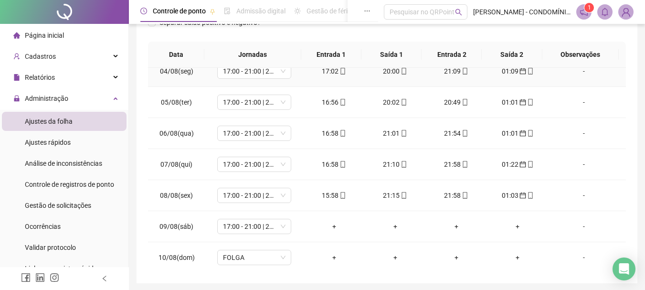
scroll to position [191, 0]
click at [578, 225] on div "-" at bounding box center [584, 225] width 56 height 10
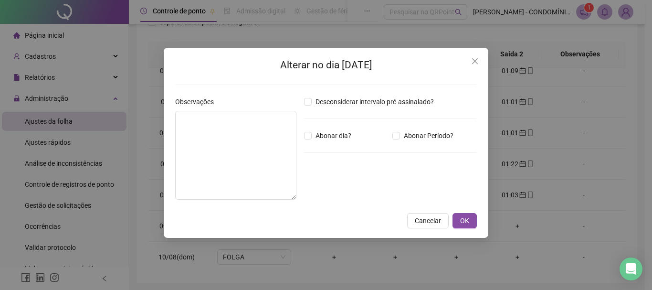
click at [305, 140] on label "Abonar dia?" at bounding box center [329, 135] width 51 height 10
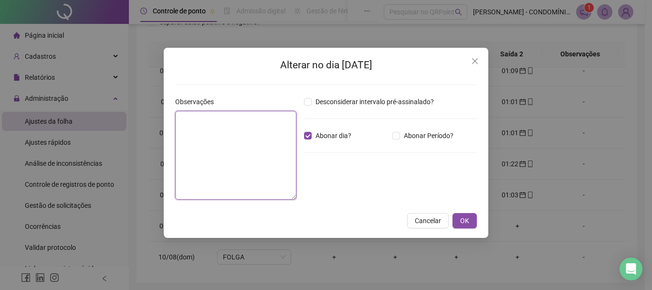
click at [242, 140] on textarea at bounding box center [235, 155] width 121 height 89
type textarea "**********"
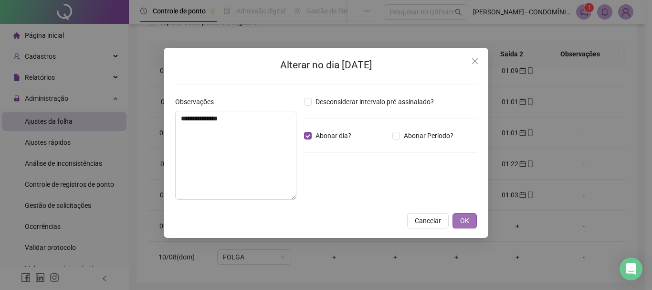
click at [471, 224] on button "OK" at bounding box center [464, 220] width 24 height 15
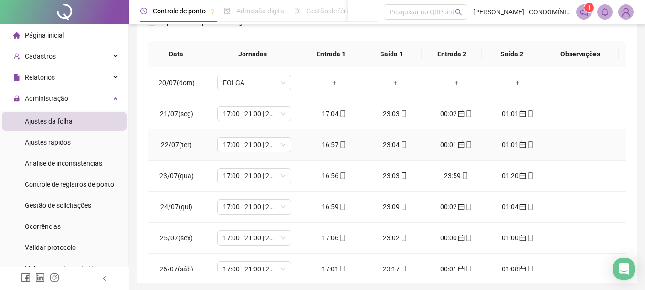
scroll to position [0, 0]
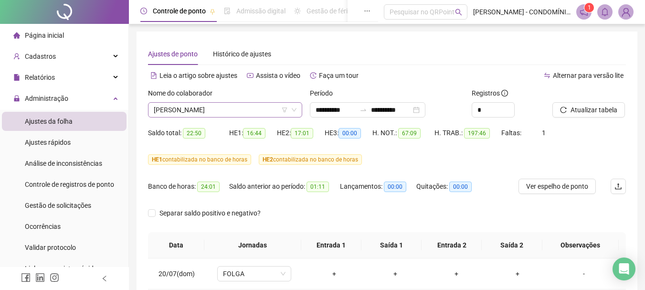
click at [182, 110] on span "[PERSON_NAME]" at bounding box center [225, 110] width 143 height 14
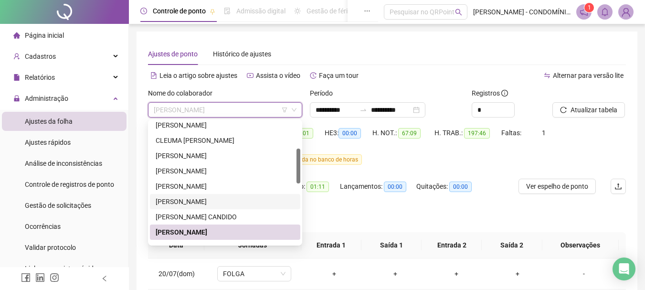
click at [178, 201] on div "[PERSON_NAME]" at bounding box center [225, 201] width 139 height 10
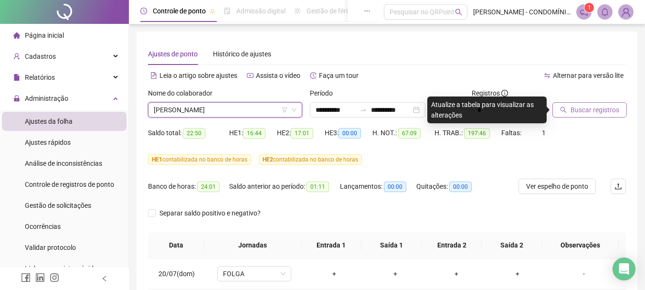
click at [580, 109] on span "Buscar registros" at bounding box center [594, 110] width 49 height 10
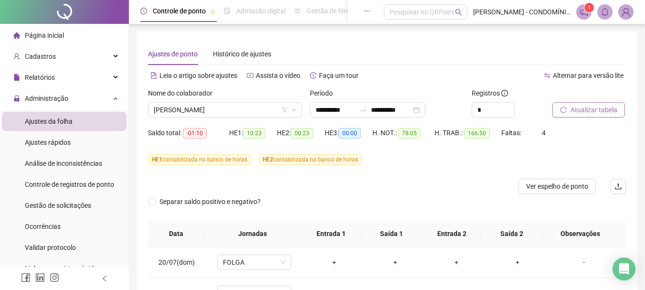
click at [587, 107] on span "Atualizar tabela" at bounding box center [593, 110] width 47 height 10
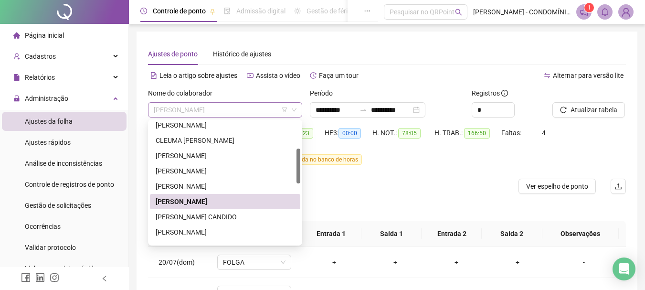
click at [199, 106] on span "[PERSON_NAME]" at bounding box center [225, 110] width 143 height 14
click at [172, 217] on div "[PERSON_NAME] CANDIDO" at bounding box center [225, 216] width 139 height 10
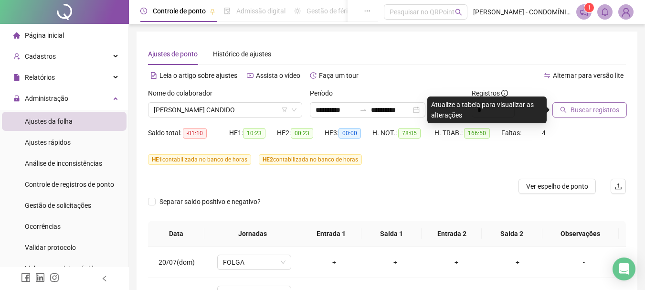
click at [582, 109] on span "Buscar registros" at bounding box center [594, 110] width 49 height 10
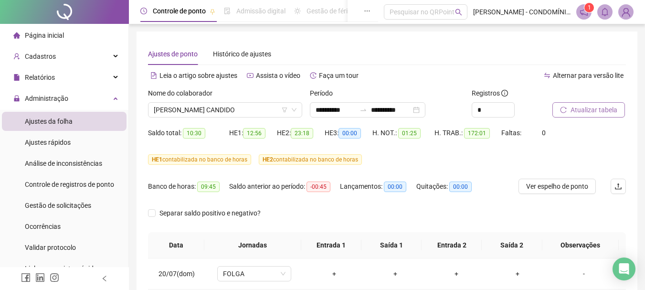
click at [591, 109] on span "Atualizar tabela" at bounding box center [593, 110] width 47 height 10
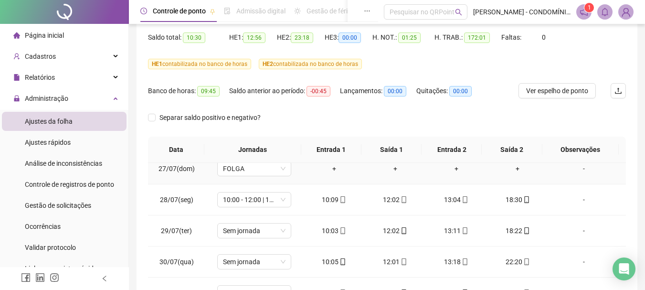
scroll to position [239, 0]
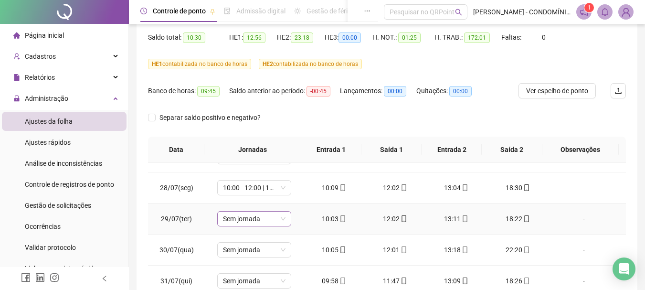
click at [227, 216] on span "Sem jornada" at bounding box center [254, 218] width 63 height 14
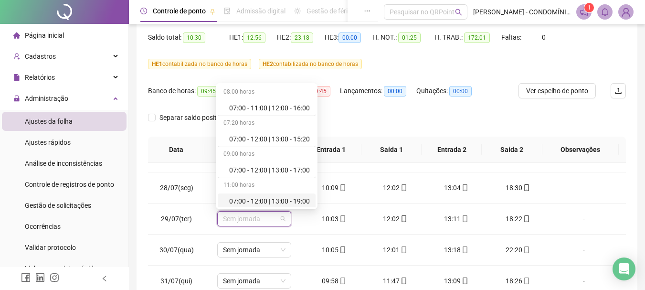
click at [630, 119] on div "**********" at bounding box center [386, 157] width 501 height 442
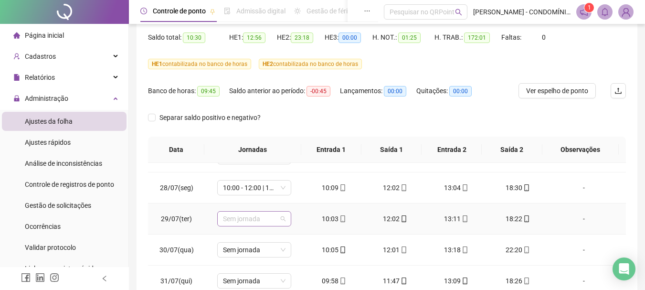
click at [232, 217] on span "Sem jornada" at bounding box center [254, 218] width 63 height 14
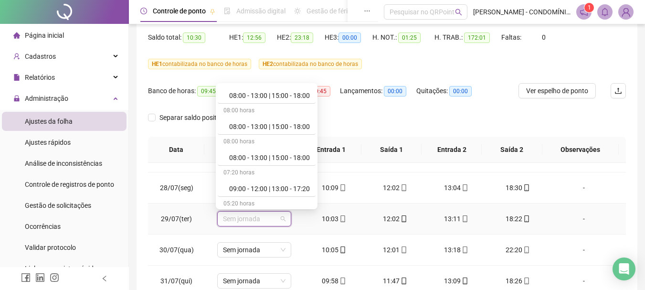
scroll to position [286, 0]
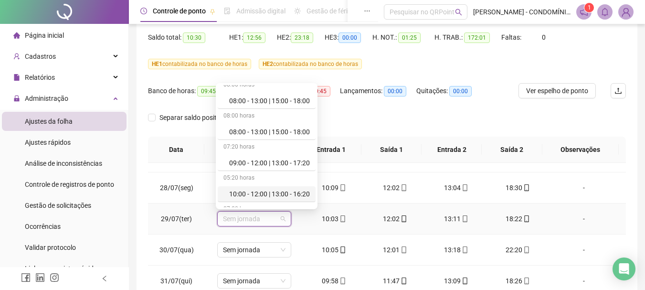
click at [237, 194] on div "10:00 - 12:00 | 13:00 - 16:20" at bounding box center [269, 194] width 81 height 10
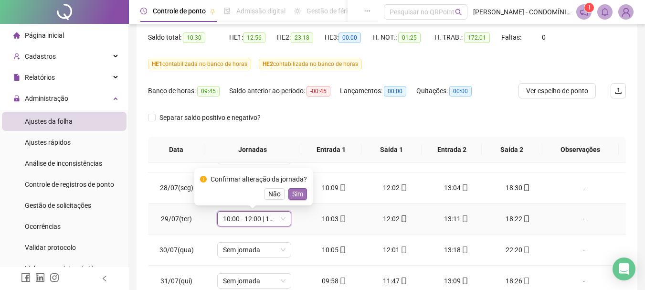
click at [297, 194] on span "Sim" at bounding box center [297, 194] width 11 height 10
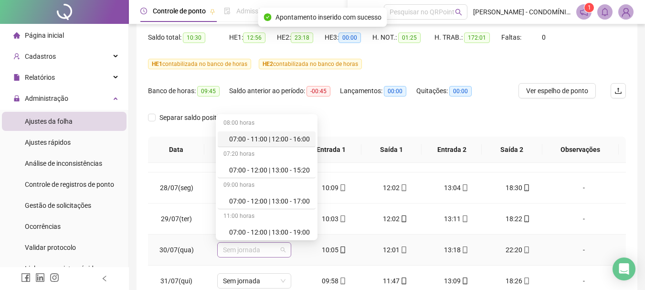
click at [233, 248] on span "Sem jornada" at bounding box center [254, 249] width 63 height 14
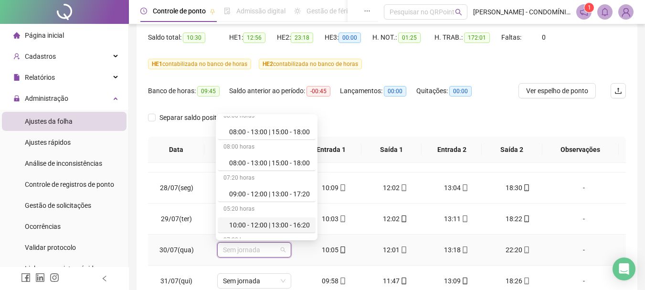
click at [268, 222] on div "10:00 - 12:00 | 13:00 - 16:20" at bounding box center [269, 225] width 81 height 10
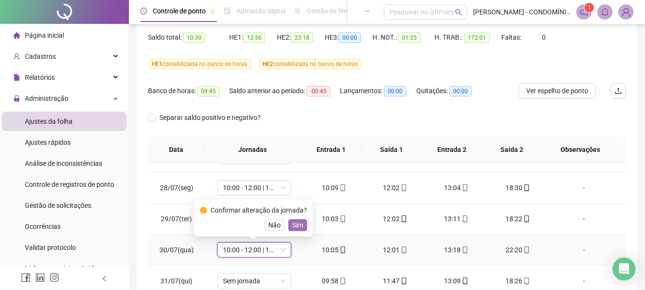
click at [297, 226] on span "Sim" at bounding box center [297, 225] width 11 height 10
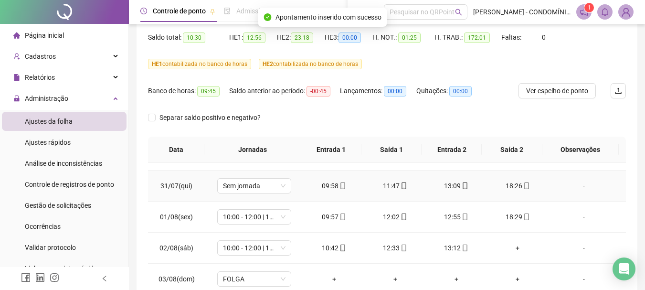
scroll to position [334, 0]
click at [241, 218] on span "10:00 - 12:00 | 13:00 - 18:20" at bounding box center [254, 216] width 63 height 14
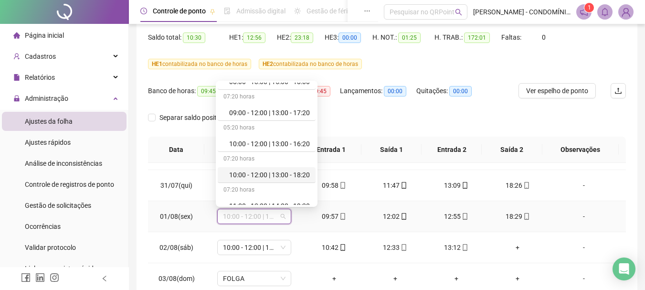
click at [241, 174] on div "10:00 - 12:00 | 13:00 - 18:20" at bounding box center [269, 174] width 81 height 10
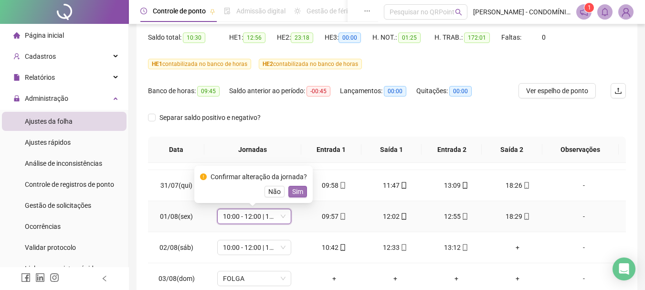
click at [294, 192] on span "Sim" at bounding box center [297, 191] width 11 height 10
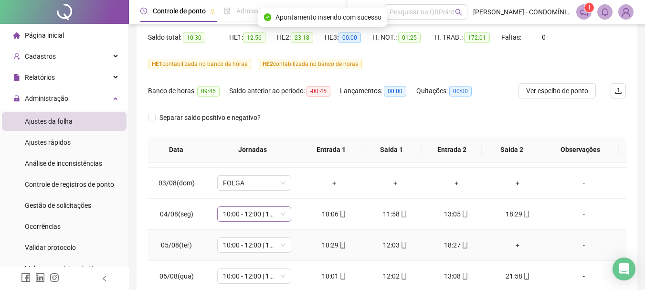
scroll to position [382, 0]
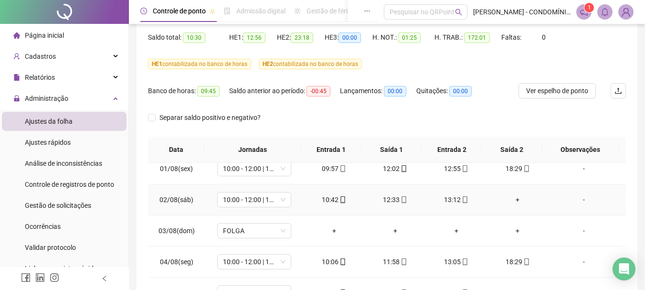
click at [511, 198] on div "+" at bounding box center [517, 199] width 46 height 10
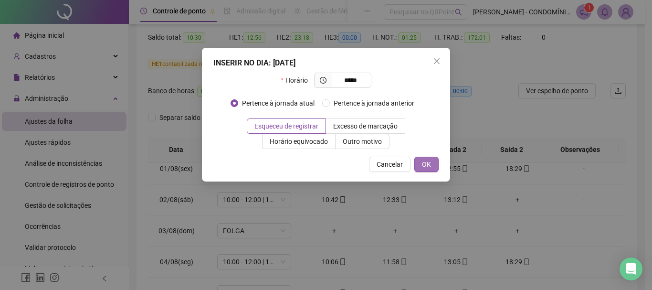
type input "*****"
click at [429, 166] on span "OK" at bounding box center [426, 164] width 9 height 10
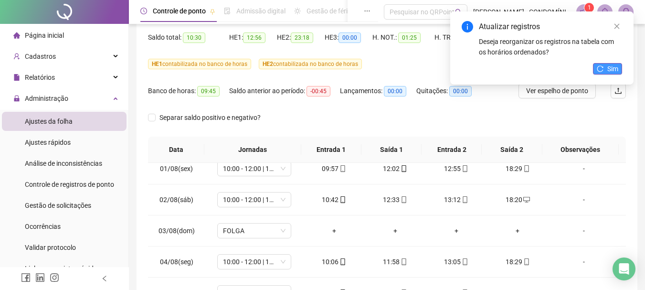
click at [603, 65] on icon "reload" at bounding box center [600, 68] width 7 height 7
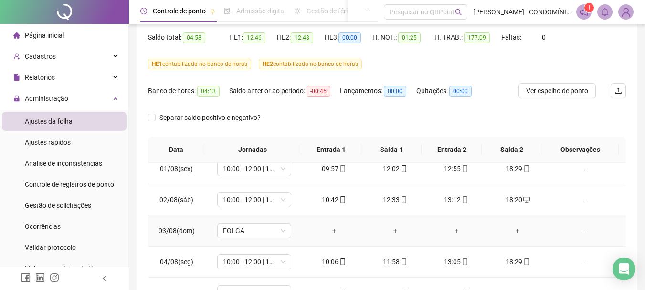
scroll to position [477, 0]
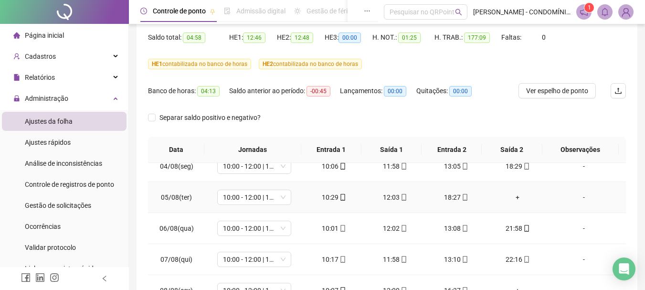
click at [511, 197] on div "+" at bounding box center [517, 197] width 46 height 10
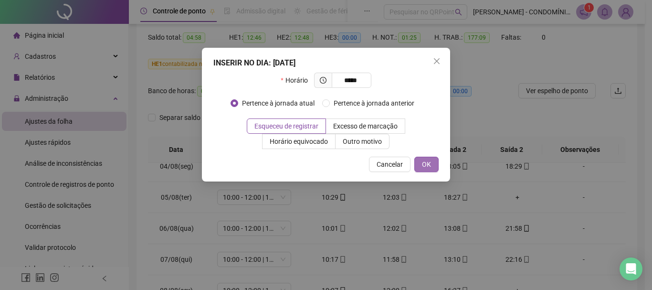
type input "*****"
click at [430, 163] on span "OK" at bounding box center [426, 164] width 9 height 10
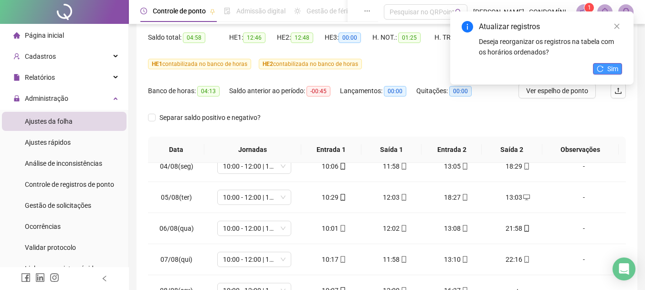
click at [608, 69] on span "Sim" at bounding box center [612, 68] width 11 height 10
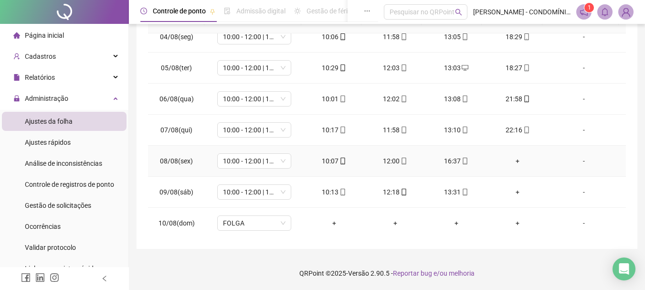
click at [513, 161] on div "+" at bounding box center [517, 161] width 46 height 10
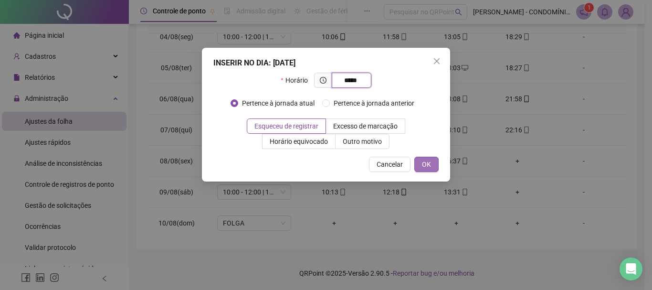
type input "*****"
click at [422, 163] on span "OK" at bounding box center [426, 164] width 9 height 10
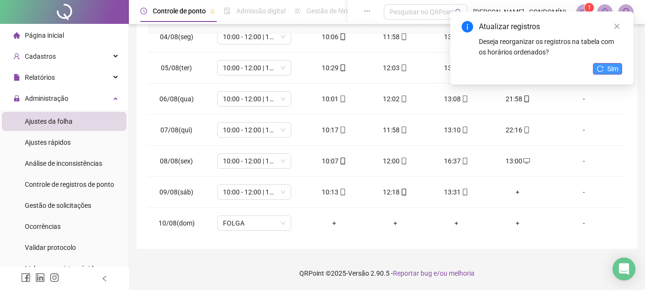
click at [602, 68] on icon "reload" at bounding box center [600, 68] width 7 height 7
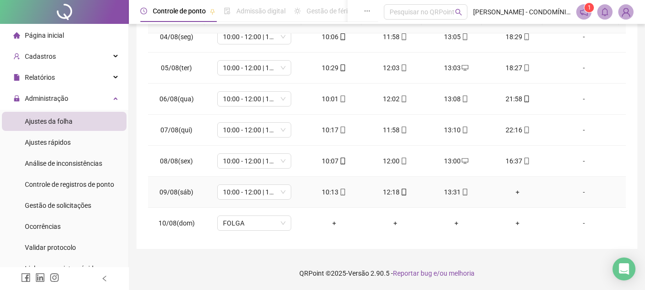
click at [512, 192] on div "+" at bounding box center [517, 192] width 46 height 10
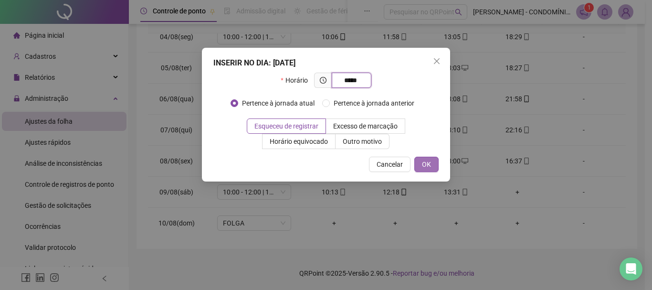
type input "*****"
click at [433, 163] on button "OK" at bounding box center [426, 164] width 24 height 15
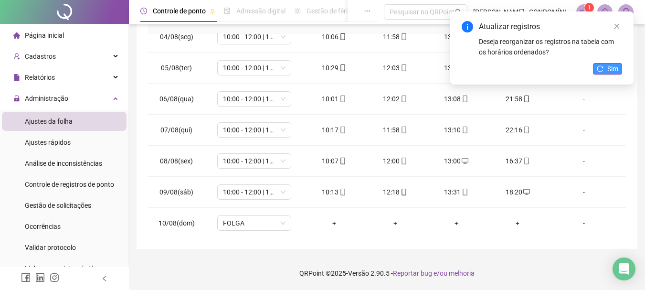
click at [613, 68] on span "Sim" at bounding box center [612, 68] width 11 height 10
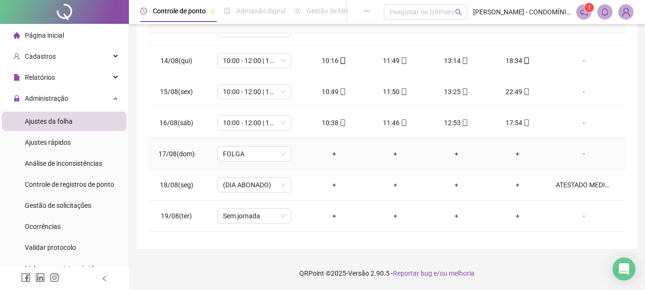
scroll to position [789, 0]
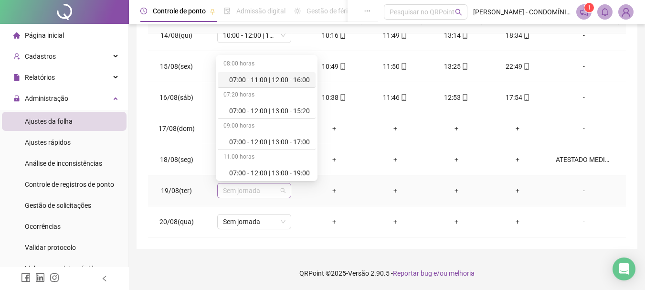
click at [227, 192] on span "Sem jornada" at bounding box center [254, 190] width 63 height 14
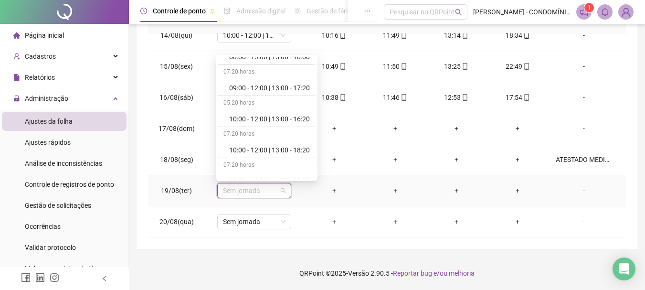
scroll to position [334, 0]
click at [232, 151] on div "10:00 - 12:00 | 13:00 - 18:20" at bounding box center [269, 149] width 81 height 10
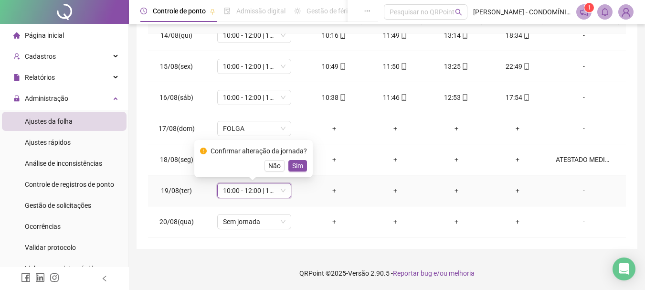
drag, startPoint x: 297, startPoint y: 163, endPoint x: 221, endPoint y: 255, distance: 119.0
click at [297, 164] on span "Sim" at bounding box center [297, 165] width 11 height 10
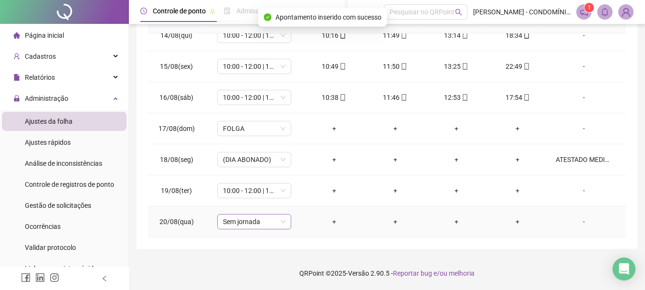
click at [235, 222] on span "Sem jornada" at bounding box center [254, 221] width 63 height 14
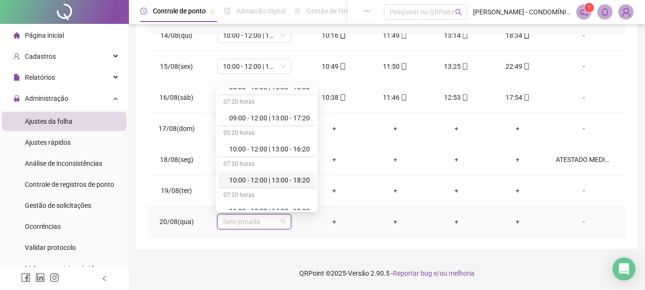
click at [235, 178] on div "10:00 - 12:00 | 13:00 - 18:20" at bounding box center [269, 180] width 81 height 10
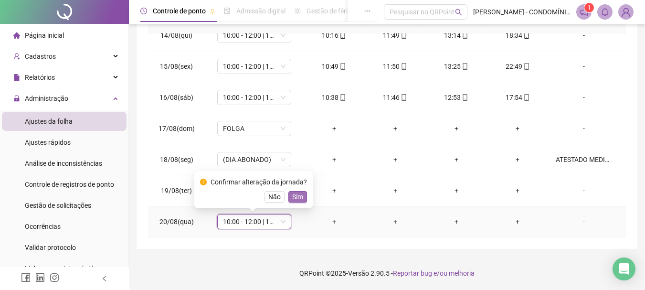
click at [299, 197] on span "Sim" at bounding box center [297, 196] width 11 height 10
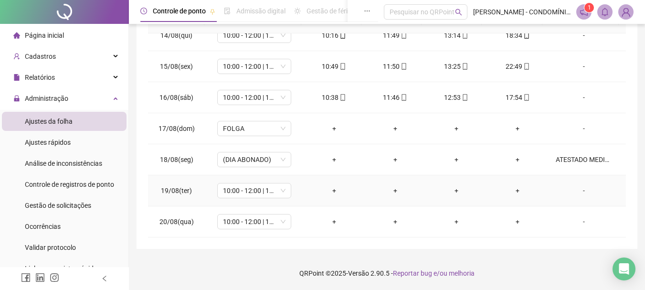
click at [578, 192] on div "-" at bounding box center [584, 190] width 56 height 10
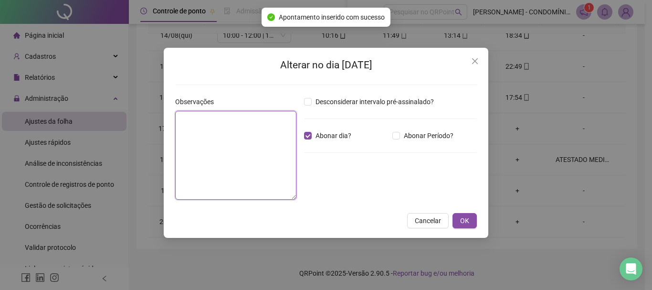
click at [244, 138] on textarea at bounding box center [235, 155] width 121 height 89
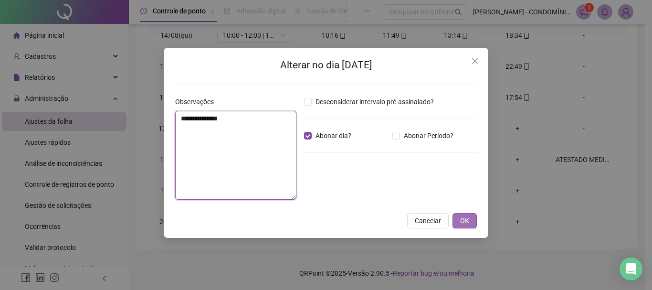
type textarea "**********"
click at [471, 221] on button "OK" at bounding box center [464, 220] width 24 height 15
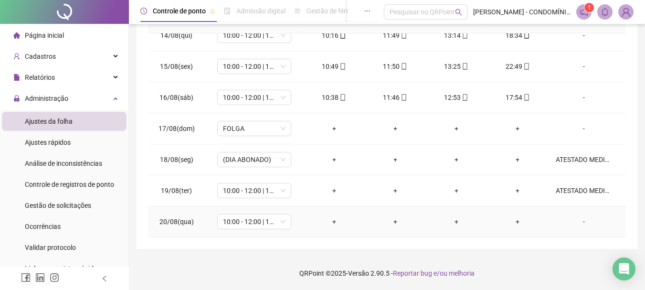
click at [579, 223] on div "-" at bounding box center [584, 221] width 56 height 10
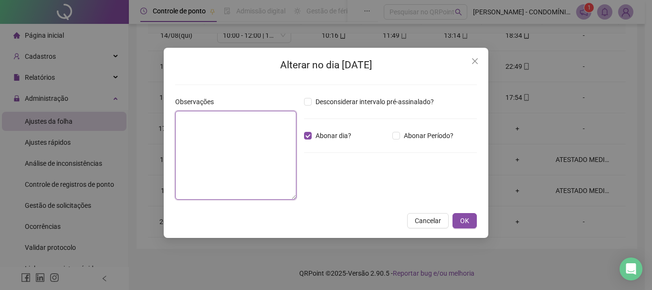
click at [237, 136] on textarea at bounding box center [235, 155] width 121 height 89
type textarea "**********"
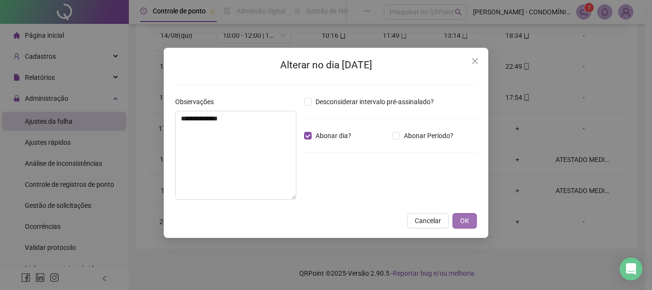
click at [461, 225] on span "OK" at bounding box center [464, 220] width 9 height 10
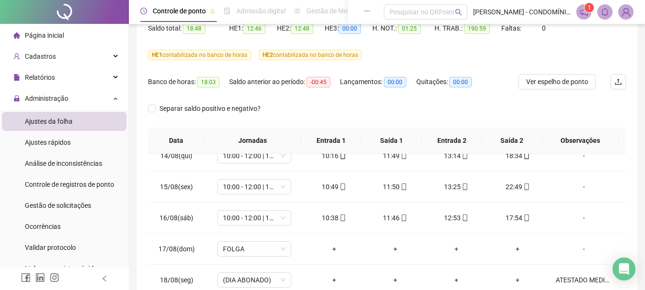
scroll to position [0, 0]
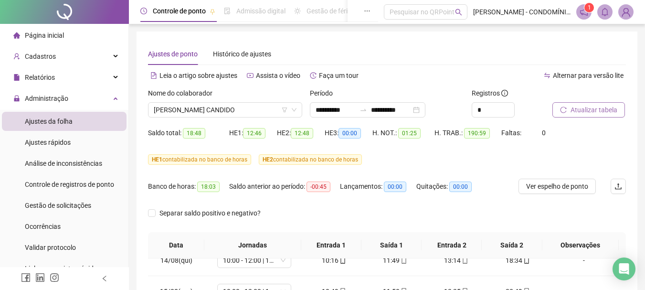
click at [589, 110] on span "Atualizar tabela" at bounding box center [593, 110] width 47 height 10
click at [572, 110] on span "Atualizar tabela" at bounding box center [593, 110] width 47 height 10
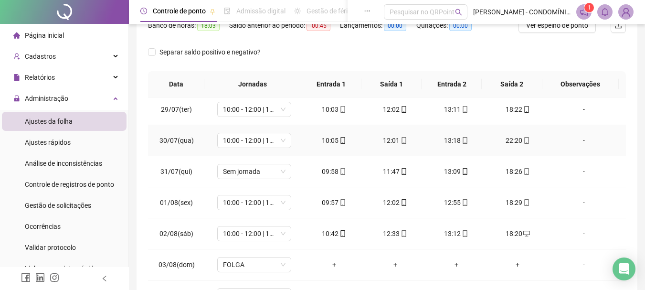
scroll to position [286, 0]
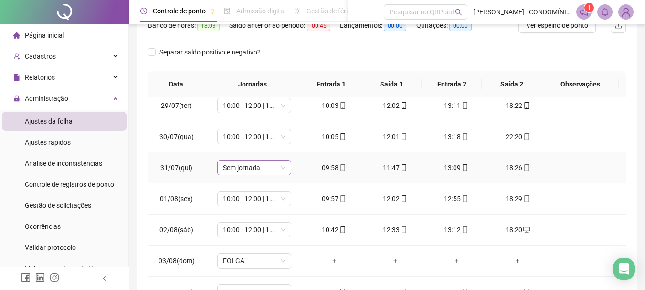
click at [239, 170] on span "Sem jornada" at bounding box center [254, 167] width 63 height 14
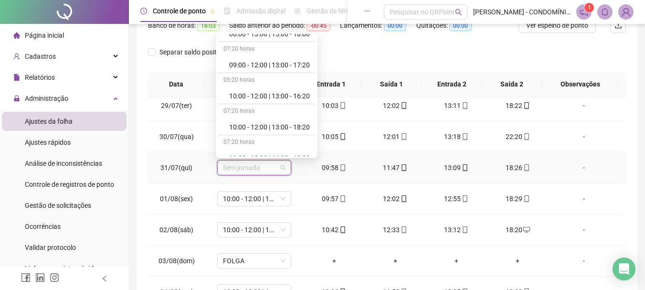
scroll to position [334, 0]
click at [277, 125] on div "10:00 - 12:00 | 13:00 - 18:20" at bounding box center [269, 126] width 81 height 10
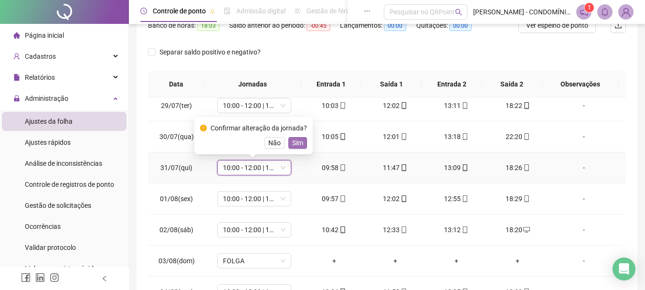
click at [292, 141] on span "Sim" at bounding box center [297, 142] width 11 height 10
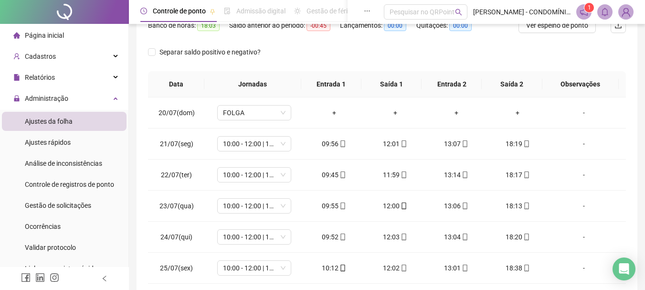
scroll to position [0, 0]
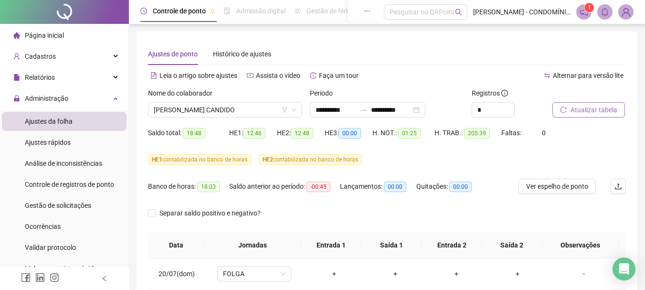
click at [581, 107] on span "Atualizar tabela" at bounding box center [593, 110] width 47 height 10
click at [573, 110] on span "Atualizar tabela" at bounding box center [593, 110] width 47 height 10
click at [545, 184] on span "Ver espelho de ponto" at bounding box center [557, 186] width 62 height 10
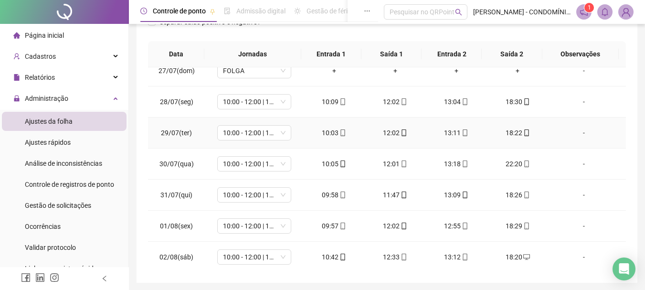
scroll to position [239, 0]
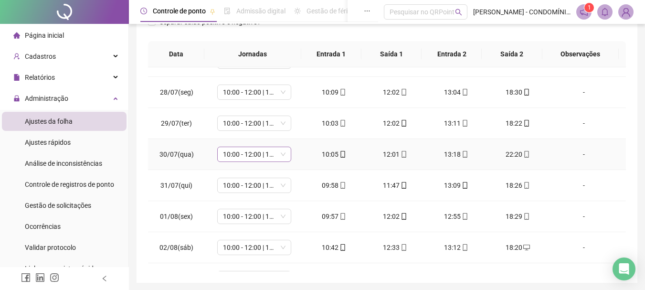
click at [236, 156] on span "10:00 - 12:00 | 13:00 - 16:20" at bounding box center [254, 154] width 63 height 14
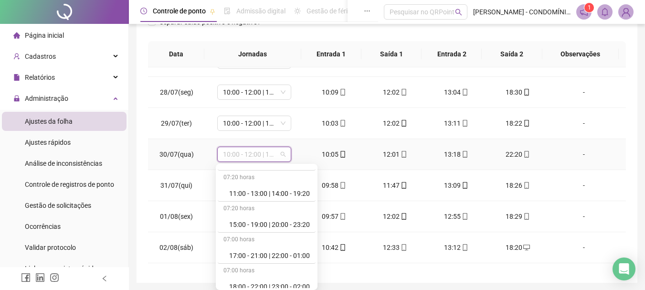
scroll to position [382, 0]
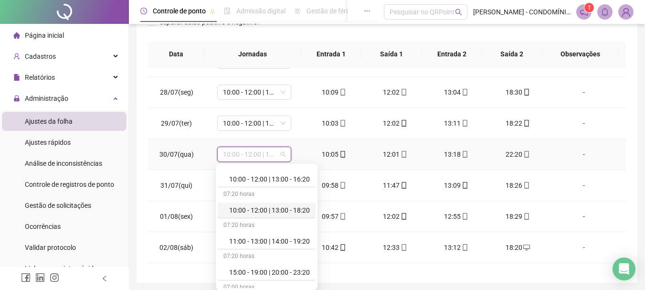
click at [271, 211] on div "10:00 - 12:00 | 13:00 - 18:20" at bounding box center [269, 210] width 81 height 10
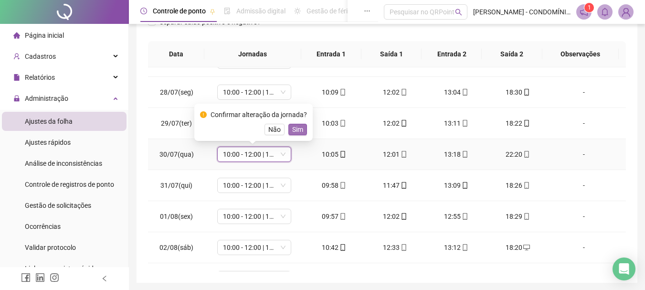
click at [297, 127] on span "Sim" at bounding box center [297, 129] width 11 height 10
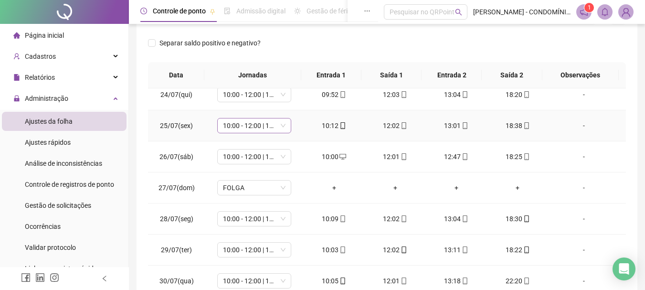
scroll to position [143, 0]
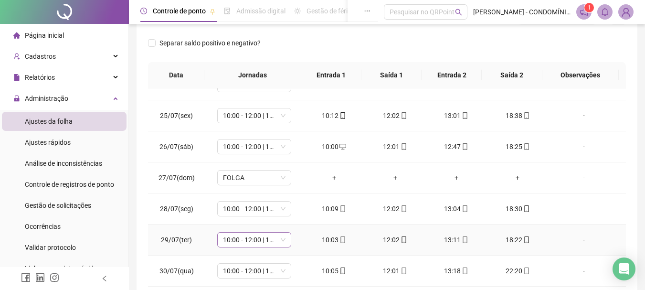
click at [233, 240] on span "10:00 - 12:00 | 13:00 - 16:20" at bounding box center [254, 239] width 63 height 14
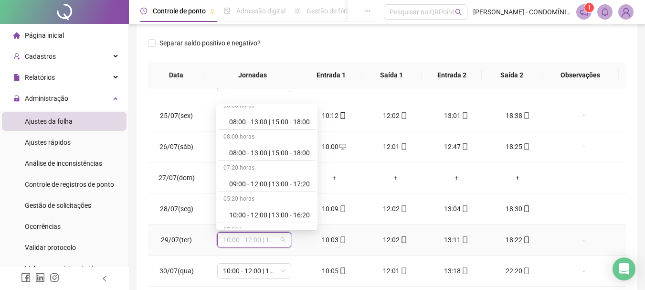
scroll to position [382, 0]
click at [283, 149] on div "10:00 - 12:00 | 13:00 - 18:20" at bounding box center [269, 150] width 81 height 10
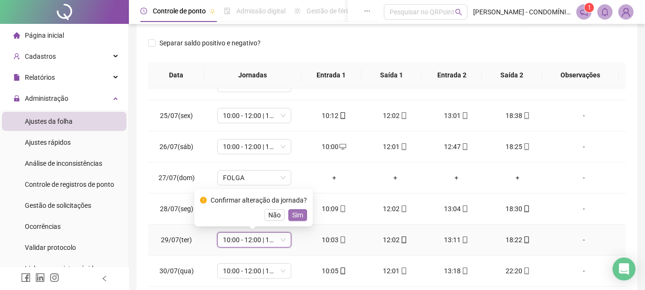
click at [295, 214] on span "Sim" at bounding box center [297, 215] width 11 height 10
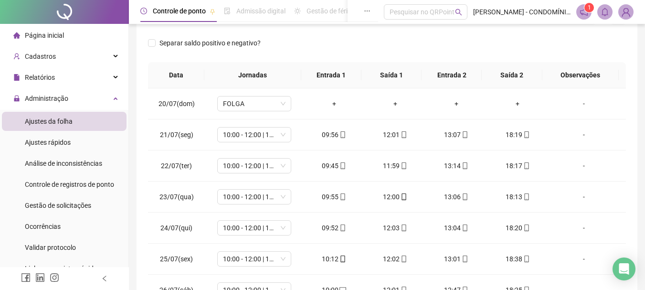
scroll to position [0, 0]
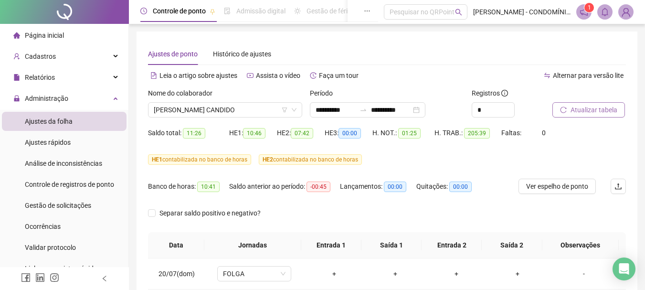
click at [576, 108] on span "Atualizar tabela" at bounding box center [593, 110] width 47 height 10
click at [211, 111] on span "[PERSON_NAME] CANDIDO" at bounding box center [225, 110] width 143 height 14
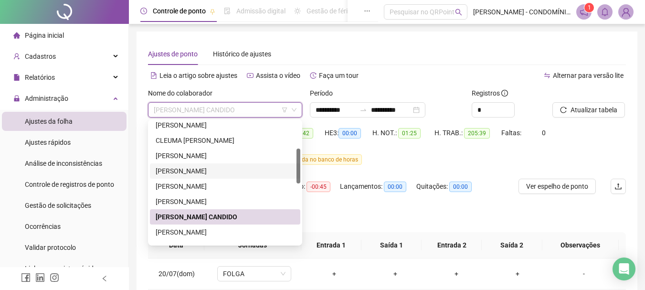
scroll to position [143, 0]
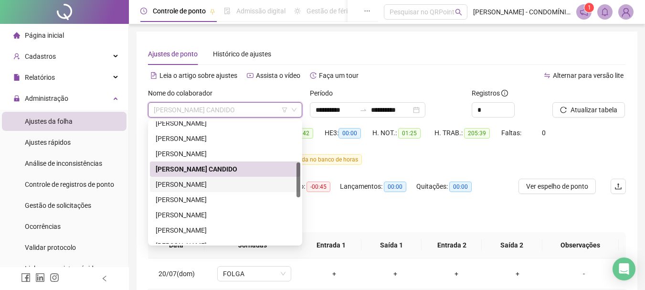
click at [180, 184] on div "[PERSON_NAME]" at bounding box center [225, 184] width 139 height 10
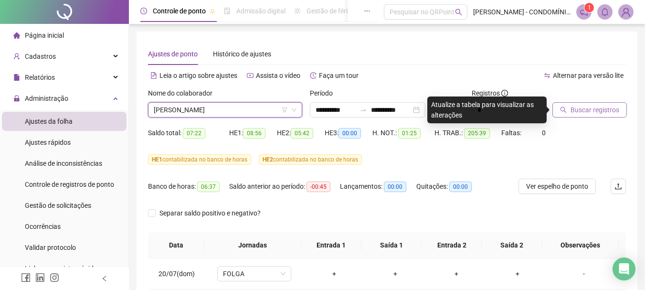
click at [577, 107] on span "Buscar registros" at bounding box center [594, 110] width 49 height 10
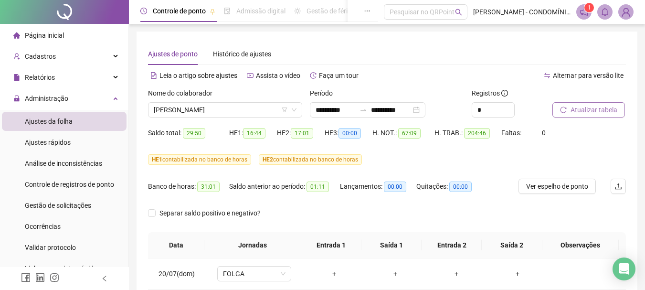
click at [593, 111] on span "Atualizar tabela" at bounding box center [593, 110] width 47 height 10
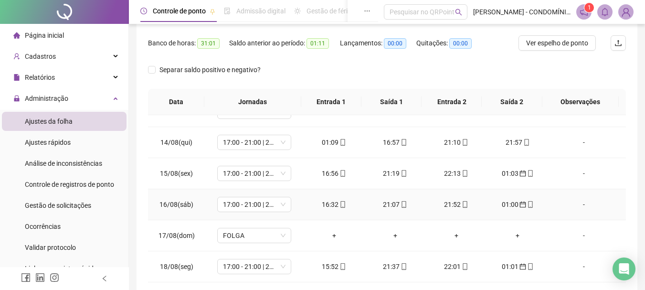
scroll to position [789, 0]
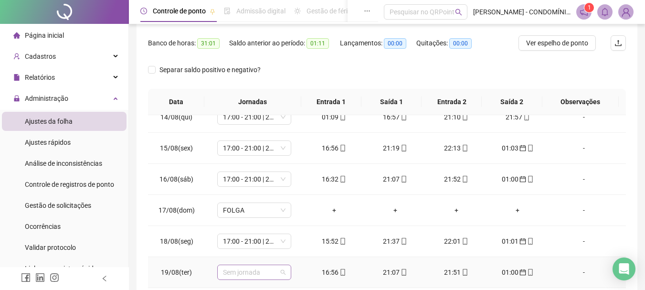
click at [251, 272] on span "Sem jornada" at bounding box center [254, 272] width 63 height 14
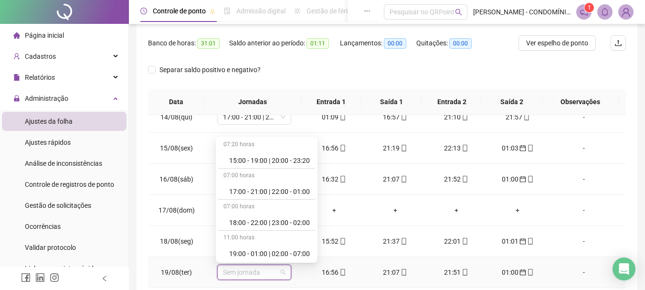
scroll to position [477, 0]
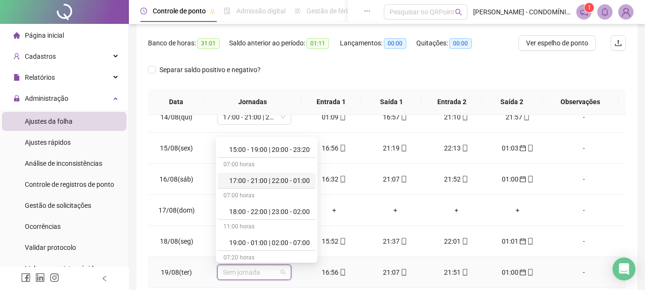
click at [274, 181] on div "17:00 - 21:00 | 22:00 - 01:00" at bounding box center [269, 180] width 81 height 10
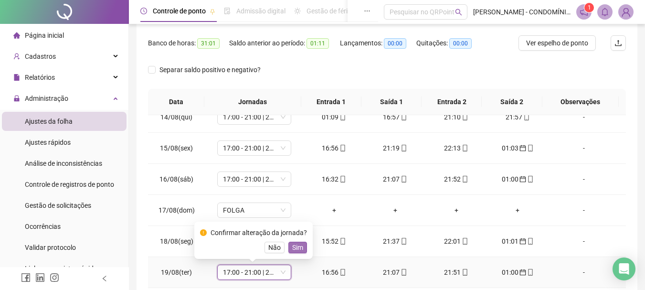
click at [296, 244] on span "Sim" at bounding box center [297, 247] width 11 height 10
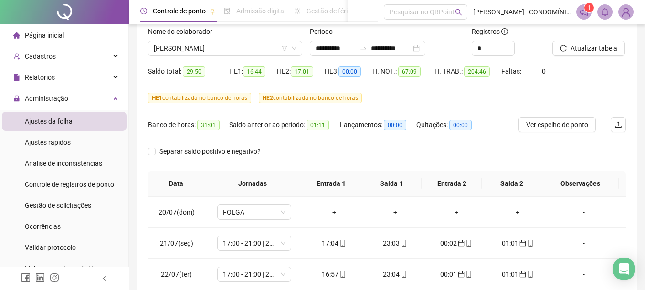
scroll to position [49, 0]
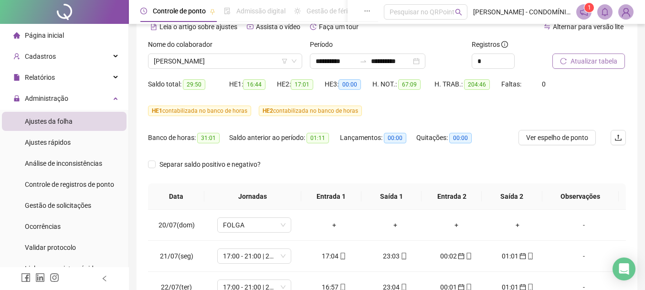
click at [577, 61] on span "Atualizar tabela" at bounding box center [593, 61] width 47 height 10
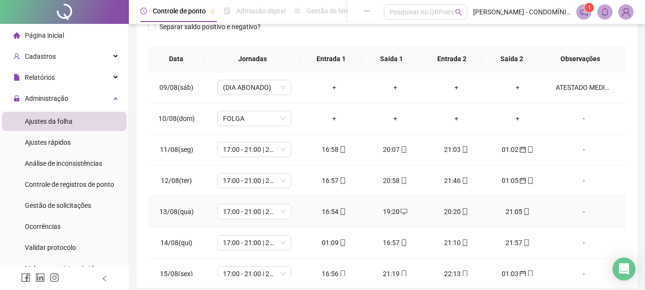
scroll to position [668, 0]
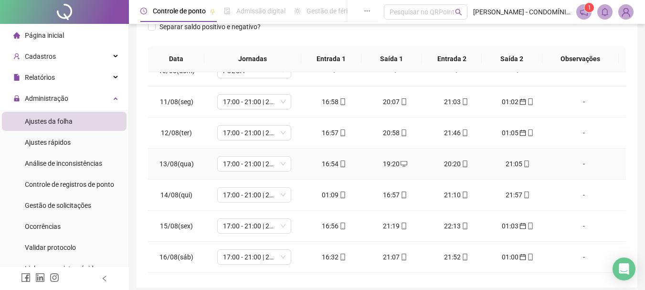
click at [391, 164] on div "19:20" at bounding box center [395, 163] width 46 height 10
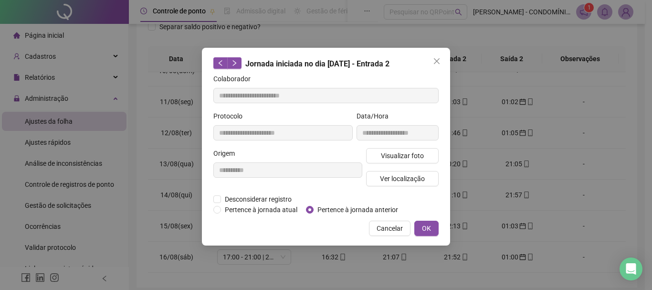
type input "**********"
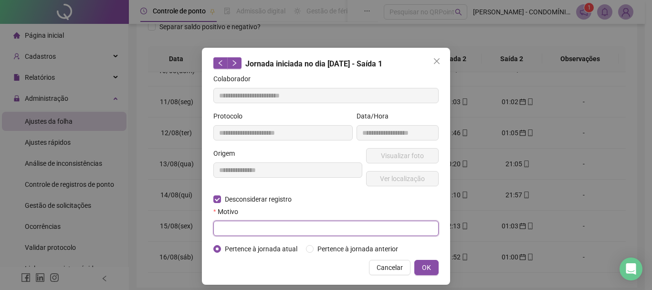
click at [245, 227] on input "text" at bounding box center [325, 227] width 225 height 15
type input "****"
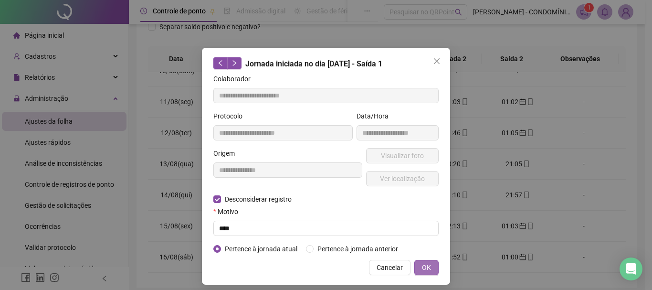
click at [425, 265] on span "OK" at bounding box center [426, 267] width 9 height 10
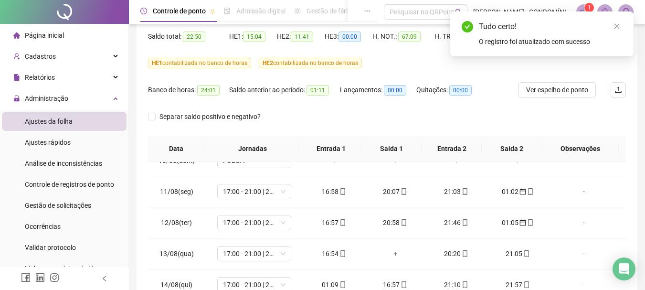
scroll to position [28, 0]
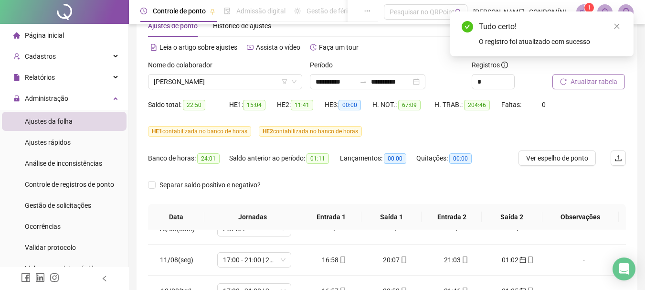
click at [581, 85] on span "Atualizar tabela" at bounding box center [593, 81] width 47 height 10
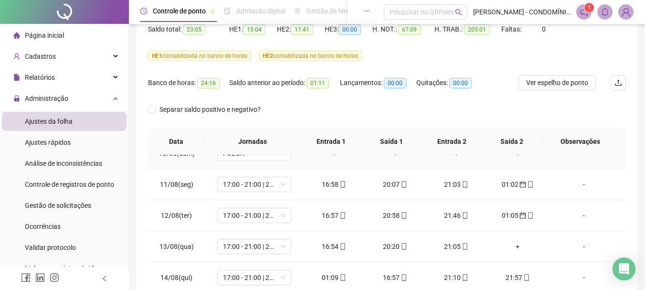
scroll to position [219, 0]
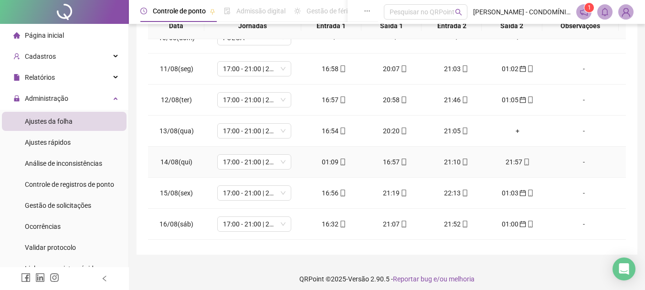
click at [332, 162] on div "01:09" at bounding box center [334, 162] width 46 height 10
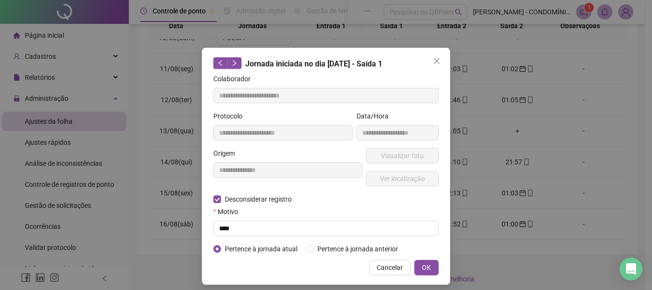
type input "**********"
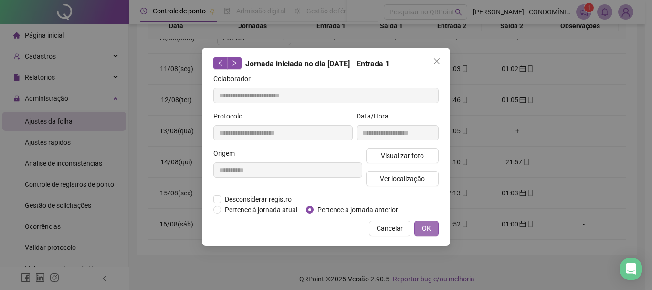
click at [427, 228] on span "OK" at bounding box center [426, 228] width 9 height 10
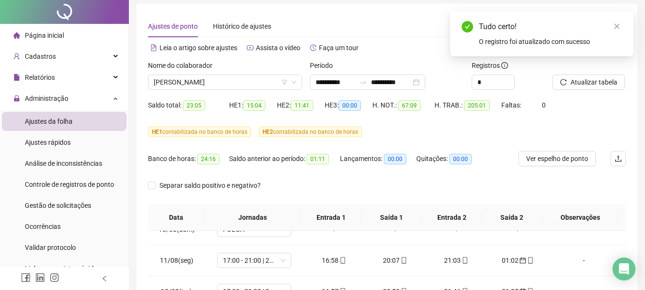
scroll to position [0, 0]
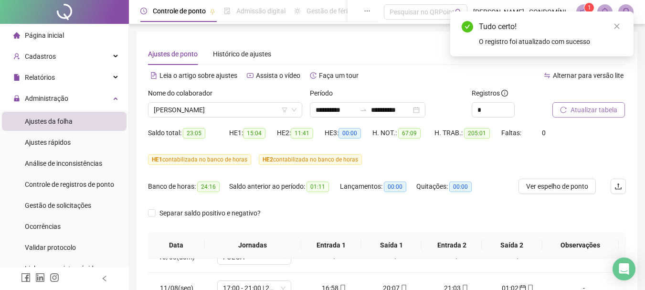
click at [584, 110] on span "Atualizar tabela" at bounding box center [593, 110] width 47 height 10
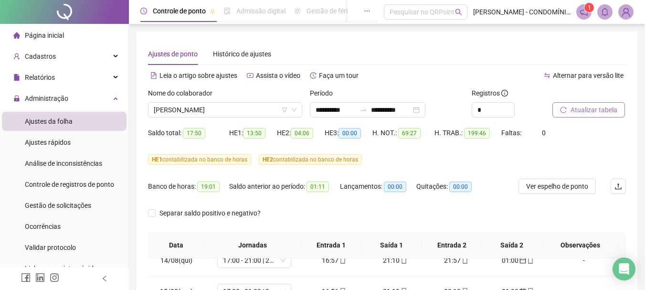
click at [580, 110] on span "Atualizar tabela" at bounding box center [593, 110] width 47 height 10
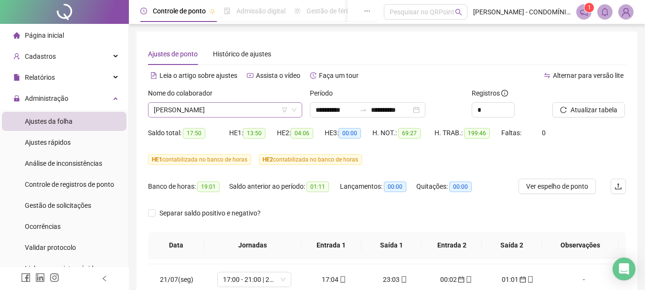
click at [174, 107] on span "[PERSON_NAME]" at bounding box center [225, 110] width 143 height 14
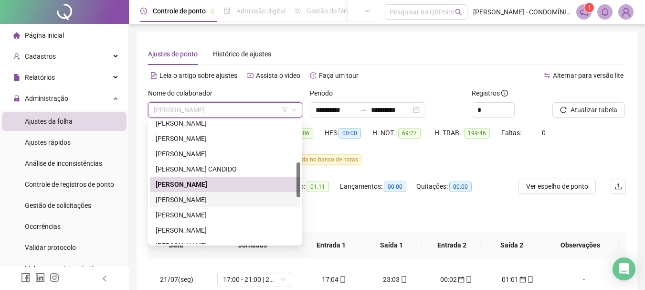
click at [181, 199] on div "[PERSON_NAME]" at bounding box center [225, 199] width 139 height 10
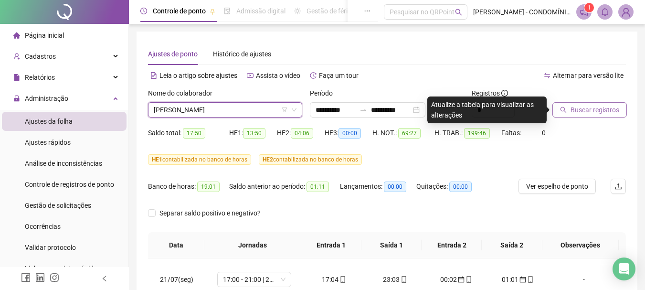
click at [578, 111] on span "Buscar registros" at bounding box center [594, 110] width 49 height 10
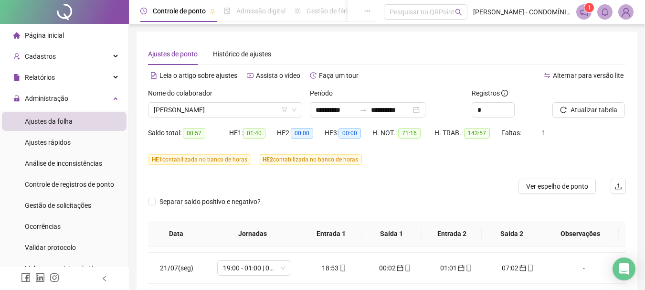
click at [578, 110] on span "Atualizar tabela" at bounding box center [593, 110] width 47 height 10
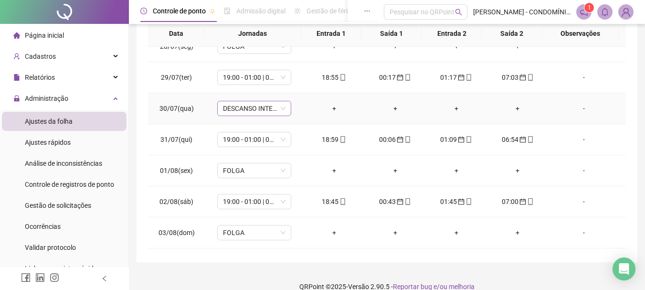
scroll to position [216, 0]
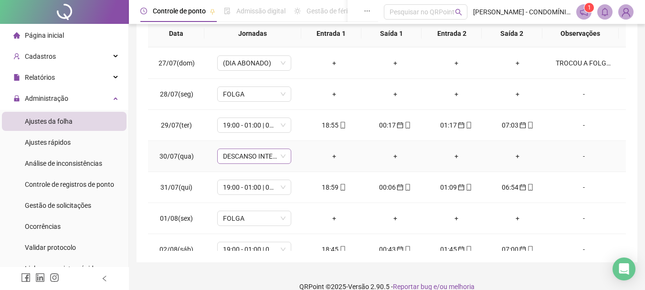
click at [232, 159] on span "DESCANSO INTER-JORNADA" at bounding box center [254, 156] width 63 height 14
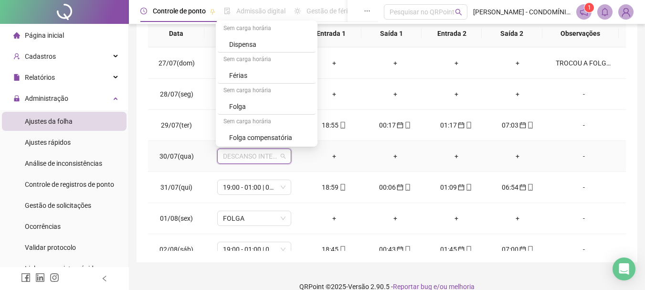
scroll to position [684, 0]
click at [237, 72] on div "Folga" at bounding box center [269, 74] width 81 height 10
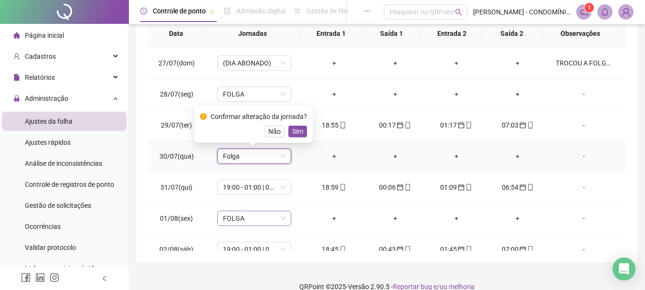
drag, startPoint x: 298, startPoint y: 132, endPoint x: 279, endPoint y: 214, distance: 84.4
click at [298, 132] on span "Sim" at bounding box center [297, 131] width 11 height 10
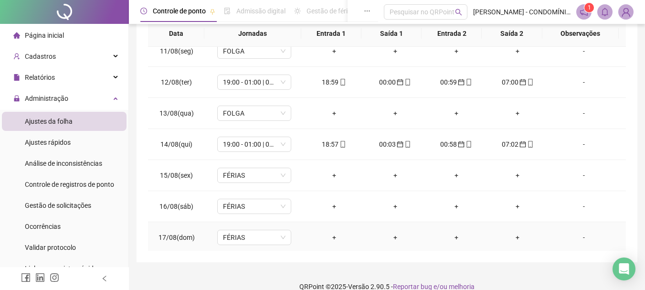
scroll to position [789, 0]
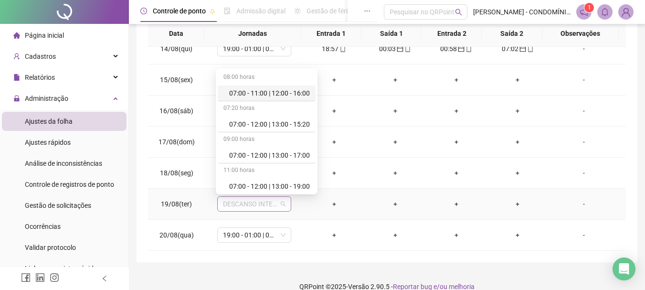
click at [241, 205] on span "DESCANSO INTER-JORNADA" at bounding box center [254, 204] width 63 height 14
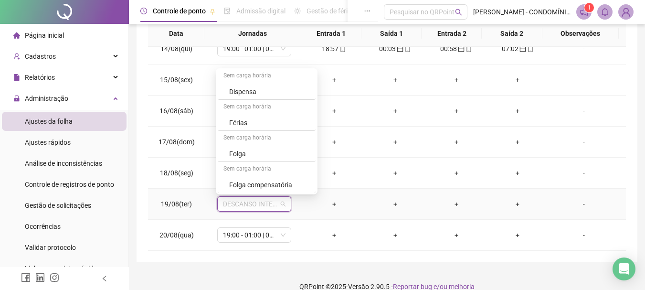
scroll to position [684, 0]
click at [240, 90] on div "Férias" at bounding box center [269, 91] width 81 height 10
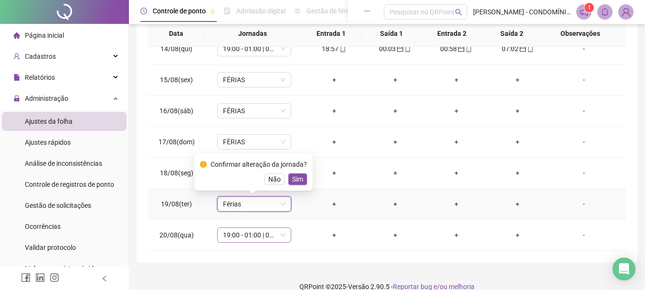
drag, startPoint x: 292, startPoint y: 180, endPoint x: 257, endPoint y: 240, distance: 69.3
click at [292, 182] on span "Sim" at bounding box center [297, 179] width 11 height 10
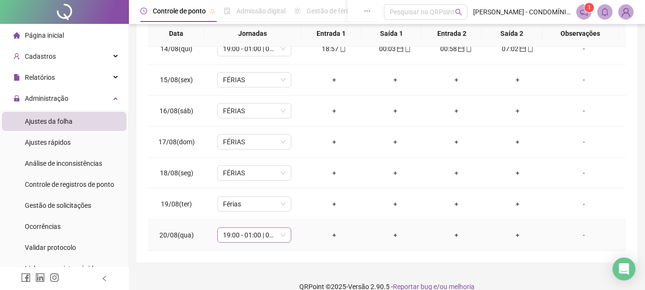
click at [249, 239] on span "19:00 - 01:00 | 02:00 - 07:00" at bounding box center [254, 235] width 63 height 14
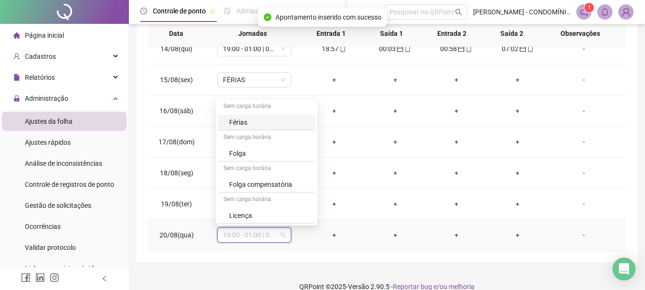
click at [240, 124] on div "Férias" at bounding box center [269, 122] width 81 height 10
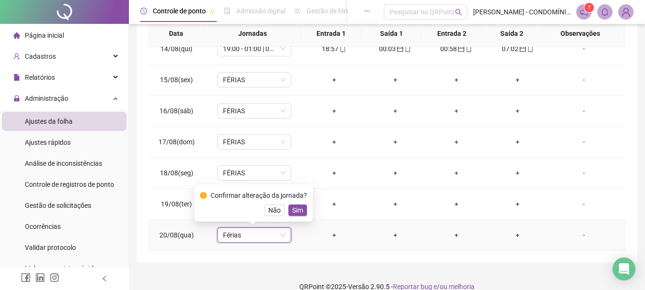
drag, startPoint x: 294, startPoint y: 208, endPoint x: 472, endPoint y: 215, distance: 177.7
click at [295, 208] on span "Sim" at bounding box center [297, 210] width 11 height 10
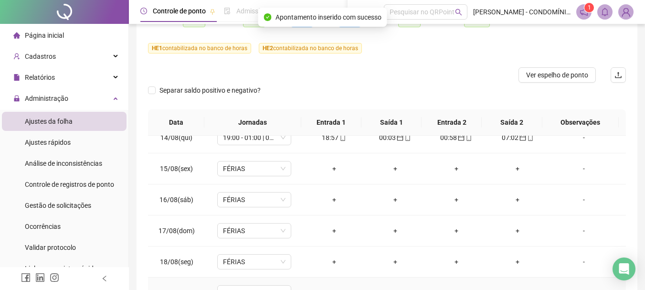
scroll to position [0, 0]
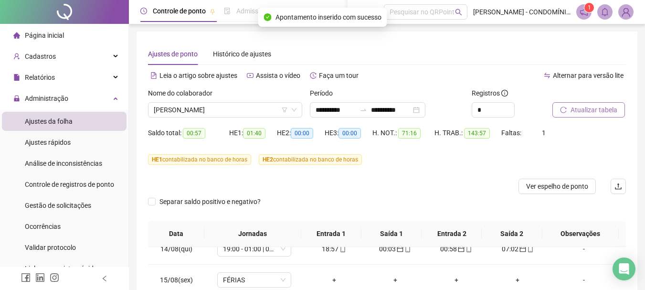
click at [579, 110] on span "Atualizar tabela" at bounding box center [593, 110] width 47 height 10
click at [180, 111] on span "[PERSON_NAME]" at bounding box center [225, 110] width 143 height 14
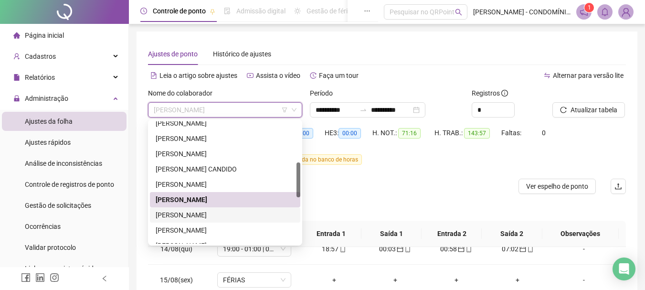
click at [175, 212] on div "[PERSON_NAME]" at bounding box center [225, 215] width 139 height 10
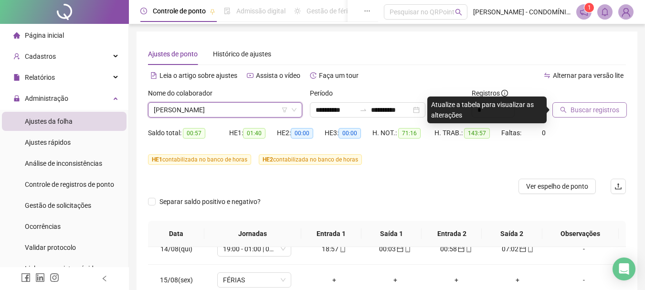
click at [578, 107] on span "Buscar registros" at bounding box center [594, 110] width 49 height 10
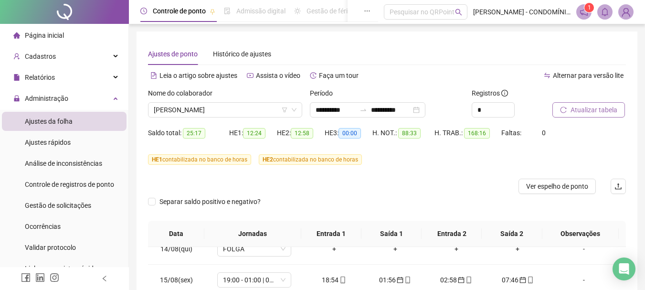
click at [583, 111] on span "Atualizar tabela" at bounding box center [593, 110] width 47 height 10
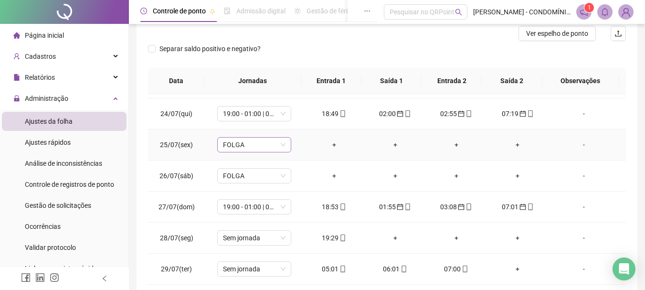
scroll to position [143, 0]
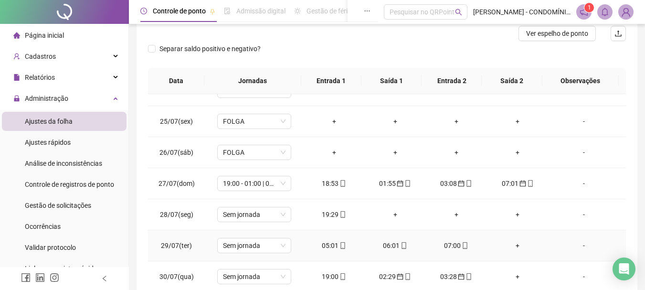
click at [325, 248] on div "05:01" at bounding box center [334, 245] width 46 height 10
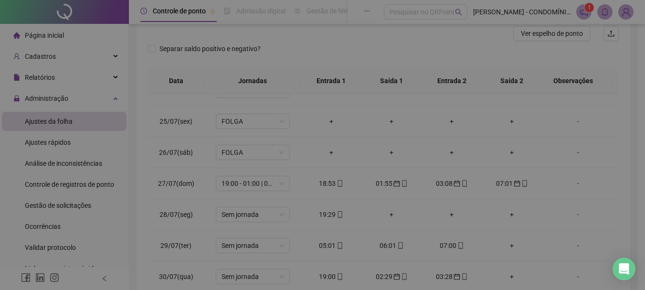
type input "**********"
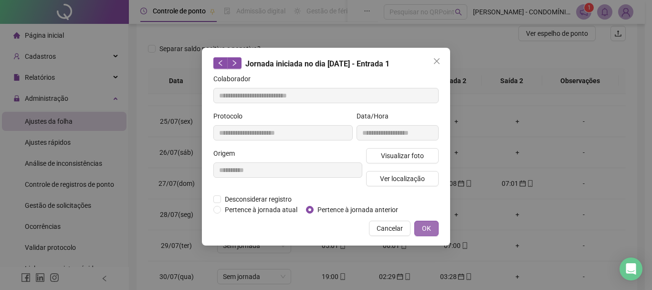
click at [425, 229] on span "OK" at bounding box center [426, 228] width 9 height 10
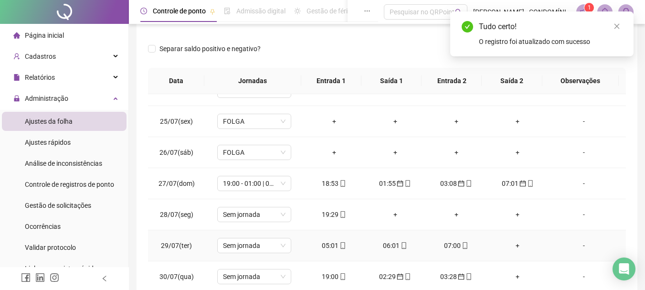
click at [388, 245] on div "06:01" at bounding box center [395, 245] width 46 height 10
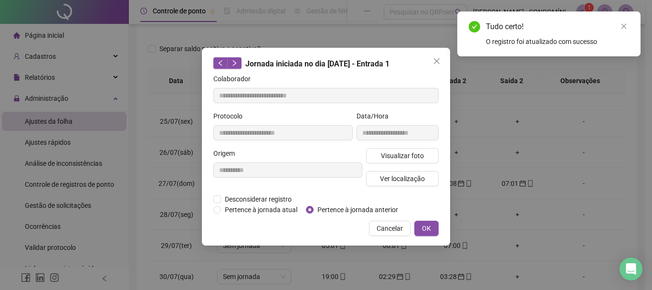
type input "**********"
click at [314, 212] on label "Pertence à jornada anterior" at bounding box center [354, 209] width 96 height 10
click at [429, 228] on span "OK" at bounding box center [426, 228] width 9 height 10
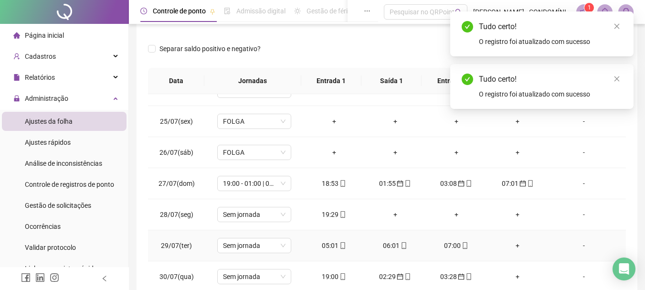
click at [446, 246] on div "07:00" at bounding box center [456, 245] width 46 height 10
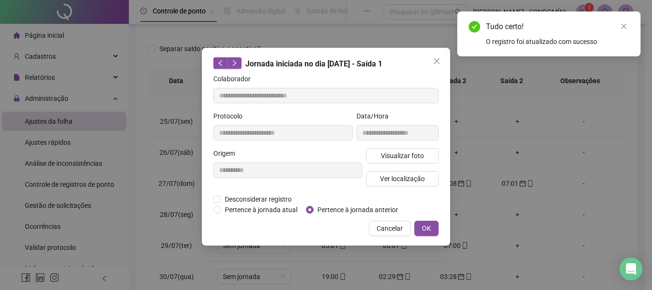
type input "**********"
click at [313, 214] on label "Pertence à jornada anterior" at bounding box center [354, 209] width 96 height 10
click at [428, 228] on span "OK" at bounding box center [426, 228] width 9 height 10
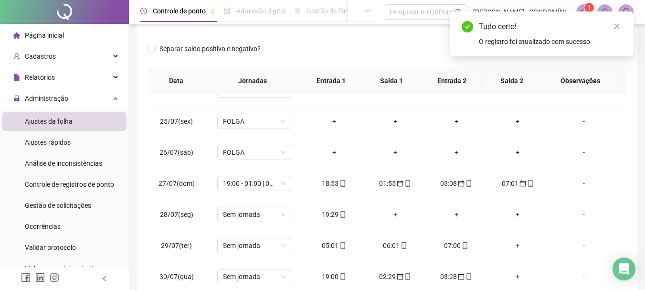
scroll to position [0, 0]
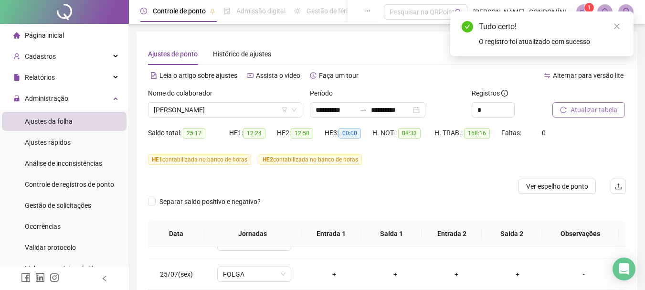
click at [582, 107] on span "Atualizar tabela" at bounding box center [593, 110] width 47 height 10
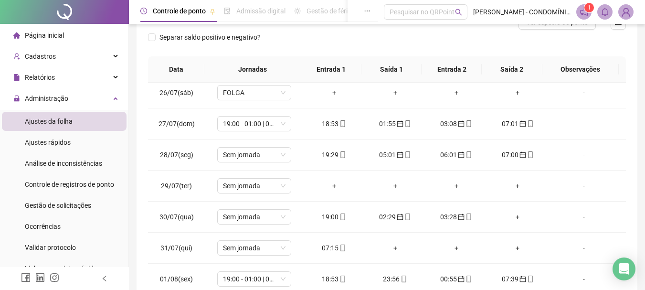
scroll to position [191, 0]
click at [326, 248] on div "07:15" at bounding box center [334, 248] width 46 height 10
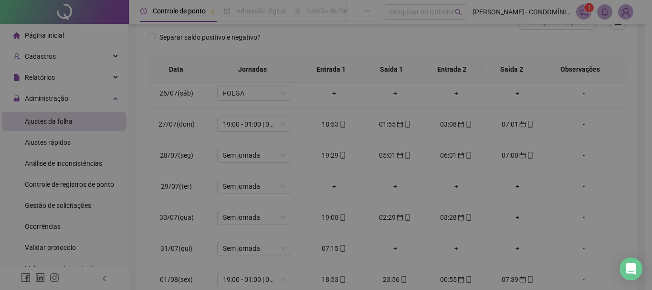
type input "**********"
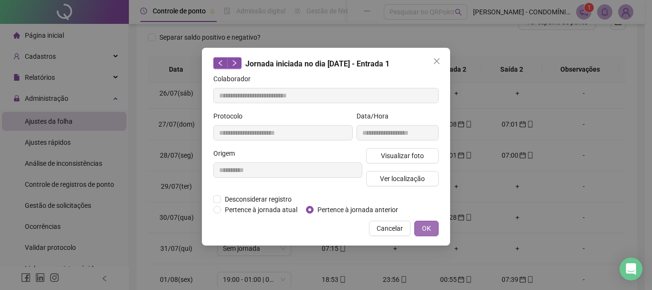
click at [427, 227] on span "OK" at bounding box center [426, 228] width 9 height 10
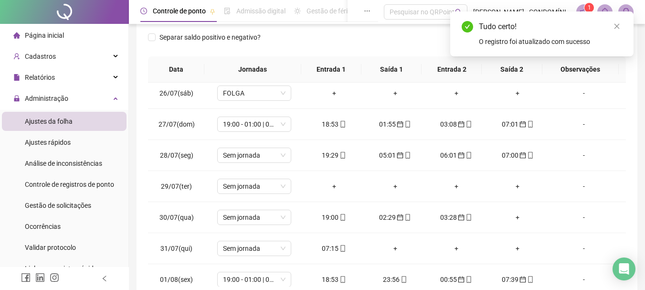
scroll to position [0, 0]
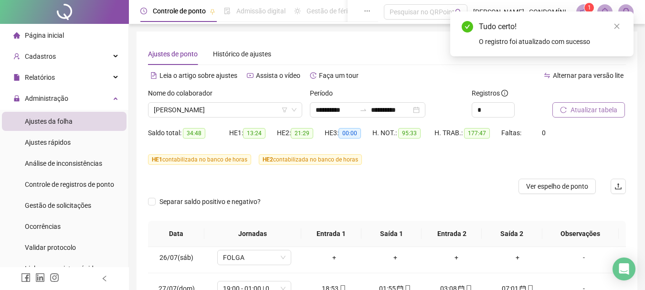
click at [580, 108] on span "Atualizar tabela" at bounding box center [593, 110] width 47 height 10
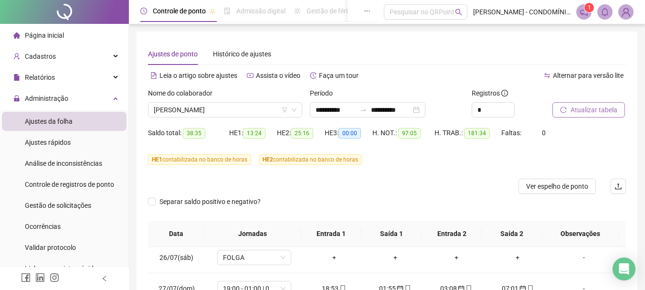
click at [588, 110] on span "Atualizar tabela" at bounding box center [593, 110] width 47 height 10
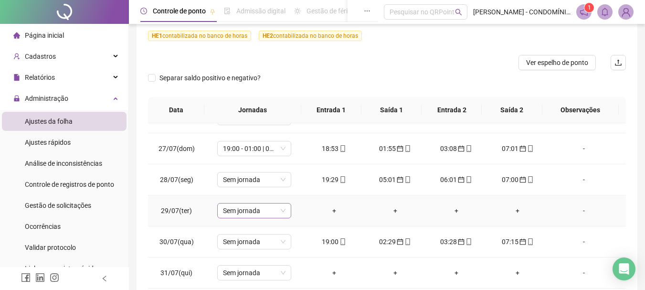
scroll to position [239, 0]
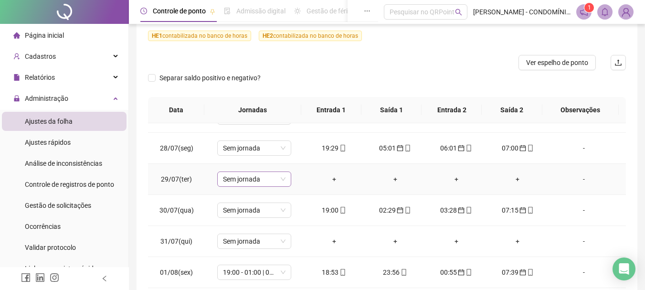
click at [254, 180] on span "Sem jornada" at bounding box center [254, 179] width 63 height 14
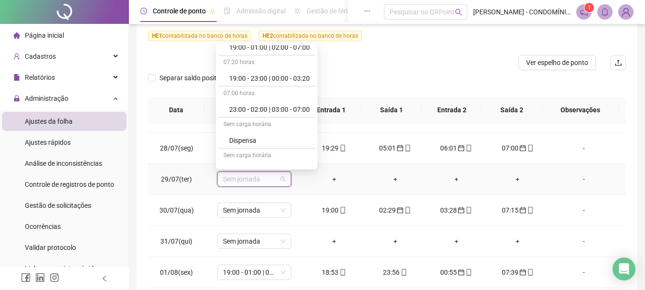
scroll to position [668, 0]
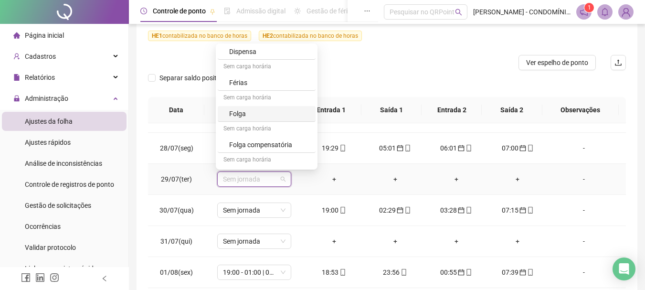
click at [234, 115] on div "Folga" at bounding box center [269, 113] width 81 height 10
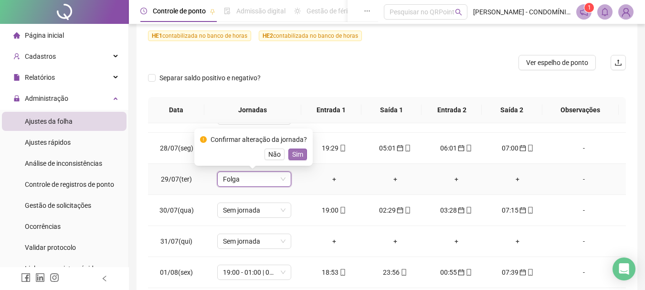
click at [292, 152] on span "Sim" at bounding box center [297, 154] width 11 height 10
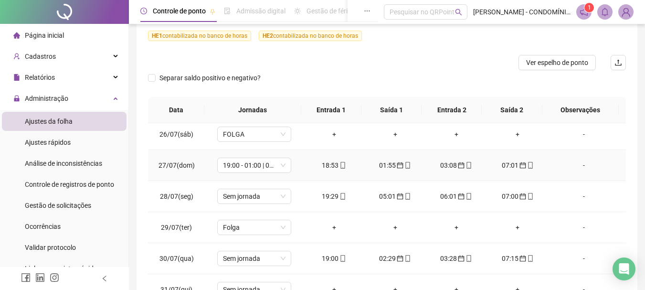
scroll to position [191, 0]
click at [232, 199] on span "Sem jornada" at bounding box center [254, 196] width 63 height 14
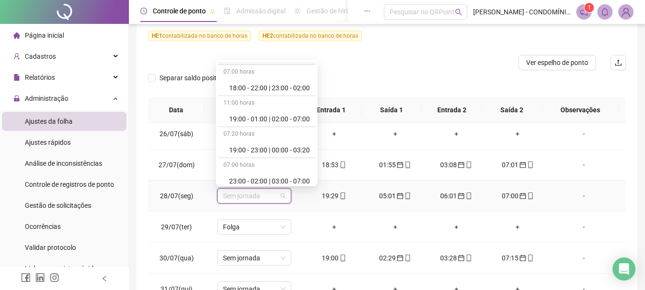
scroll to position [525, 0]
click at [259, 117] on div "19:00 - 01:00 | 02:00 - 07:00" at bounding box center [269, 118] width 81 height 10
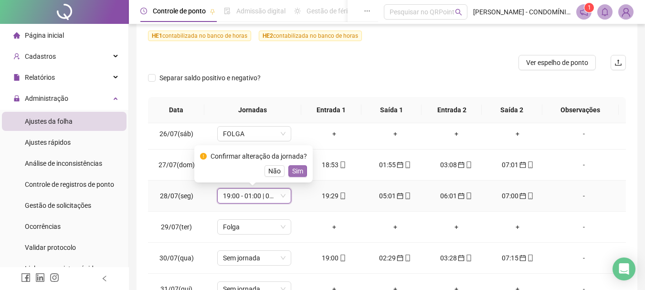
click at [296, 168] on span "Sim" at bounding box center [297, 171] width 11 height 10
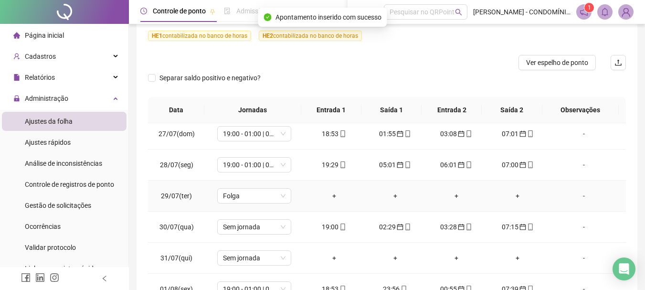
scroll to position [239, 0]
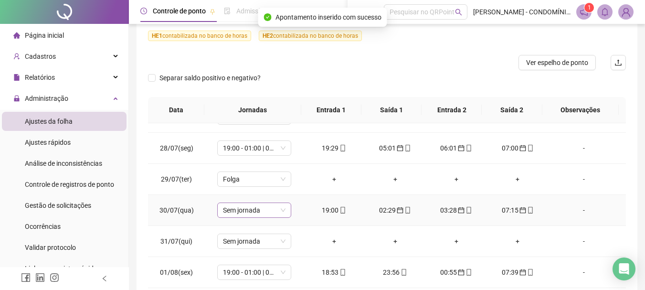
click at [234, 207] on span "Sem jornada" at bounding box center [254, 210] width 63 height 14
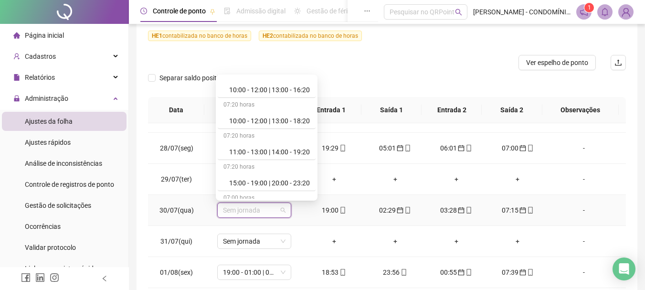
scroll to position [477, 0]
click at [252, 179] on div "19:00 - 01:00 | 02:00 - 07:00" at bounding box center [269, 180] width 81 height 10
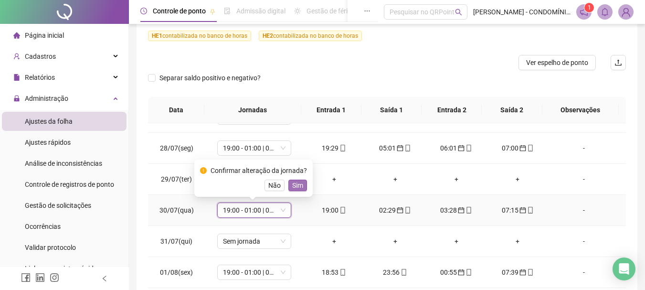
click at [296, 186] on span "Sim" at bounding box center [297, 185] width 11 height 10
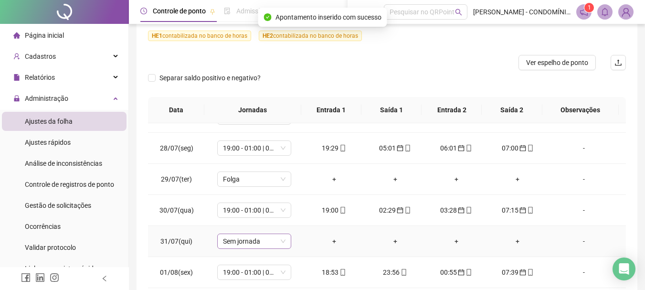
click at [240, 240] on span "Sem jornada" at bounding box center [254, 241] width 63 height 14
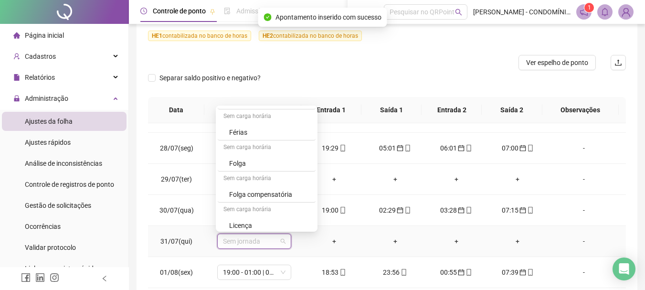
scroll to position [684, 0]
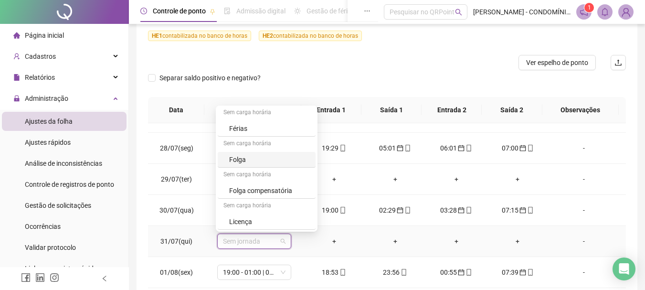
click at [237, 160] on div "Folga" at bounding box center [269, 159] width 81 height 10
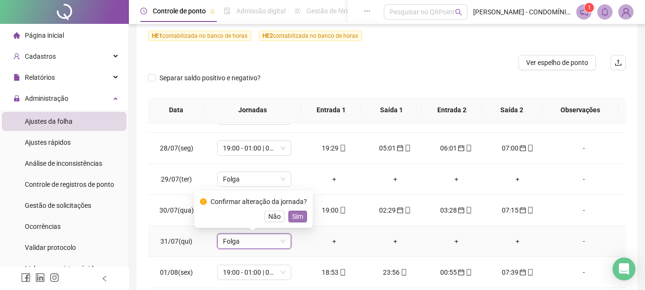
click at [293, 216] on span "Sim" at bounding box center [297, 216] width 11 height 10
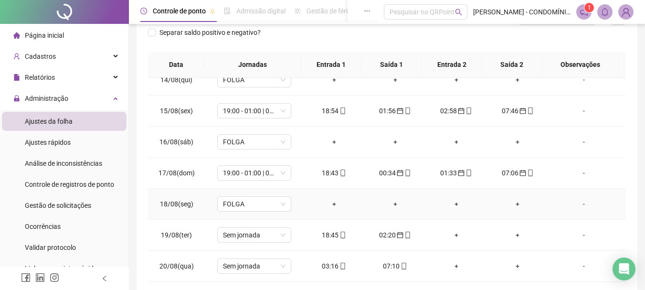
scroll to position [213, 0]
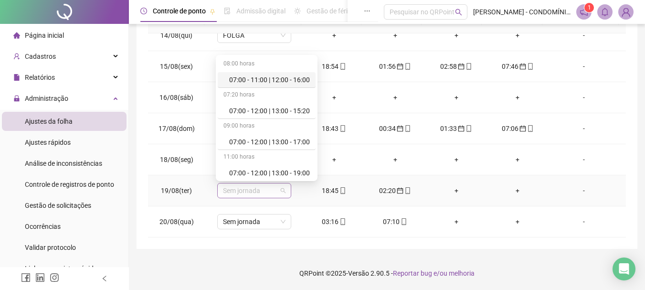
click at [249, 191] on span "Sem jornada" at bounding box center [254, 190] width 63 height 14
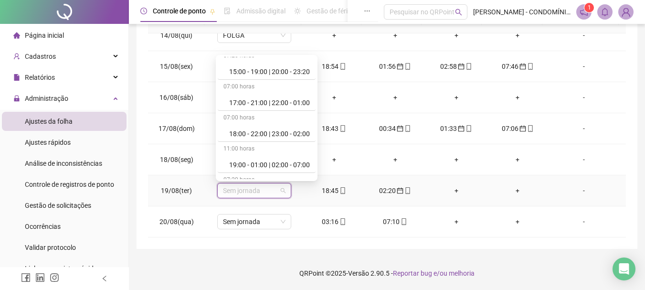
scroll to position [477, 0]
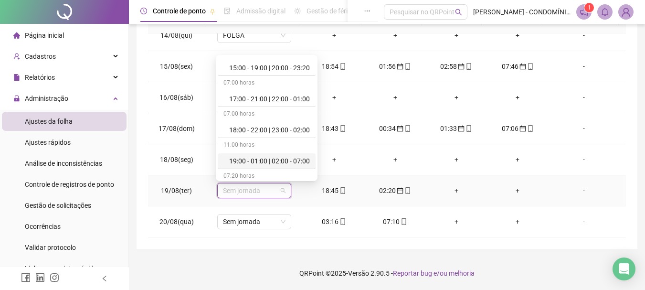
click at [273, 160] on div "19:00 - 01:00 | 02:00 - 07:00" at bounding box center [269, 161] width 81 height 10
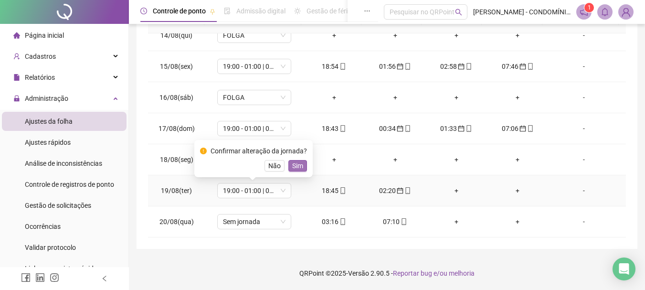
click at [298, 166] on span "Sim" at bounding box center [297, 165] width 11 height 10
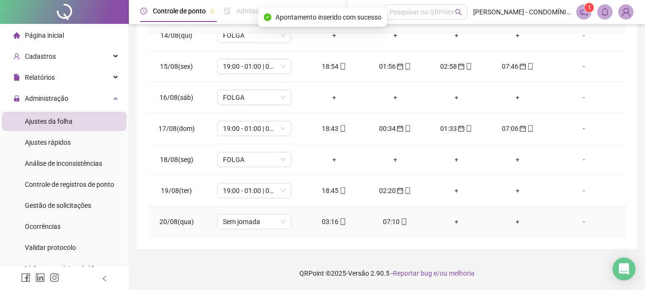
click at [327, 220] on div "03:16" at bounding box center [334, 221] width 46 height 10
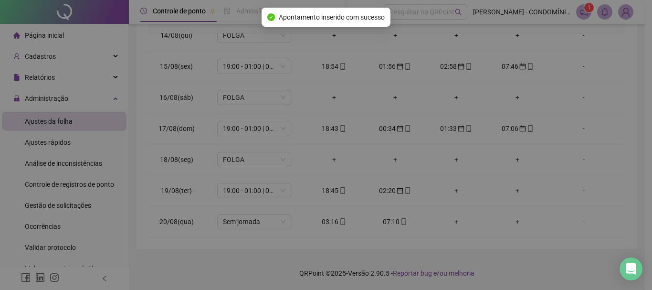
type input "**********"
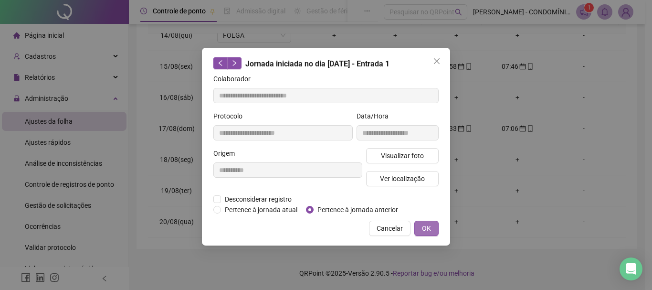
click at [425, 227] on span "OK" at bounding box center [426, 228] width 9 height 10
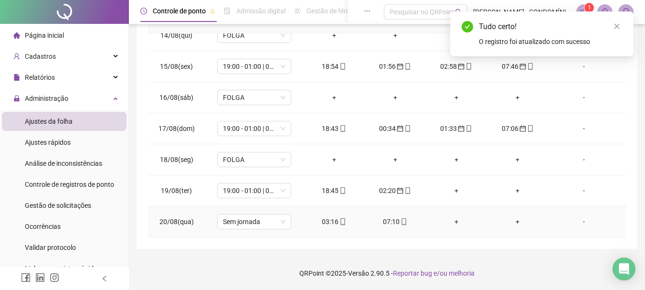
click at [385, 223] on div "07:10" at bounding box center [395, 221] width 46 height 10
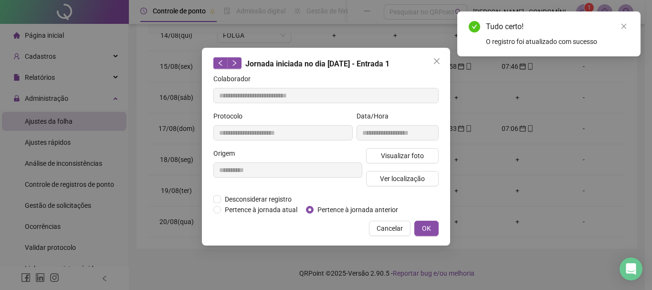
type input "**********"
click at [422, 231] on span "OK" at bounding box center [426, 228] width 9 height 10
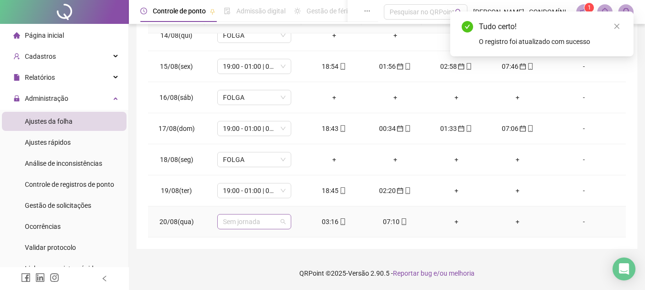
click at [238, 220] on span "Sem jornada" at bounding box center [254, 221] width 63 height 14
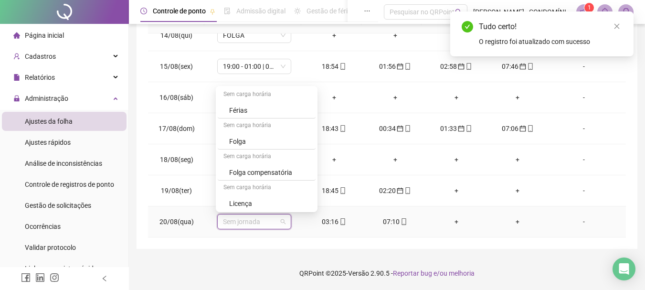
scroll to position [684, 0]
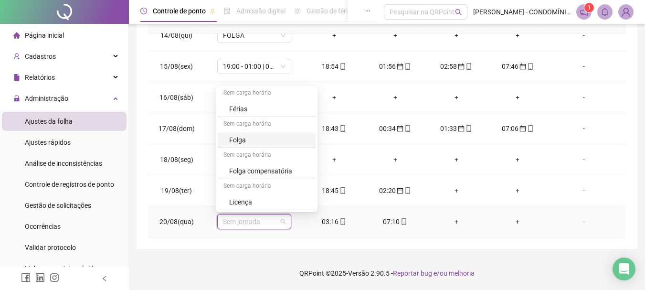
click at [239, 140] on div "Folga" at bounding box center [269, 140] width 81 height 10
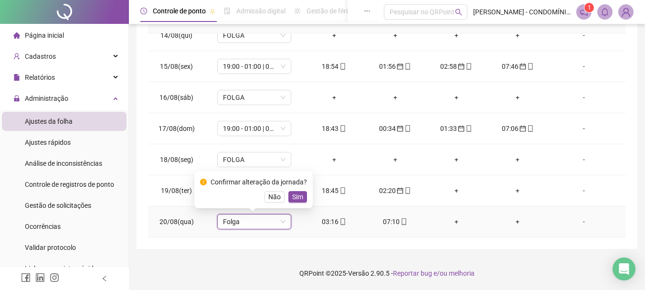
click at [294, 196] on span "Sim" at bounding box center [297, 196] width 11 height 10
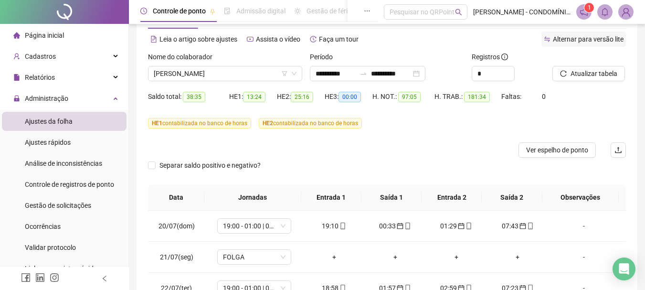
scroll to position [26, 0]
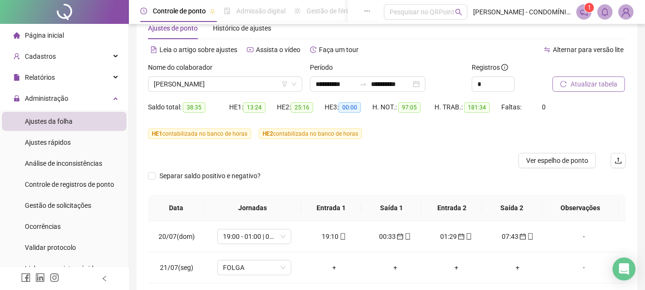
click at [579, 81] on span "Atualizar tabela" at bounding box center [593, 84] width 47 height 10
click at [582, 83] on span "Atualizar tabela" at bounding box center [593, 84] width 47 height 10
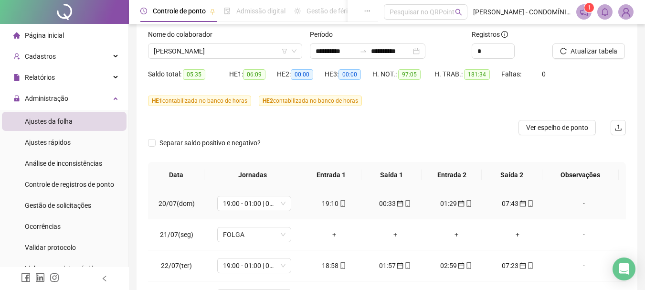
scroll to position [0, 0]
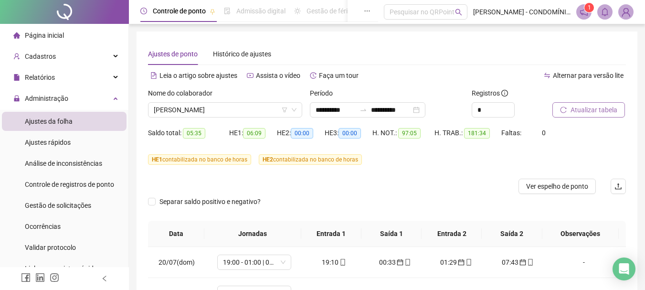
click at [580, 108] on span "Atualizar tabela" at bounding box center [593, 110] width 47 height 10
click at [178, 112] on span "[PERSON_NAME]" at bounding box center [225, 110] width 143 height 14
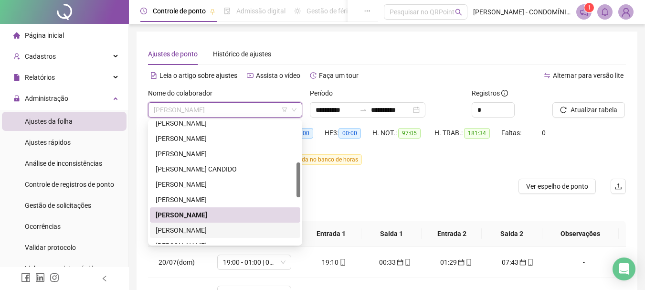
scroll to position [191, 0]
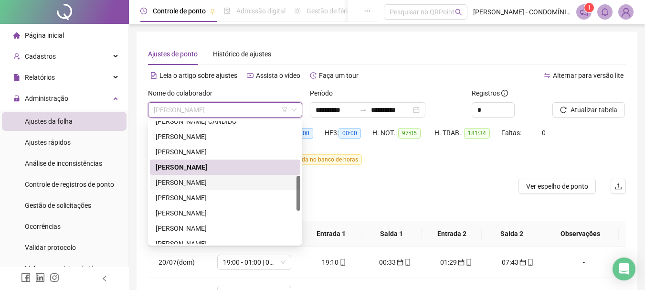
click at [177, 181] on div "[PERSON_NAME]" at bounding box center [225, 182] width 139 height 10
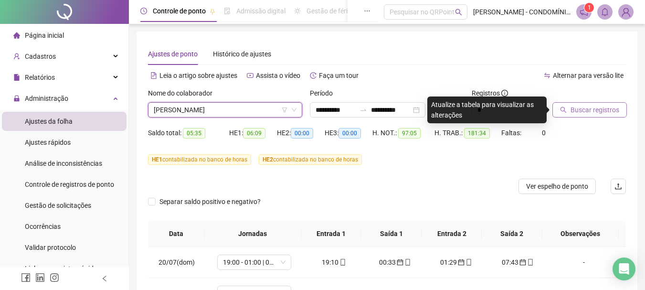
click at [580, 110] on span "Buscar registros" at bounding box center [594, 110] width 49 height 10
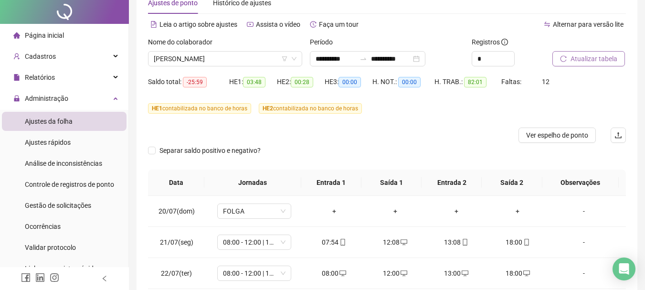
scroll to position [0, 0]
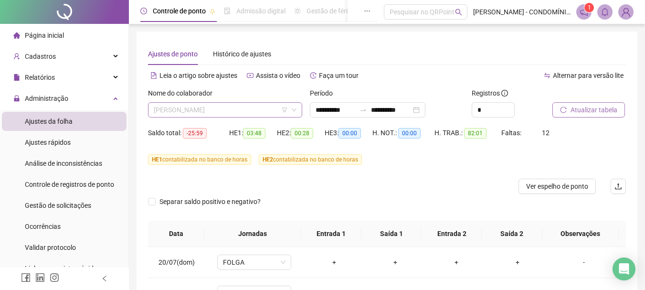
click at [184, 110] on span "[PERSON_NAME]" at bounding box center [225, 110] width 143 height 14
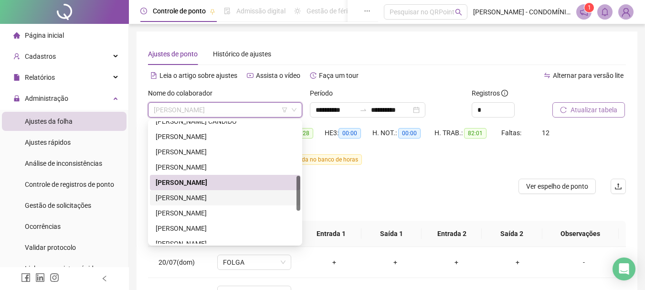
click at [172, 196] on div "[PERSON_NAME]" at bounding box center [225, 197] width 139 height 10
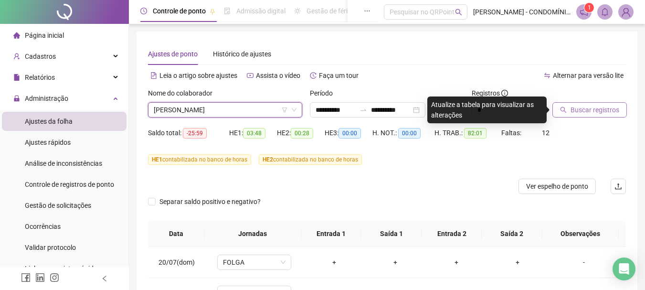
click at [584, 109] on span "Buscar registros" at bounding box center [594, 110] width 49 height 10
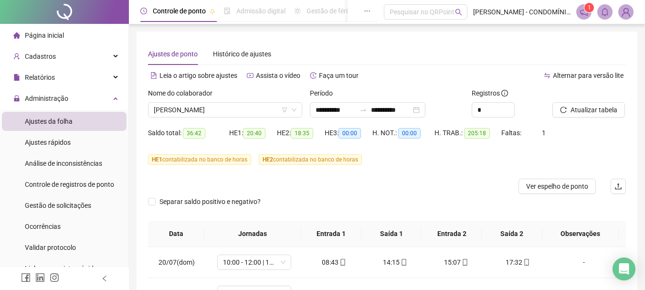
click at [584, 108] on span "Atualizar tabela" at bounding box center [593, 110] width 47 height 10
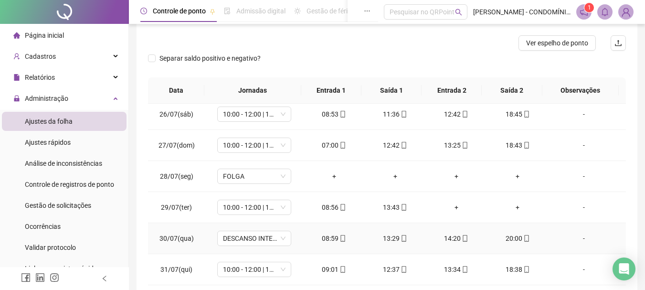
scroll to position [239, 0]
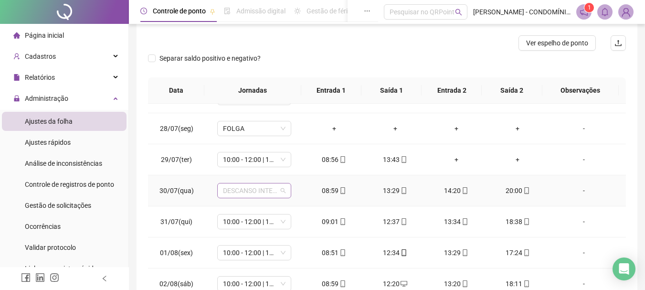
click at [236, 187] on span "DESCANSO INTER-JORNADA" at bounding box center [254, 190] width 63 height 14
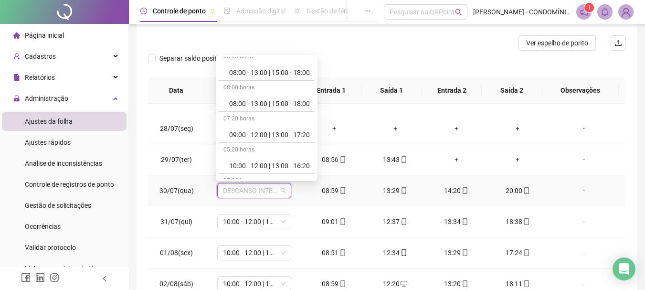
scroll to position [334, 0]
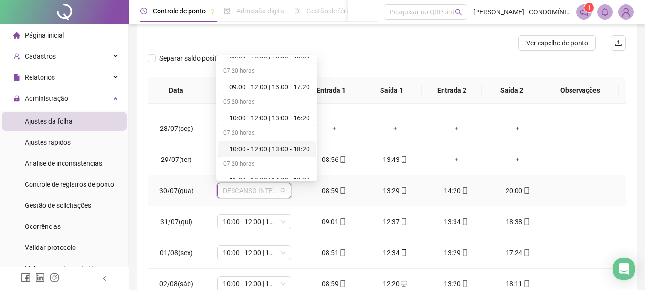
click at [242, 147] on div "10:00 - 12:00 | 13:00 - 18:20" at bounding box center [269, 149] width 81 height 10
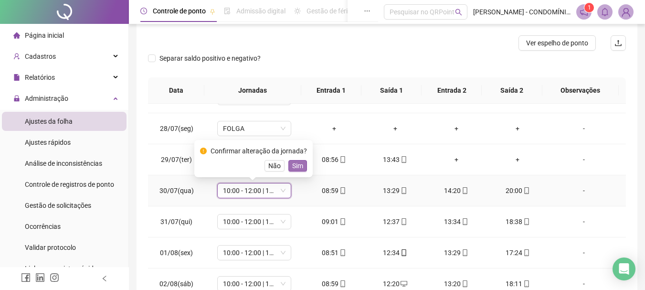
click at [292, 165] on span "Sim" at bounding box center [297, 165] width 11 height 10
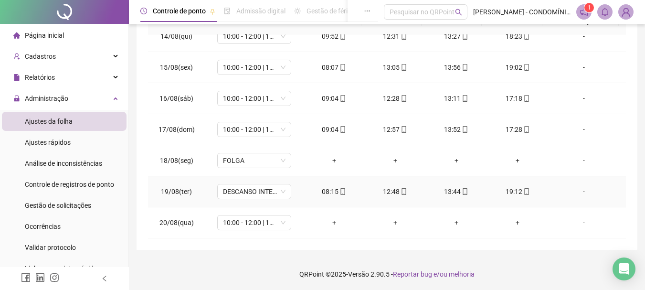
scroll to position [213, 0]
click at [239, 193] on span "DESCANSO INTER-JORNADA" at bounding box center [254, 190] width 63 height 14
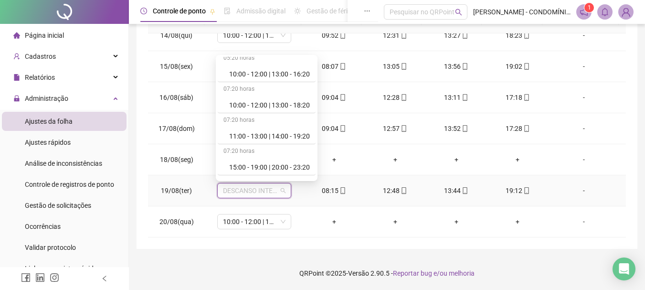
scroll to position [382, 0]
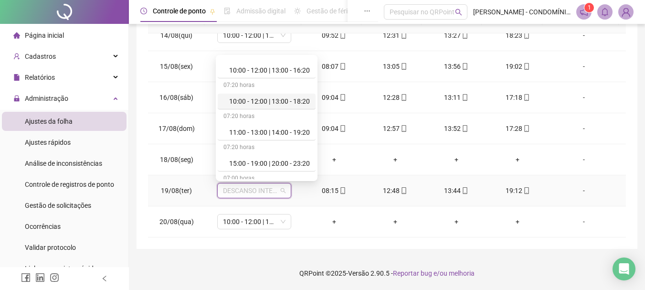
click at [267, 99] on div "10:00 - 12:00 | 13:00 - 18:20" at bounding box center [269, 101] width 81 height 10
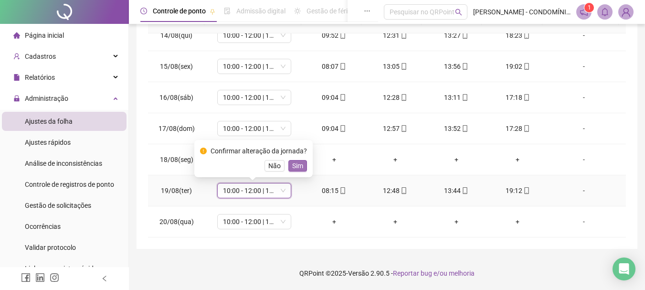
click at [294, 163] on span "Sim" at bounding box center [297, 165] width 11 height 10
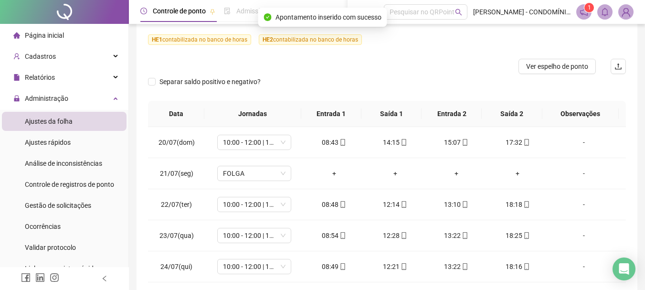
scroll to position [0, 0]
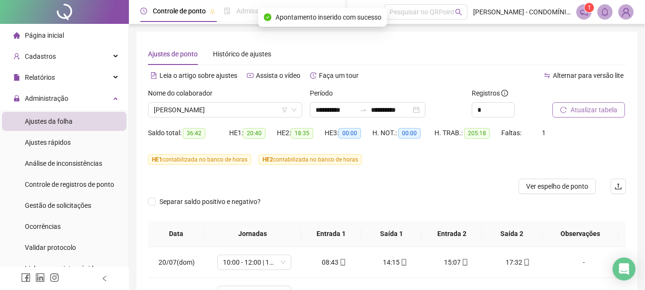
click at [568, 109] on button "Atualizar tabela" at bounding box center [588, 109] width 73 height 15
click at [587, 109] on span "Atualizar tabela" at bounding box center [593, 110] width 47 height 10
click at [583, 110] on span "Atualizar tabela" at bounding box center [593, 110] width 47 height 10
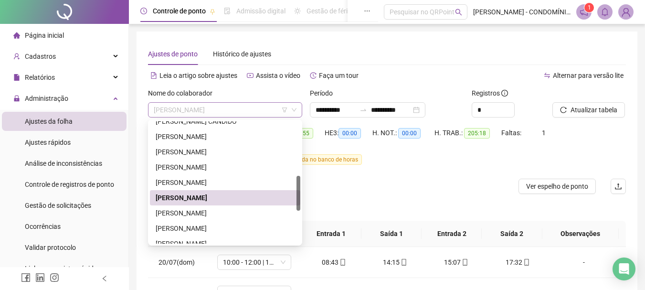
click at [177, 111] on span "[PERSON_NAME]" at bounding box center [225, 110] width 143 height 14
click at [175, 212] on div "[PERSON_NAME]" at bounding box center [225, 213] width 139 height 10
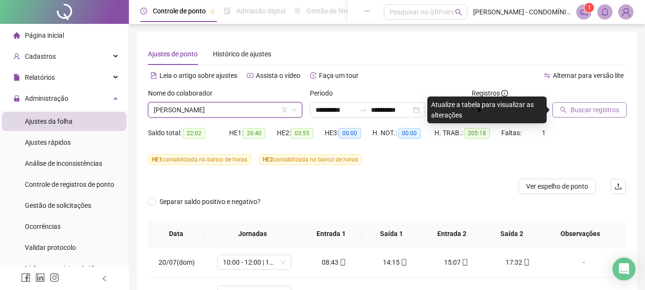
click at [586, 110] on span "Buscar registros" at bounding box center [594, 110] width 49 height 10
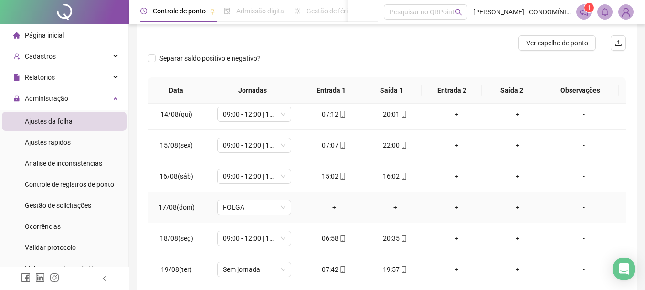
scroll to position [789, 0]
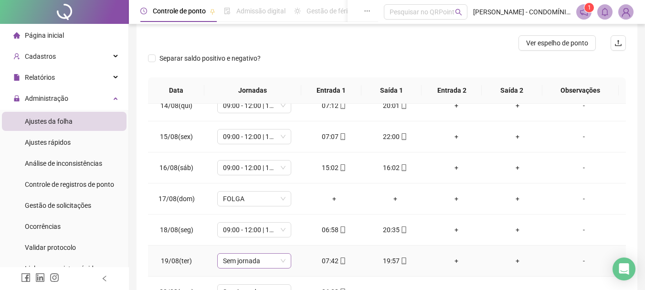
click at [242, 261] on span "Sem jornada" at bounding box center [254, 260] width 63 height 14
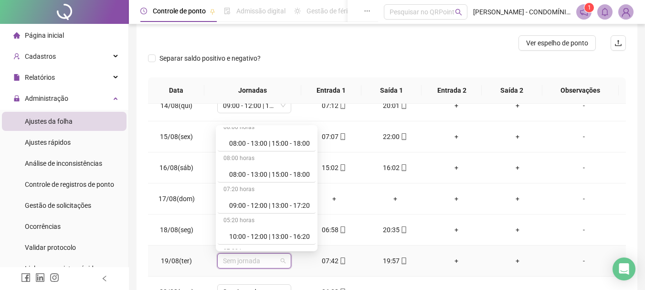
scroll to position [286, 0]
click at [242, 204] on div "09:00 - 12:00 | 13:00 - 17:20" at bounding box center [269, 204] width 81 height 10
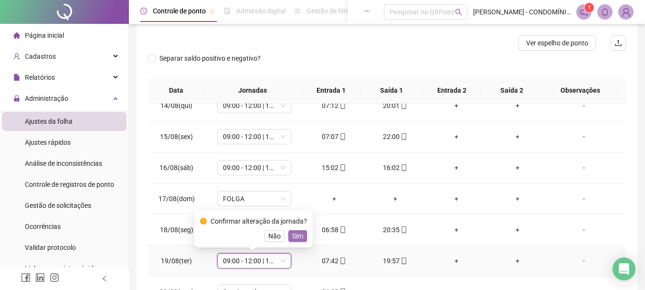
click at [297, 235] on span "Sim" at bounding box center [297, 236] width 11 height 10
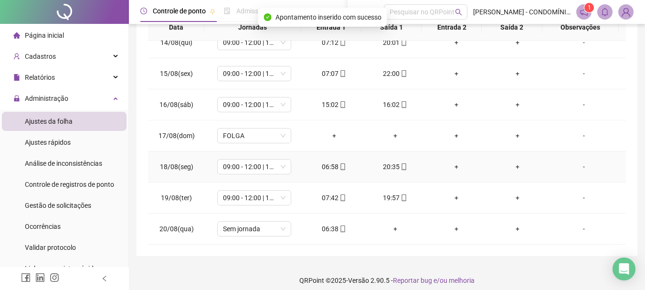
scroll to position [213, 0]
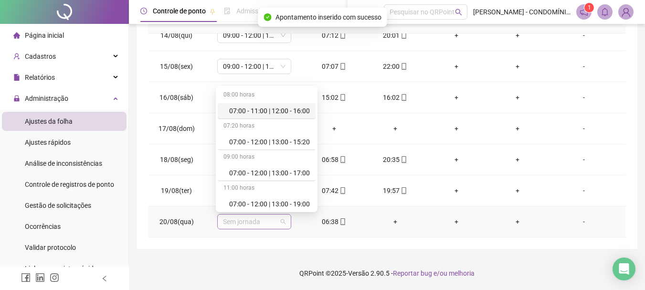
click at [238, 224] on span "Sem jornada" at bounding box center [254, 221] width 63 height 14
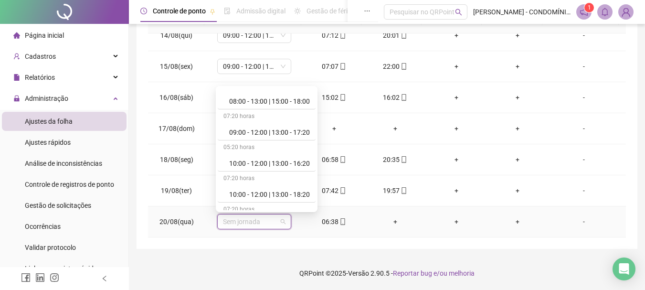
scroll to position [334, 0]
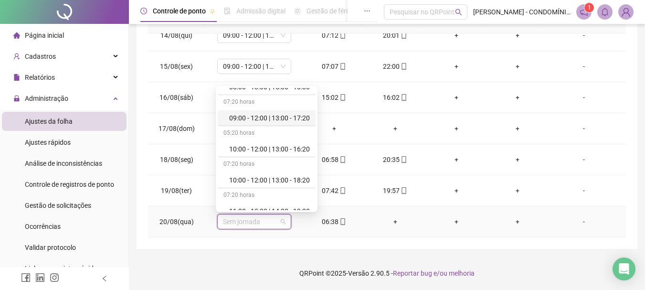
click at [282, 119] on div "09:00 - 12:00 | 13:00 - 17:20" at bounding box center [269, 118] width 81 height 10
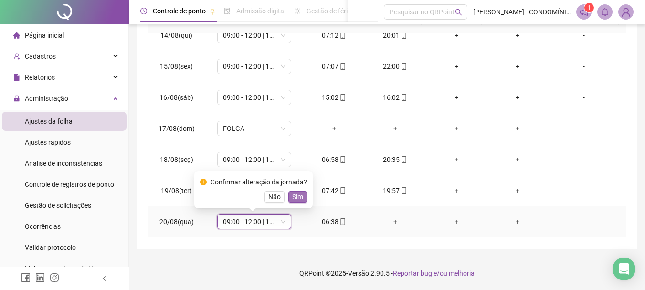
click at [294, 195] on span "Sim" at bounding box center [297, 196] width 11 height 10
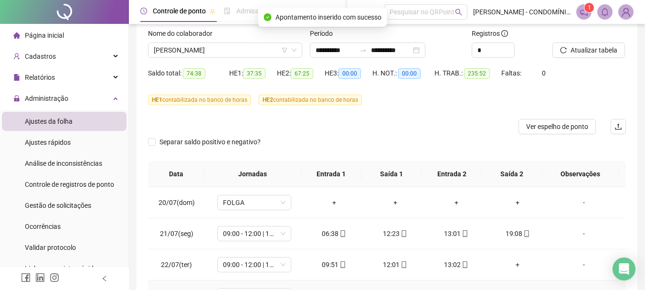
scroll to position [0, 0]
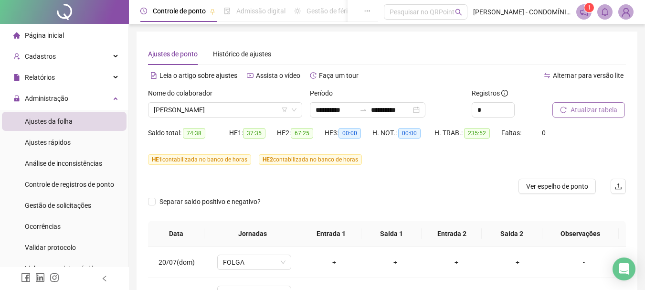
click at [580, 109] on span "Atualizar tabela" at bounding box center [593, 110] width 47 height 10
click at [585, 108] on span "Atualizar tabela" at bounding box center [593, 110] width 47 height 10
click at [548, 185] on span "Ver espelho de ponto" at bounding box center [557, 186] width 62 height 10
click at [186, 109] on span "[PERSON_NAME]" at bounding box center [225, 110] width 143 height 14
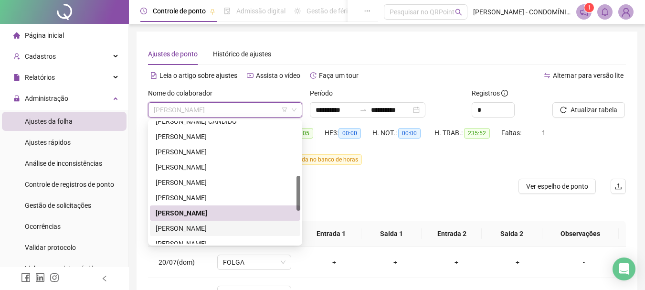
click at [177, 228] on div "[PERSON_NAME]" at bounding box center [225, 228] width 139 height 10
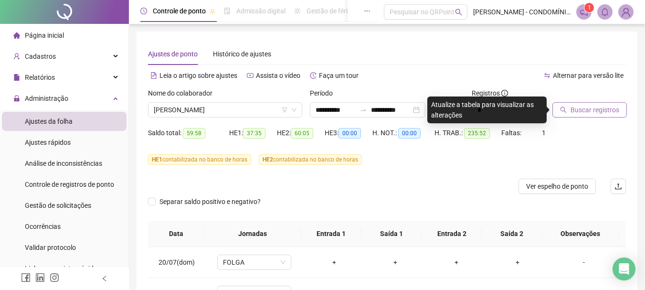
click at [576, 108] on span "Buscar registros" at bounding box center [594, 110] width 49 height 10
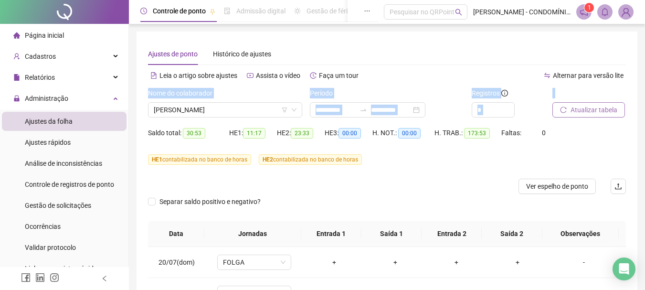
drag, startPoint x: 644, startPoint y: 82, endPoint x: 646, endPoint y: 114, distance: 32.0
click at [644, 114] on html "**********" at bounding box center [322, 145] width 645 height 290
click at [619, 105] on button "Atualizar tabela" at bounding box center [588, 109] width 73 height 15
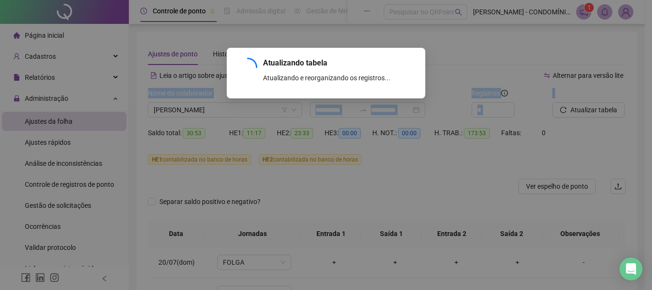
click at [484, 63] on div "Atualizando tabela Atualizando e reorganizando os registros... OK" at bounding box center [326, 145] width 652 height 290
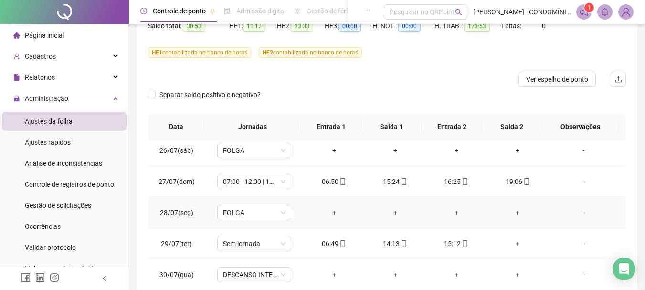
scroll to position [239, 0]
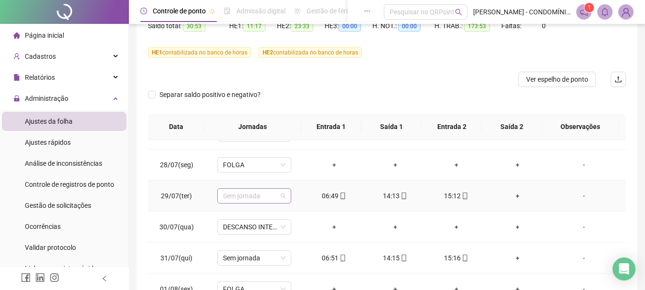
click at [245, 198] on span "Sem jornada" at bounding box center [254, 196] width 63 height 14
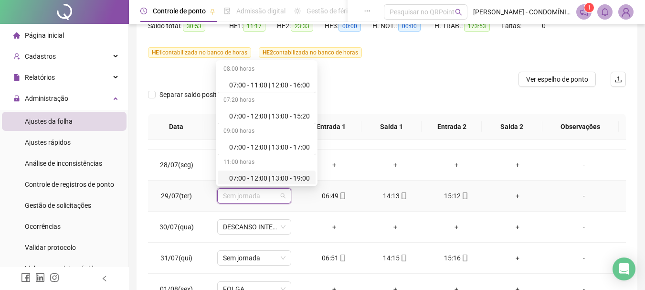
click at [285, 179] on div "07:00 - 12:00 | 13:00 - 19:00" at bounding box center [269, 178] width 81 height 10
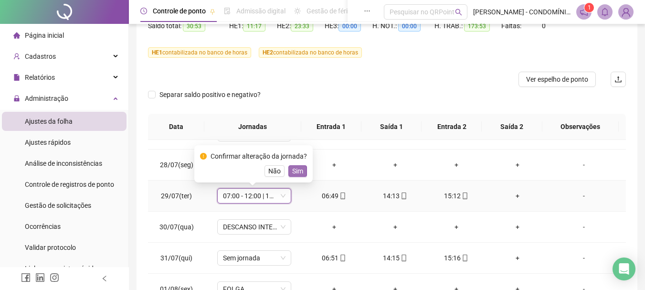
click at [296, 171] on span "Sim" at bounding box center [297, 171] width 11 height 10
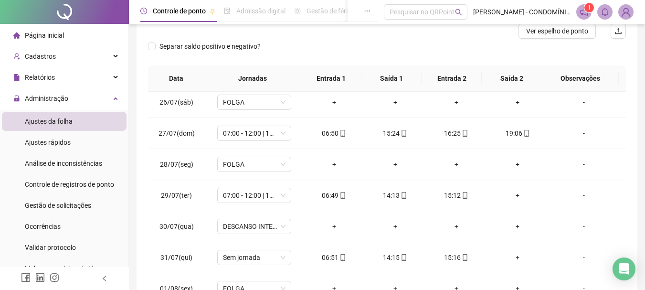
scroll to position [156, 0]
